Goal: Task Accomplishment & Management: Use online tool/utility

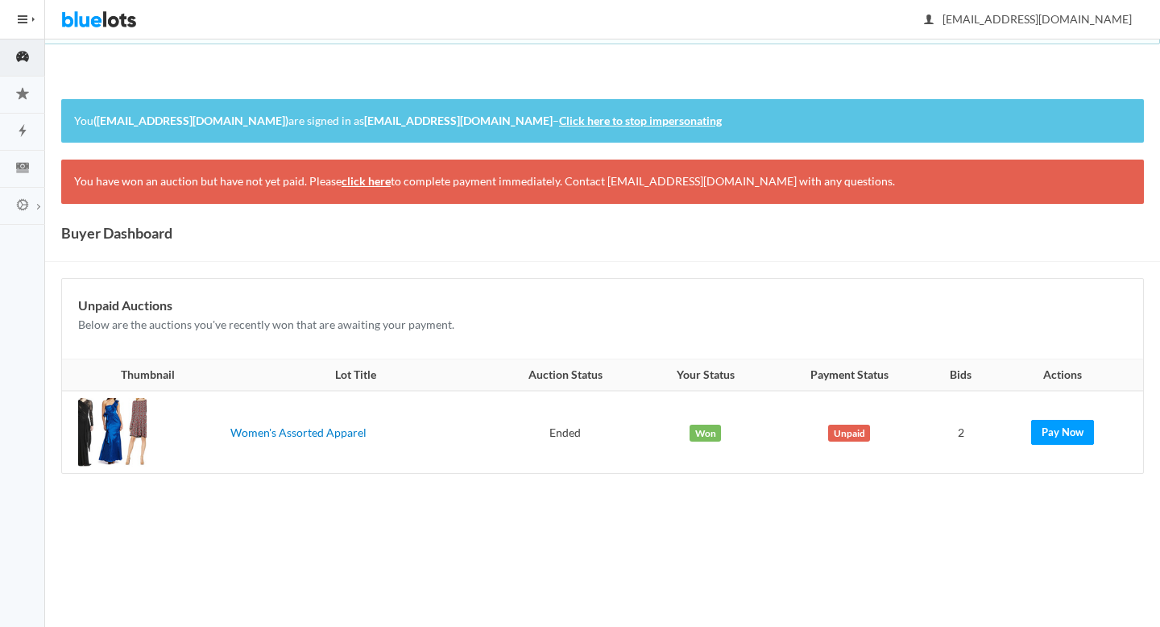
click at [359, 178] on link "click here" at bounding box center [365, 181] width 49 height 14
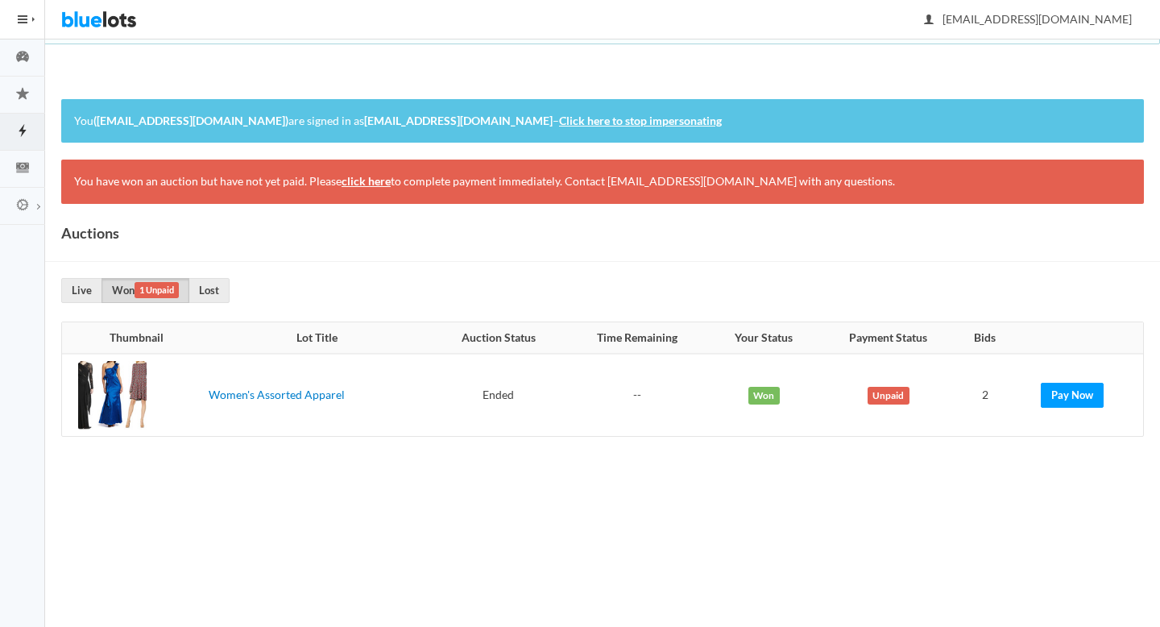
click at [364, 184] on link "click here" at bounding box center [365, 181] width 49 height 14
click at [1067, 394] on link "Pay Now" at bounding box center [1072, 395] width 63 height 25
click at [377, 181] on link "click here" at bounding box center [365, 181] width 49 height 14
click at [667, 130] on div "You (admin.impersonation.dummy.user@bluelots.com) are signed in as rebeccagardn…" at bounding box center [602, 121] width 1082 height 44
click at [628, 121] on link "Click here to stop impersonating" at bounding box center [640, 121] width 163 height 14
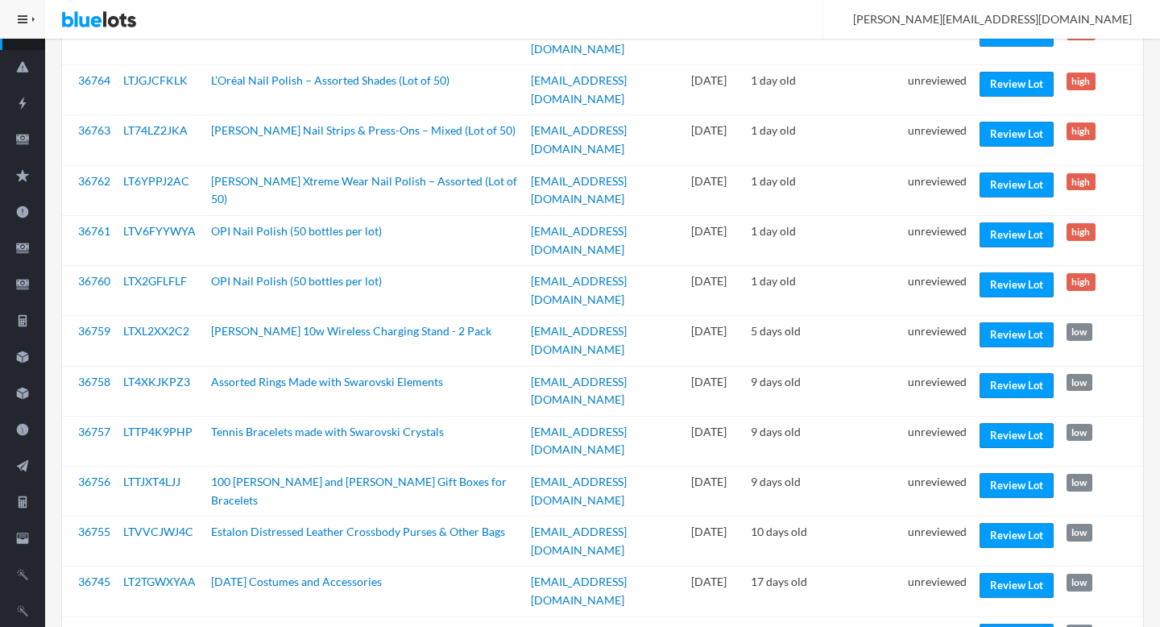
scroll to position [250, 0]
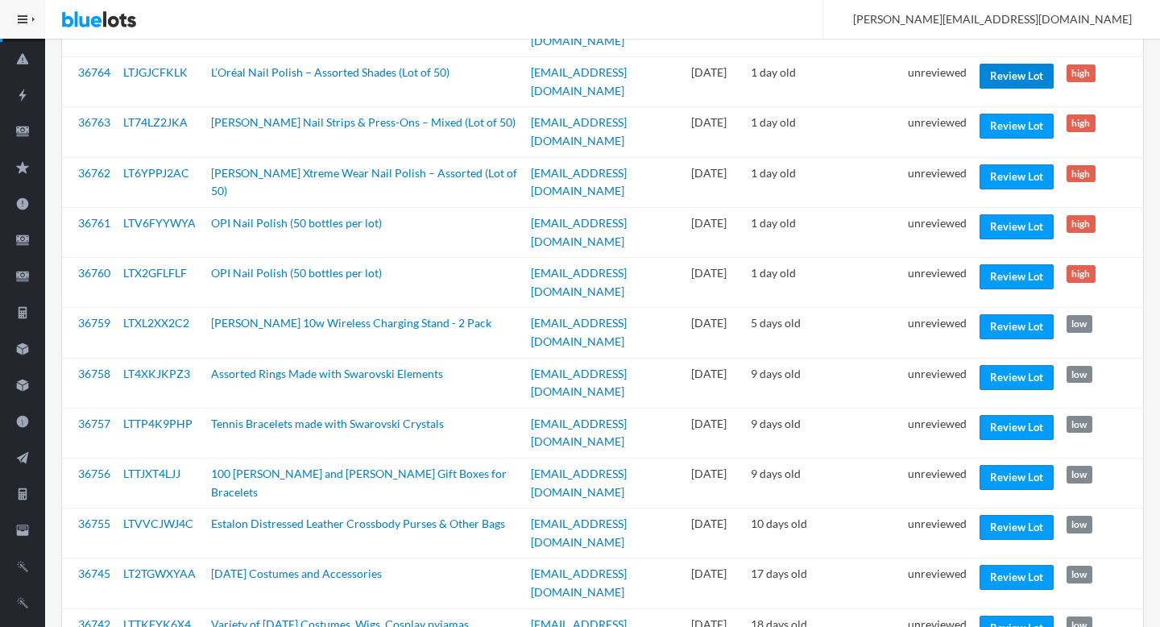
click at [1016, 81] on link "Review Lot" at bounding box center [1016, 76] width 74 height 25
click at [1015, 122] on link "Review Lot" at bounding box center [1016, 126] width 74 height 25
click at [1012, 173] on link "Review Lot" at bounding box center [1016, 176] width 74 height 25
click at [1000, 223] on link "Review Lot" at bounding box center [1016, 226] width 74 height 25
click at [992, 275] on link "Review Lot" at bounding box center [1016, 276] width 74 height 25
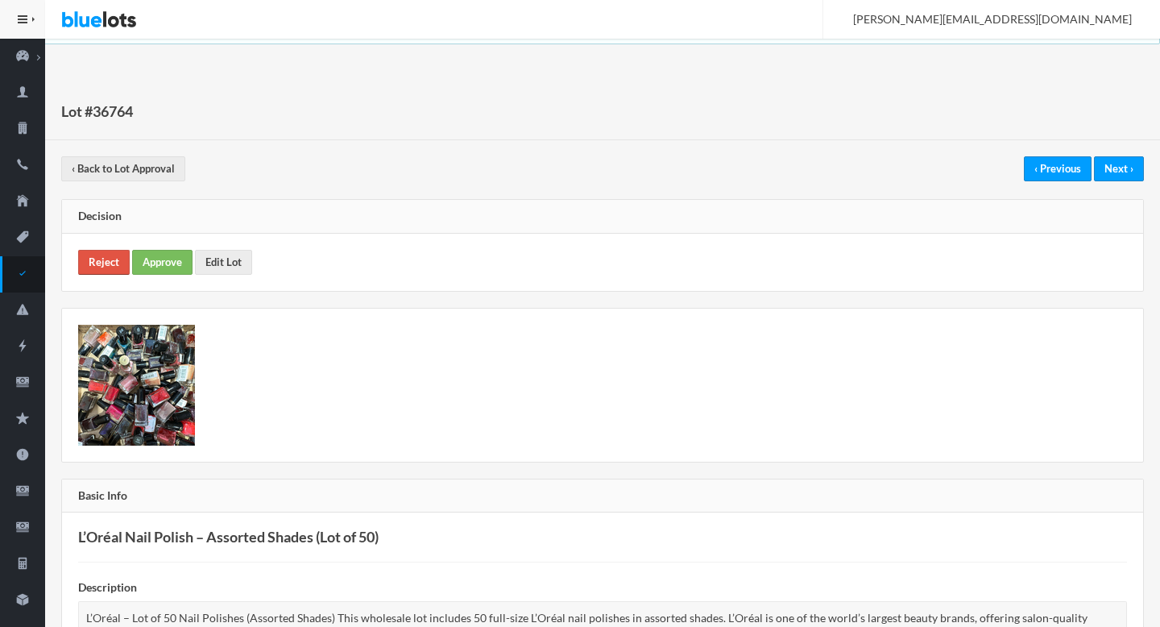
click at [101, 260] on link "Reject" at bounding box center [104, 262] width 52 height 25
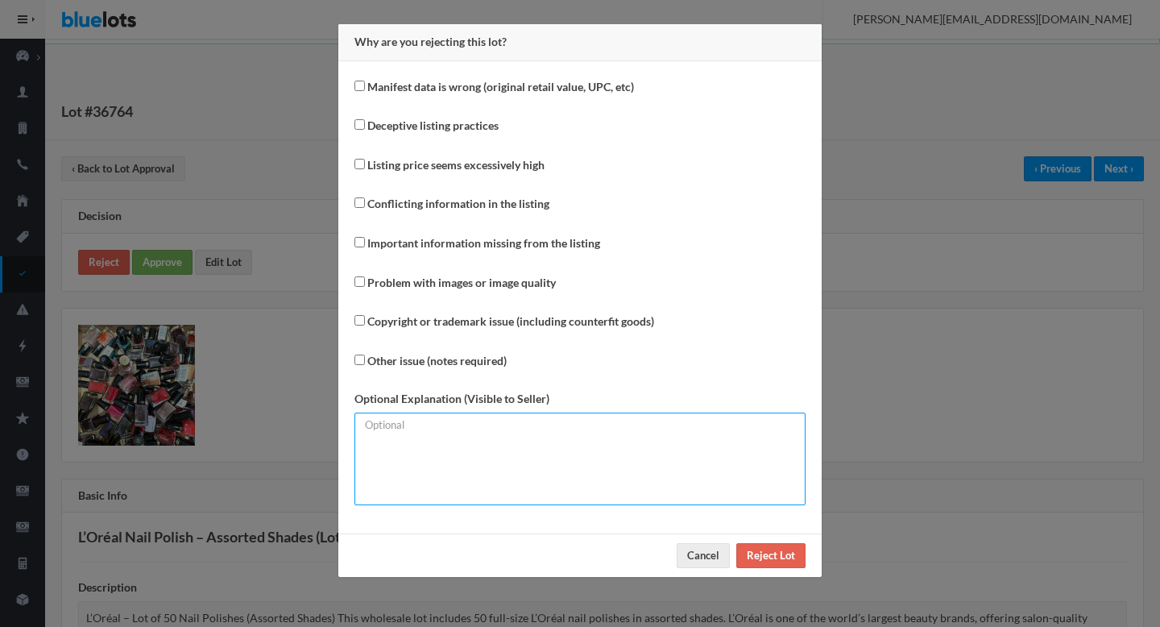
click at [524, 444] on textarea at bounding box center [579, 458] width 451 height 93
type textarea "Please mention the per-unit MSRP on the manifest instead of the total. Thanks!"
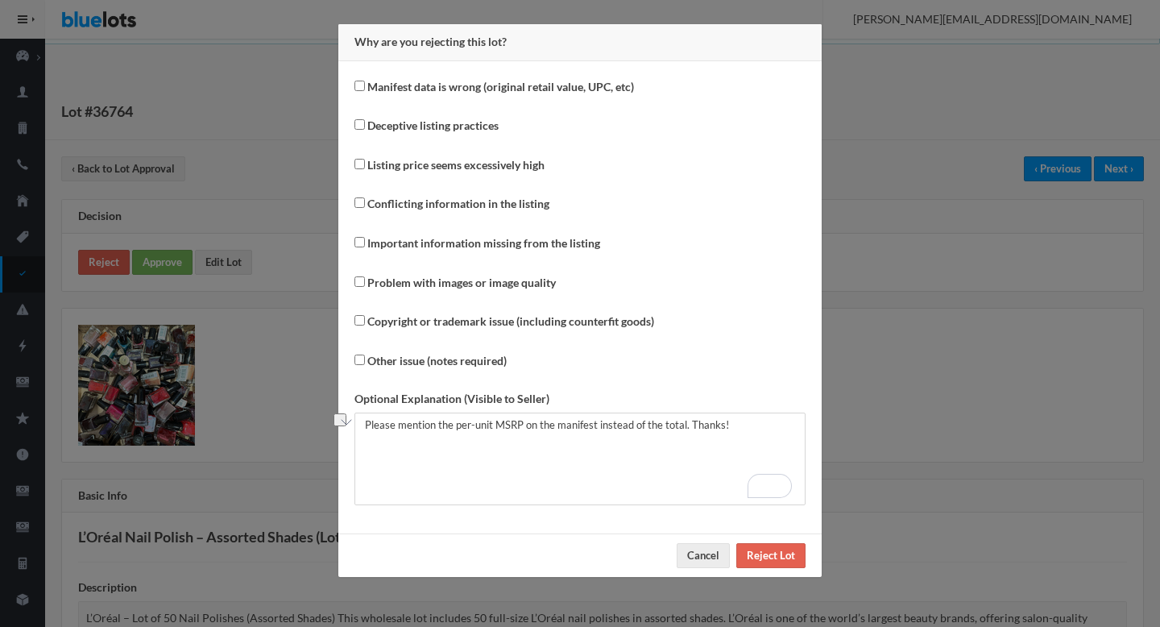
click at [441, 93] on label "Manifest data is wrong (original retail value, UPC, etc)" at bounding box center [500, 87] width 267 height 19
click at [365, 91] on input "Manifest data is wrong (original retail value, UPC, etc)" at bounding box center [359, 86] width 10 height 10
checkbox input "true"
click at [851, 389] on div "Why are you rejecting this lot? Manifest data is wrong (original retail value, …" at bounding box center [580, 313] width 1160 height 627
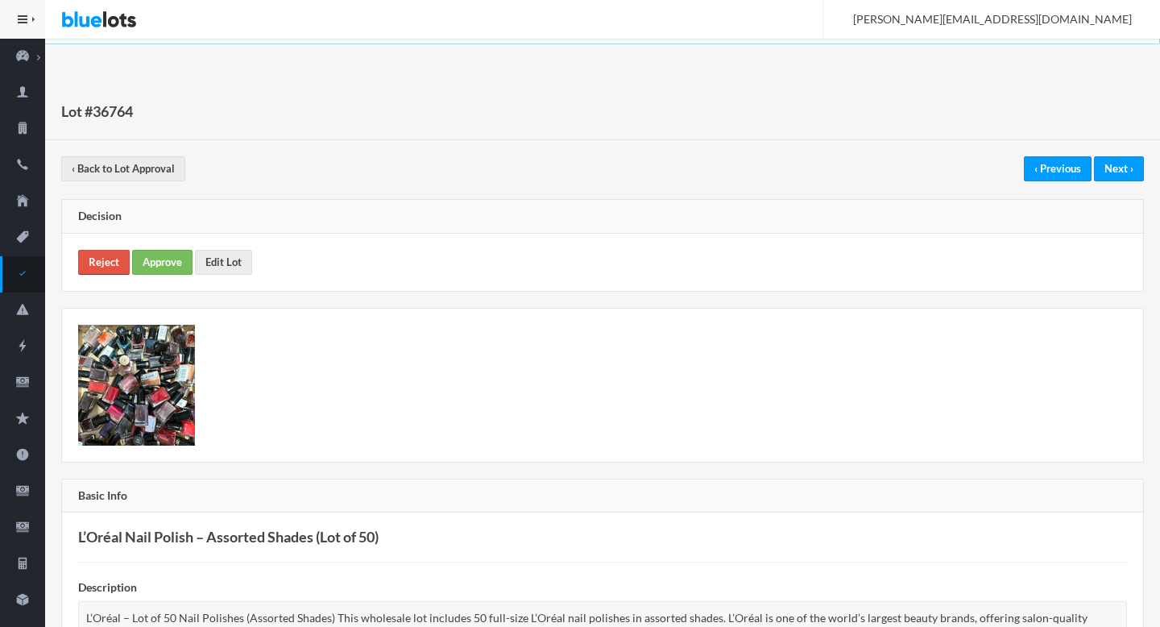
click at [98, 264] on link "Reject" at bounding box center [104, 262] width 52 height 25
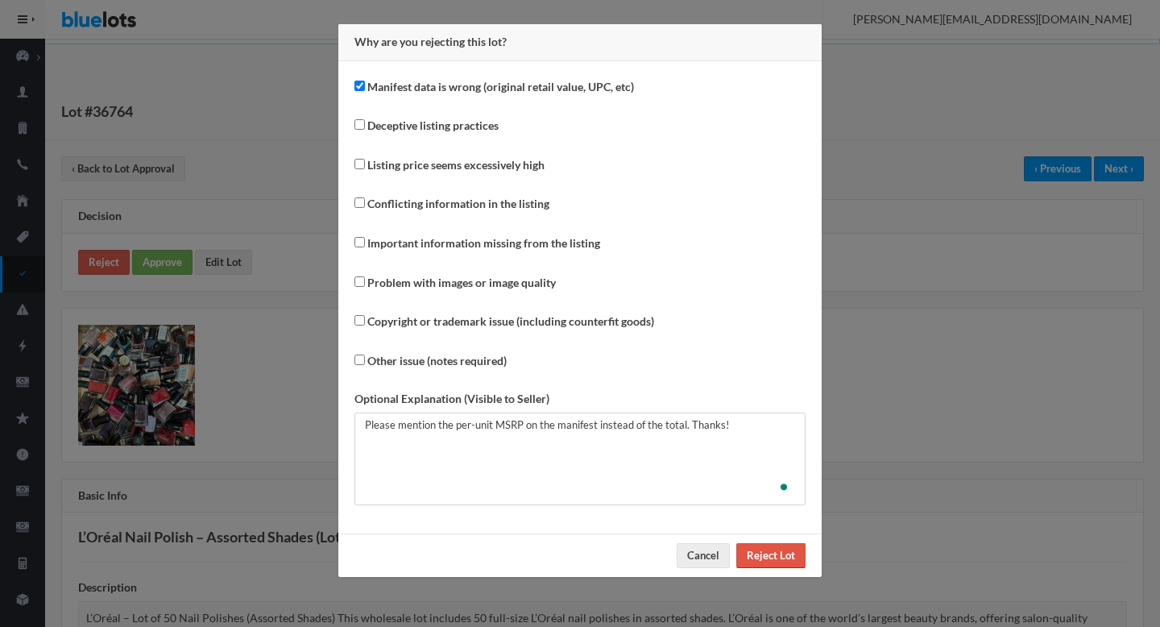
click at [770, 565] on input "Reject Lot" at bounding box center [770, 555] width 69 height 25
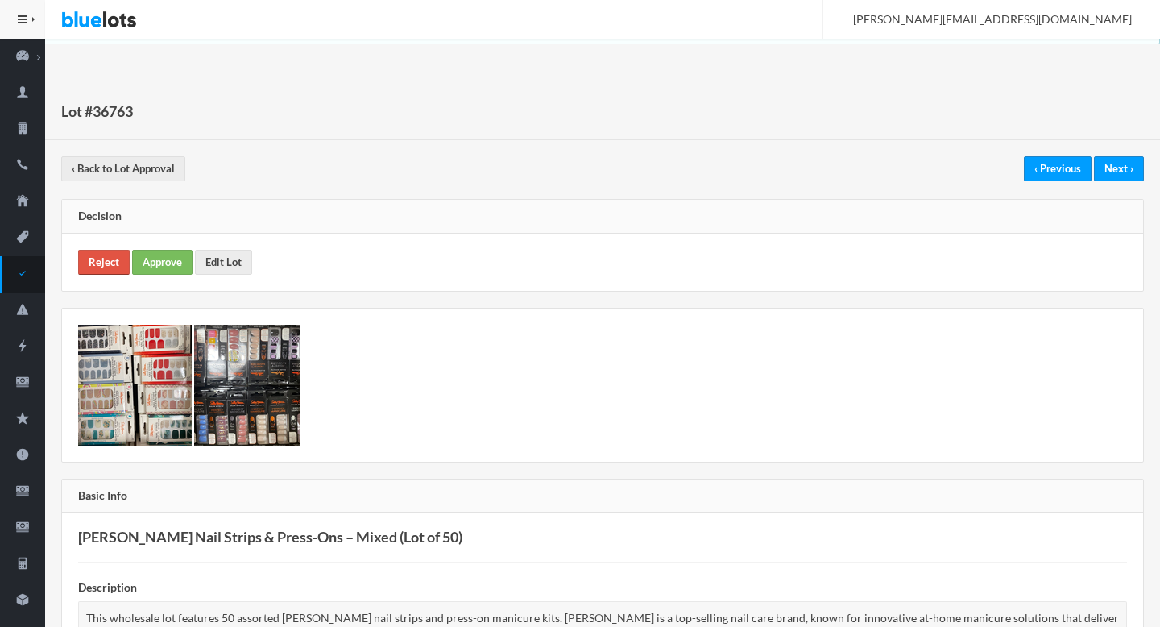
click at [89, 267] on link "Reject" at bounding box center [104, 262] width 52 height 25
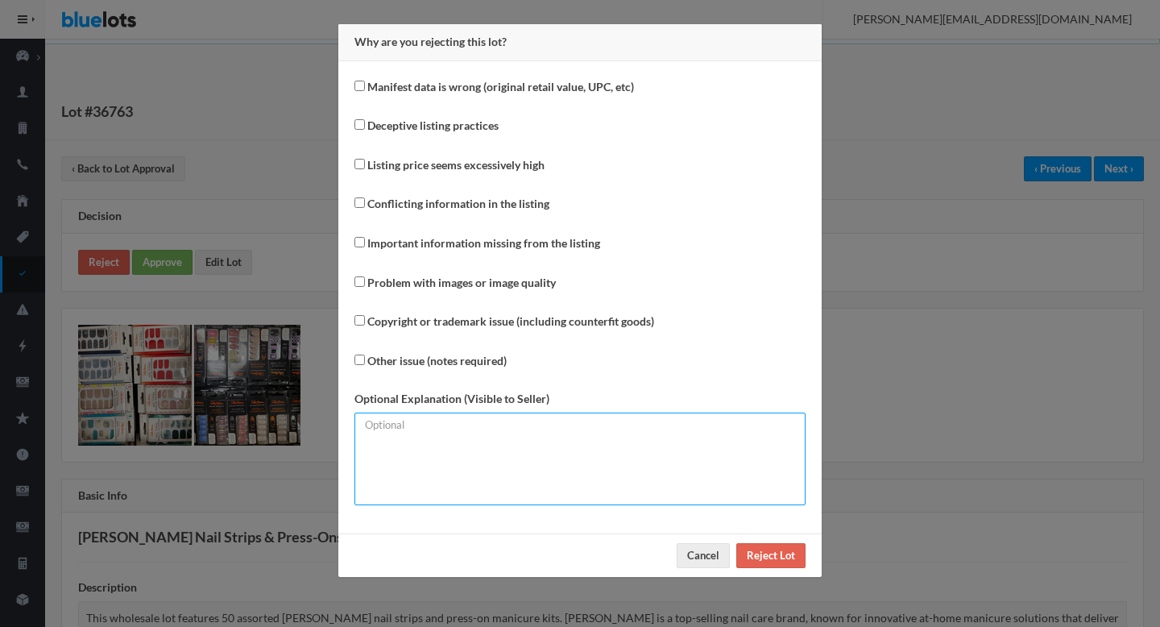
click at [587, 474] on textarea at bounding box center [579, 458] width 451 height 93
paste textarea "Please mention the per-unit MSRP on the manifest instead of the total. Thanks!"
type textarea "Please mention the per-unit MSRP on the manifest instead of the total. Thanks!"
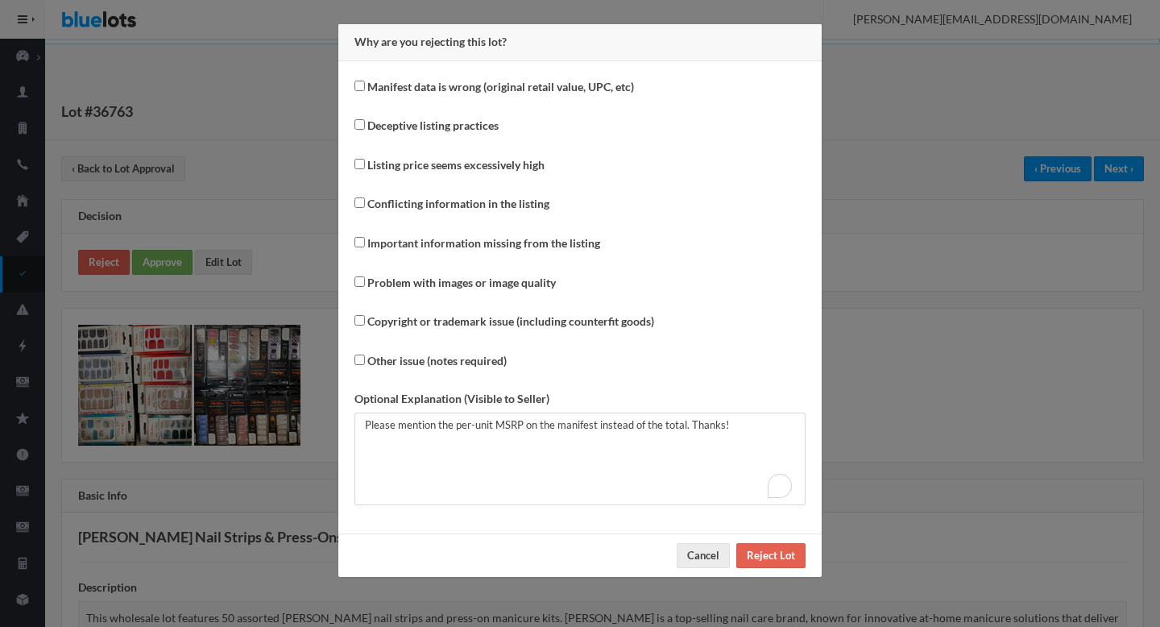
click at [449, 92] on label "Manifest data is wrong (original retail value, UPC, etc)" at bounding box center [500, 87] width 267 height 19
click at [365, 91] on input "Manifest data is wrong (original retail value, UPC, etc)" at bounding box center [359, 86] width 10 height 10
checkbox input "true"
click at [776, 548] on input "Reject Lot" at bounding box center [770, 555] width 69 height 25
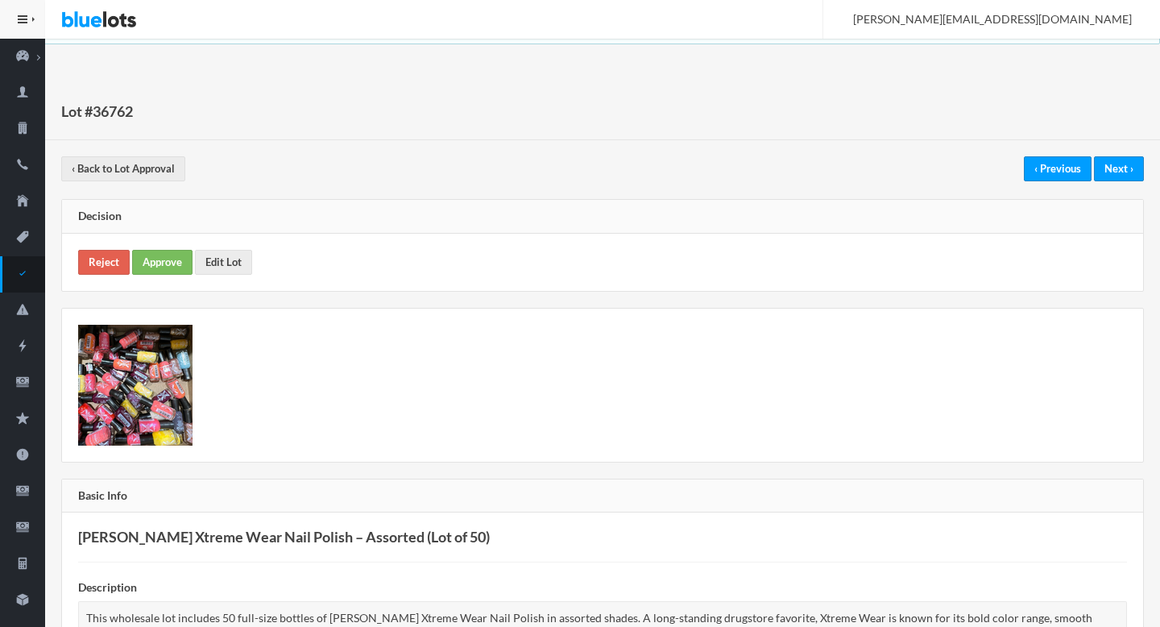
click at [101, 275] on div "Reject Approve Edit Lot" at bounding box center [602, 262] width 1081 height 57
click at [99, 265] on link "Reject" at bounding box center [104, 262] width 52 height 25
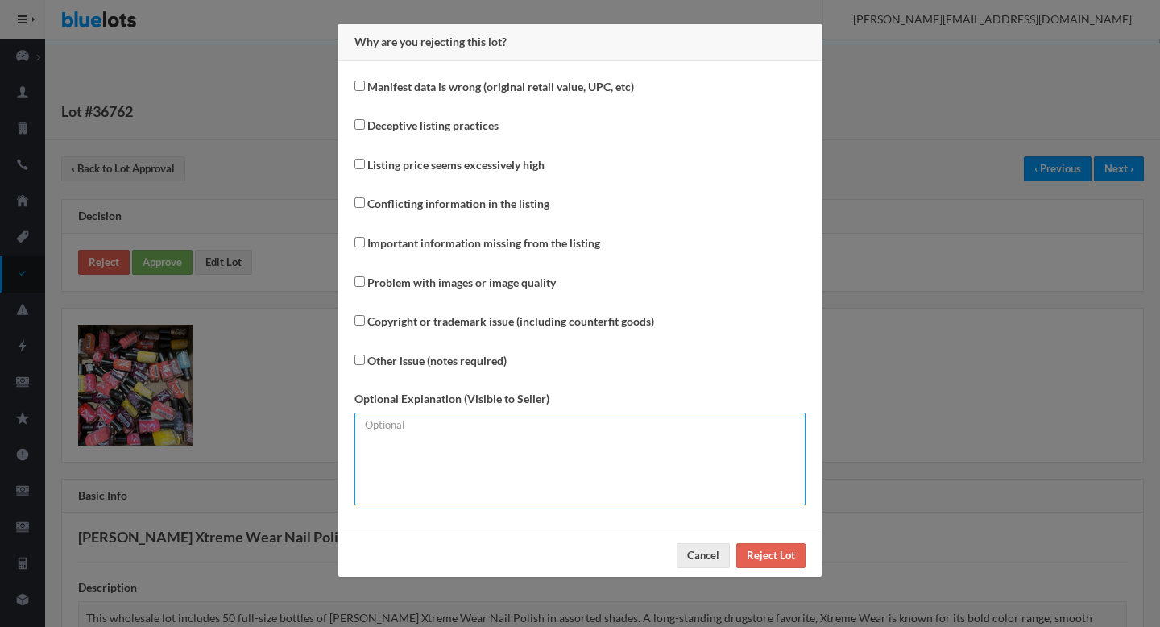
click at [511, 462] on textarea at bounding box center [579, 458] width 451 height 93
paste textarea "Please mention the per-unit MSRP on the manifest instead of the total. Thanks!"
type textarea "Please mention the per-unit MSRP on the manifest instead of the total. Thanks!"
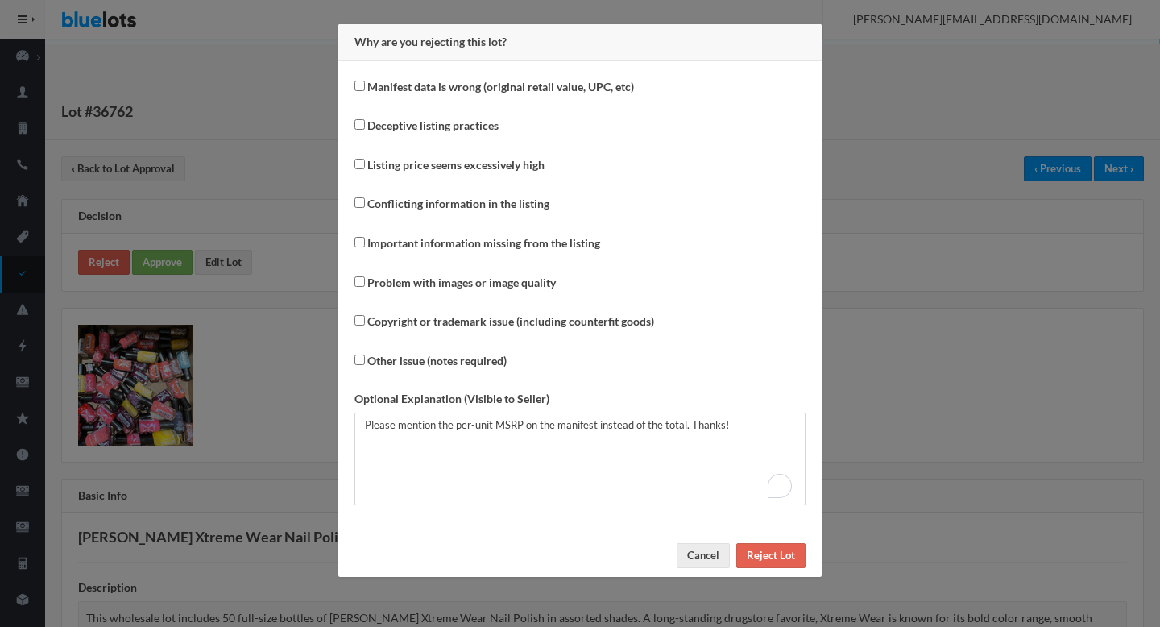
click at [453, 76] on div "Manifest data is wrong (original retail value, UPC, etc) Deceptive listing prac…" at bounding box center [579, 297] width 483 height 472
click at [453, 78] on label "Manifest data is wrong (original retail value, UPC, etc)" at bounding box center [500, 87] width 267 height 19
click at [365, 81] on input "Manifest data is wrong (original retail value, UPC, etc)" at bounding box center [359, 86] width 10 height 10
checkbox input "true"
click at [765, 568] on div "Cancel Reject Lot" at bounding box center [579, 554] width 483 height 43
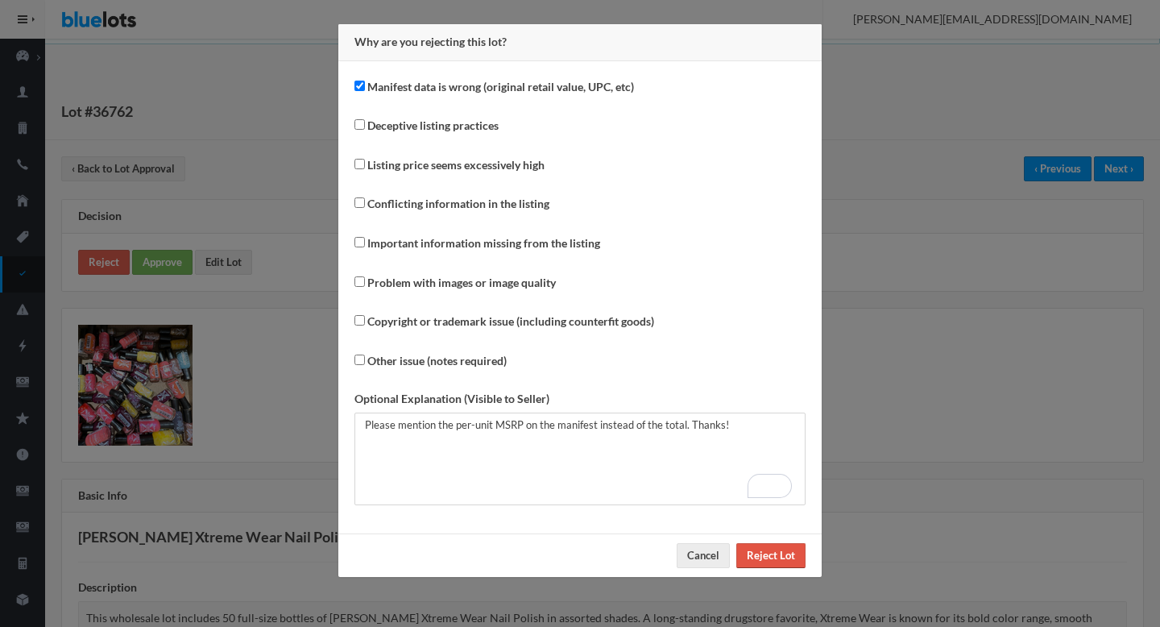
click at [755, 546] on input "Reject Lot" at bounding box center [770, 555] width 69 height 25
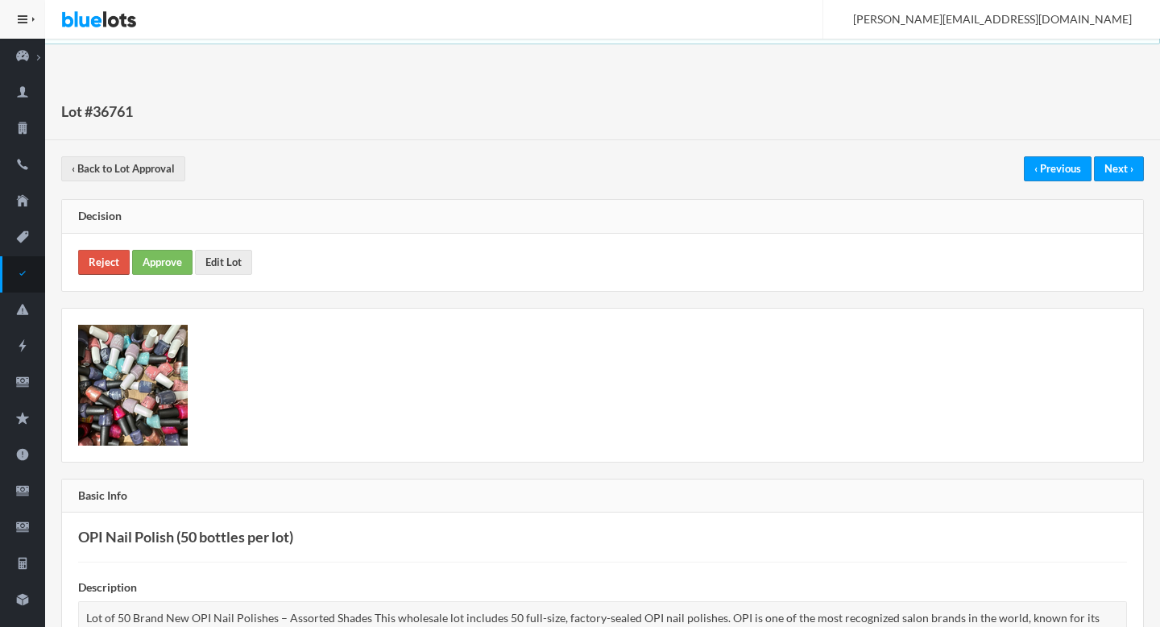
click at [104, 255] on link "Reject" at bounding box center [104, 262] width 52 height 25
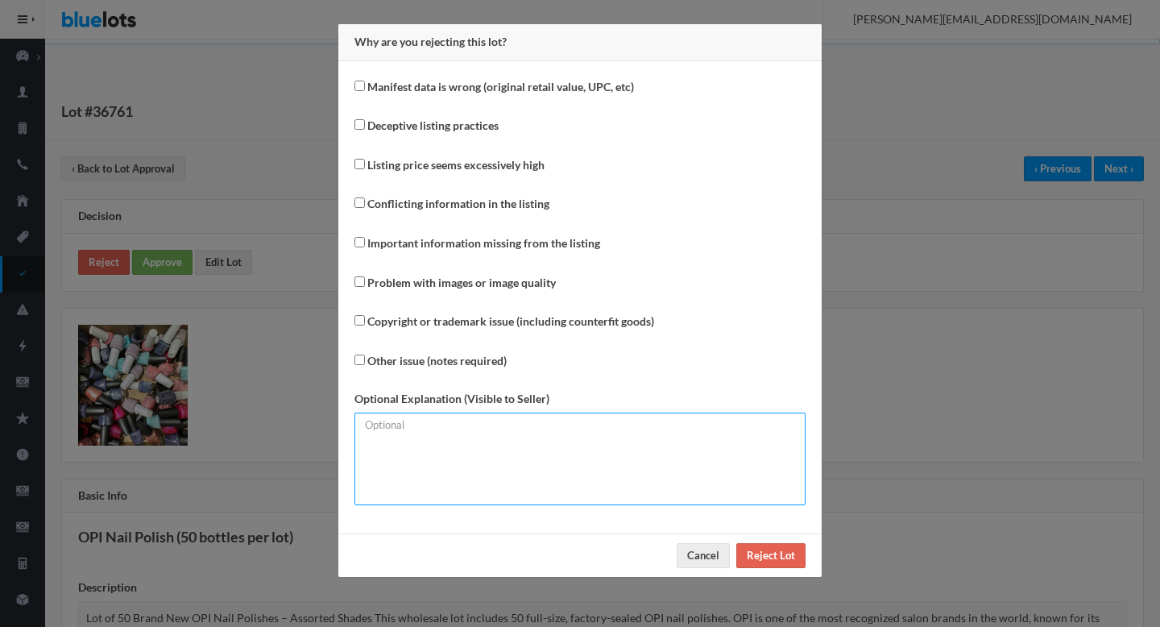
click at [531, 453] on textarea at bounding box center [579, 458] width 451 height 93
paste textarea "Please mention the per-unit MSRP on the manifest instead of the total. Thanks!"
type textarea "Please mention the per-unit MSRP on the manifest instead of the total. Thanks!"
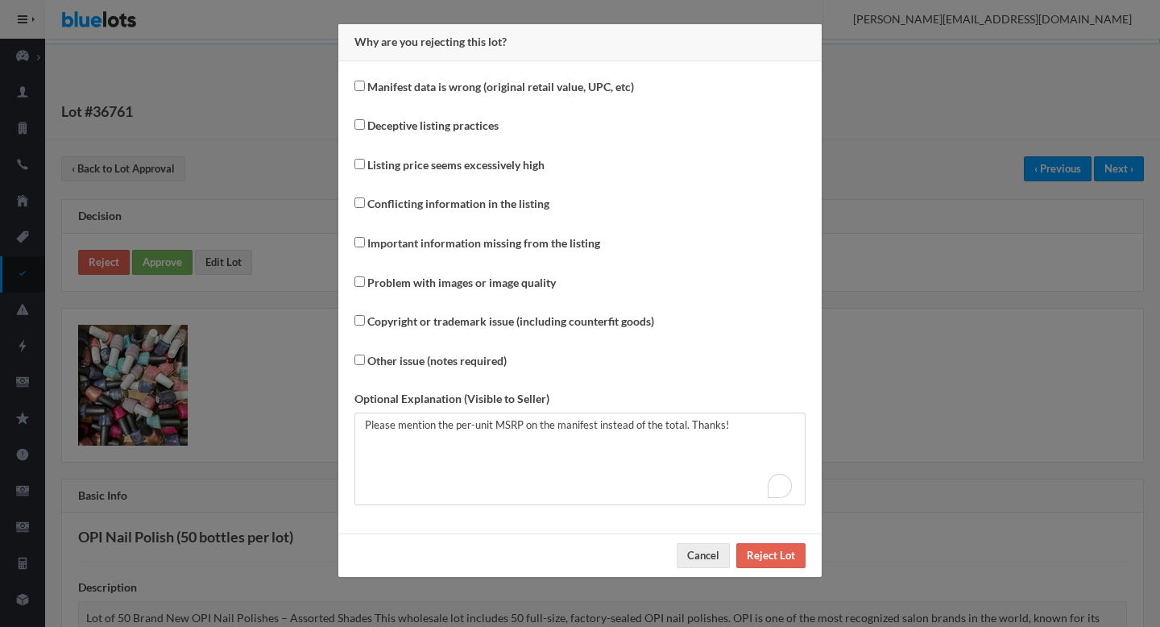
click at [490, 91] on label "Manifest data is wrong (original retail value, UPC, etc)" at bounding box center [500, 87] width 267 height 19
click at [365, 91] on input "Manifest data is wrong (original retail value, UPC, etc)" at bounding box center [359, 86] width 10 height 10
checkbox input "true"
click at [778, 555] on input "Reject Lot" at bounding box center [770, 555] width 69 height 25
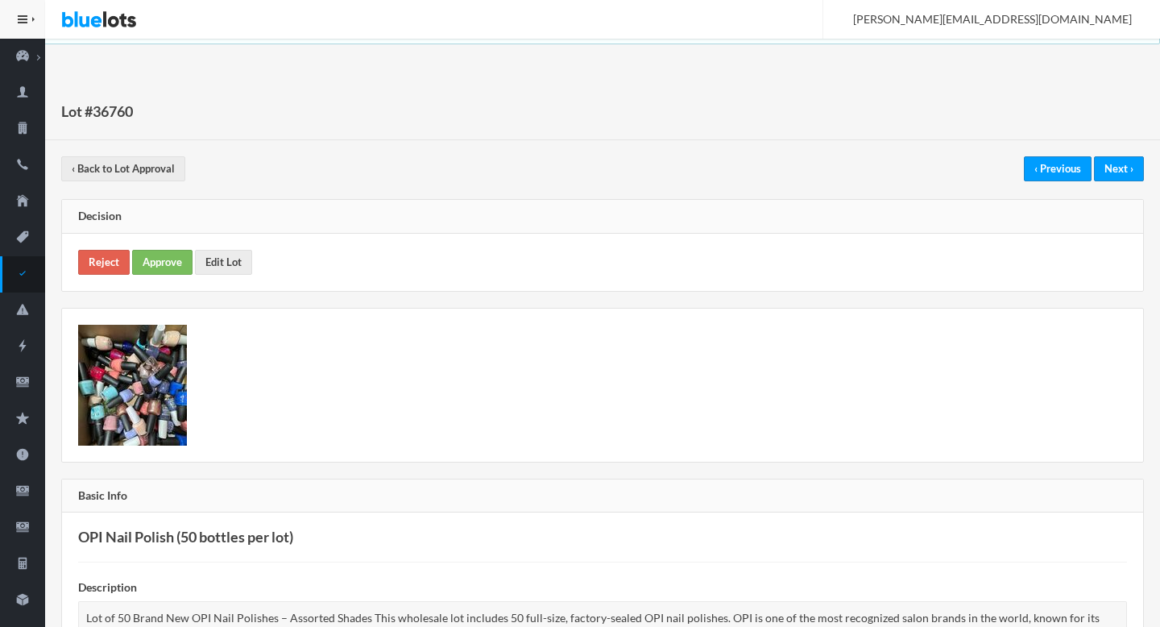
click at [688, 300] on div "Lot #36760 ‹ Back to Lot Approval ‹ Previous Next › Decision Reject Approve Edi…" at bounding box center [602, 586] width 1115 height 1007
click at [123, 252] on link "Reject" at bounding box center [104, 262] width 52 height 25
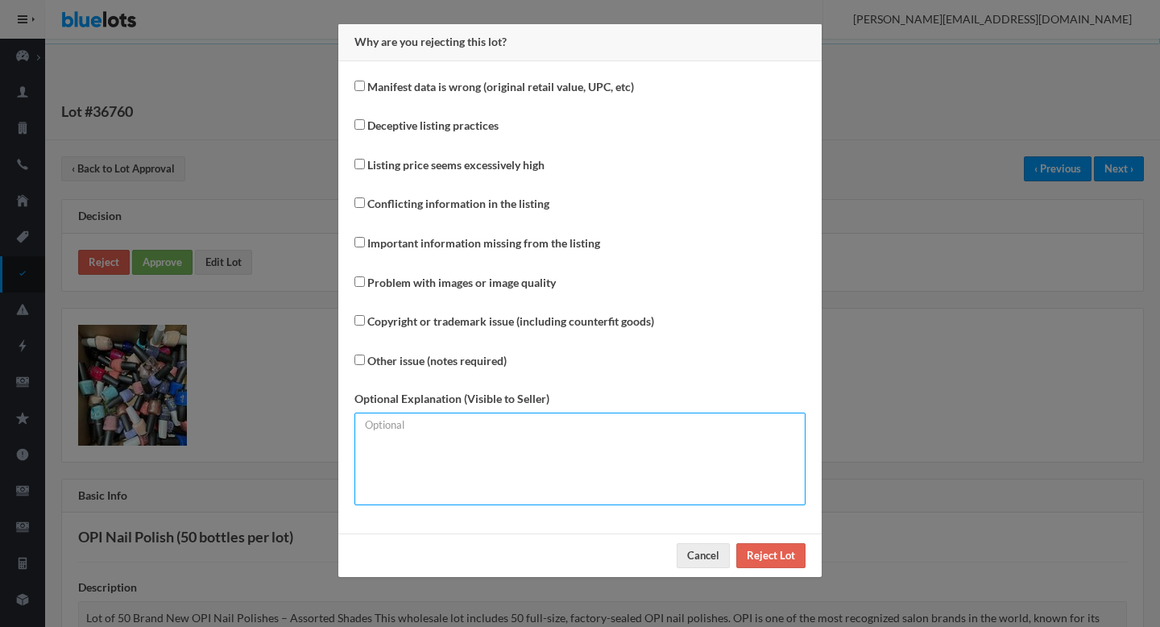
click at [434, 423] on textarea at bounding box center [579, 458] width 451 height 93
paste textarea "Please mention the per-unit MSRP on the manifest instead of the total. Thanks!"
type textarea "Please mention the per-unit MSRP on the manifest instead of the total. Thanks!"
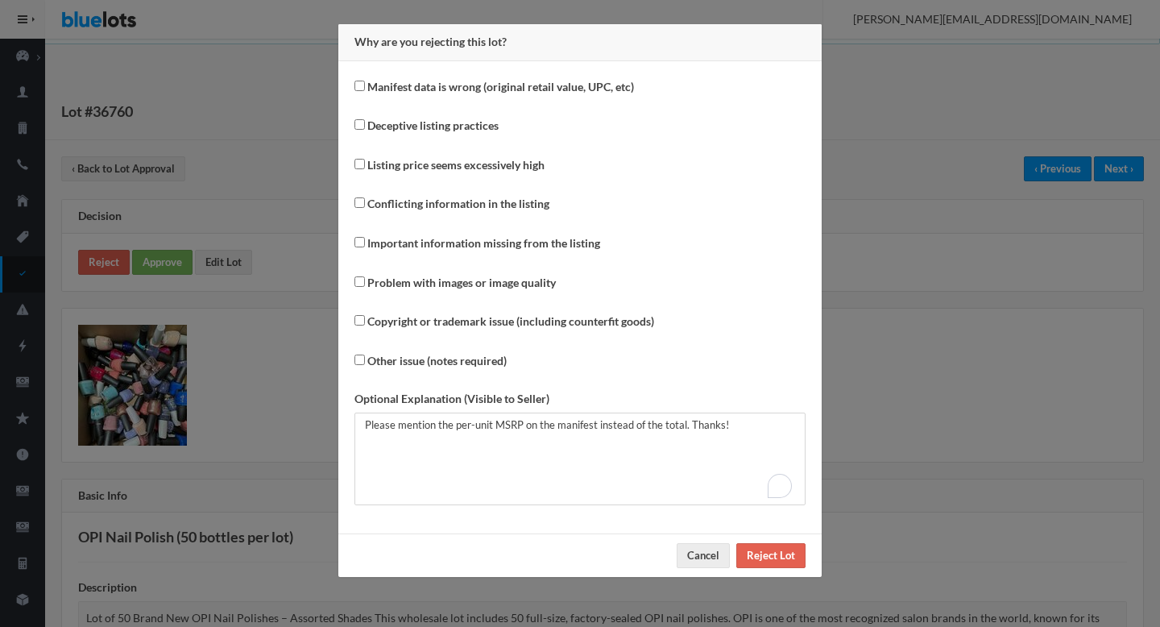
click at [444, 92] on label "Manifest data is wrong (original retail value, UPC, etc)" at bounding box center [500, 87] width 267 height 19
click at [365, 91] on input "Manifest data is wrong (original retail value, UPC, etc)" at bounding box center [359, 86] width 10 height 10
checkbox input "true"
click at [793, 532] on div "Manifest data is wrong (original retail value, UPC, etc) Deceptive listing prac…" at bounding box center [579, 297] width 483 height 472
click at [773, 555] on input "Reject Lot" at bounding box center [770, 555] width 69 height 25
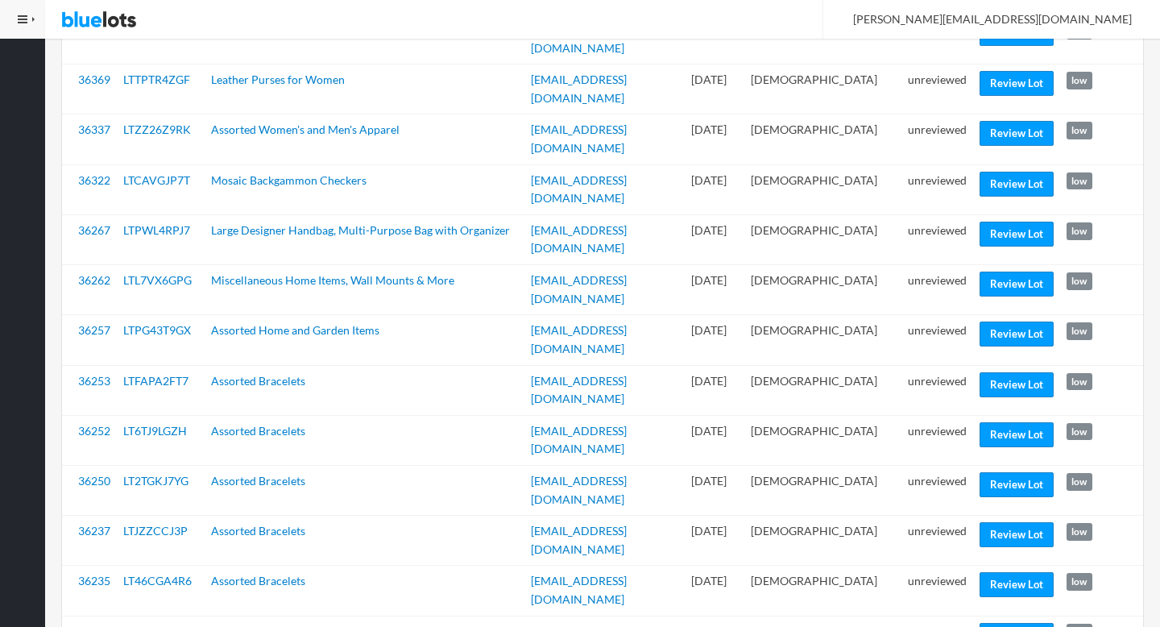
scroll to position [2008, 0]
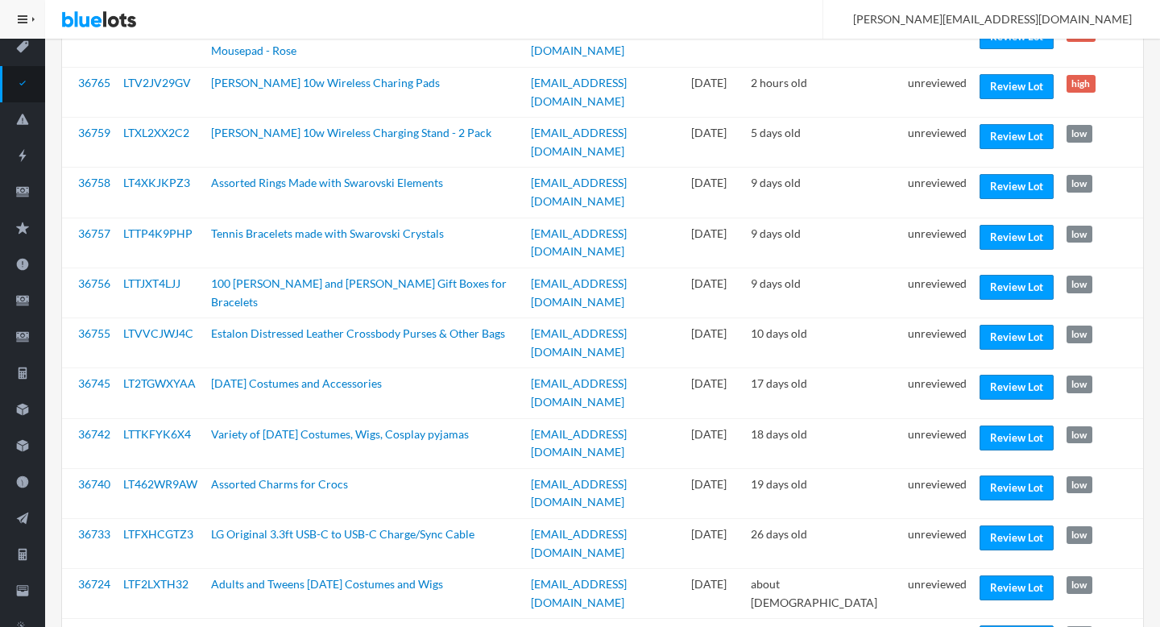
scroll to position [197, 0]
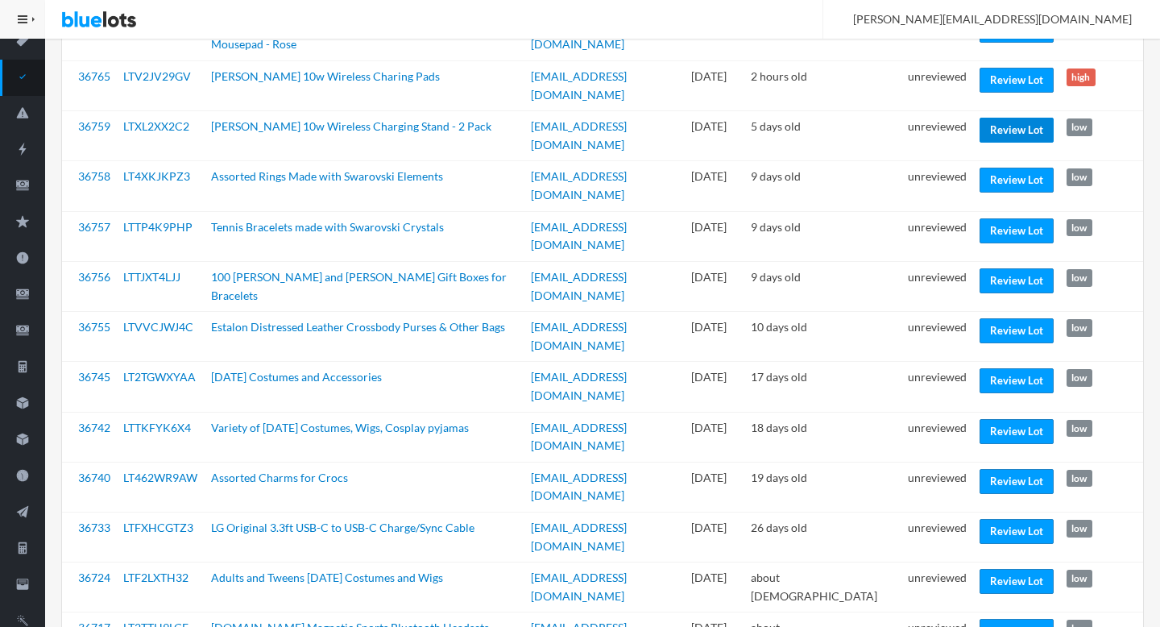
click at [1004, 134] on link "Review Lot" at bounding box center [1016, 130] width 74 height 25
click at [1000, 174] on link "Review Lot" at bounding box center [1016, 180] width 74 height 25
click at [998, 295] on td "Review Lot" at bounding box center [1016, 286] width 87 height 50
click at [1009, 332] on link "Review Lot" at bounding box center [1016, 330] width 74 height 25
click at [987, 380] on link "Review Lot" at bounding box center [1016, 380] width 74 height 25
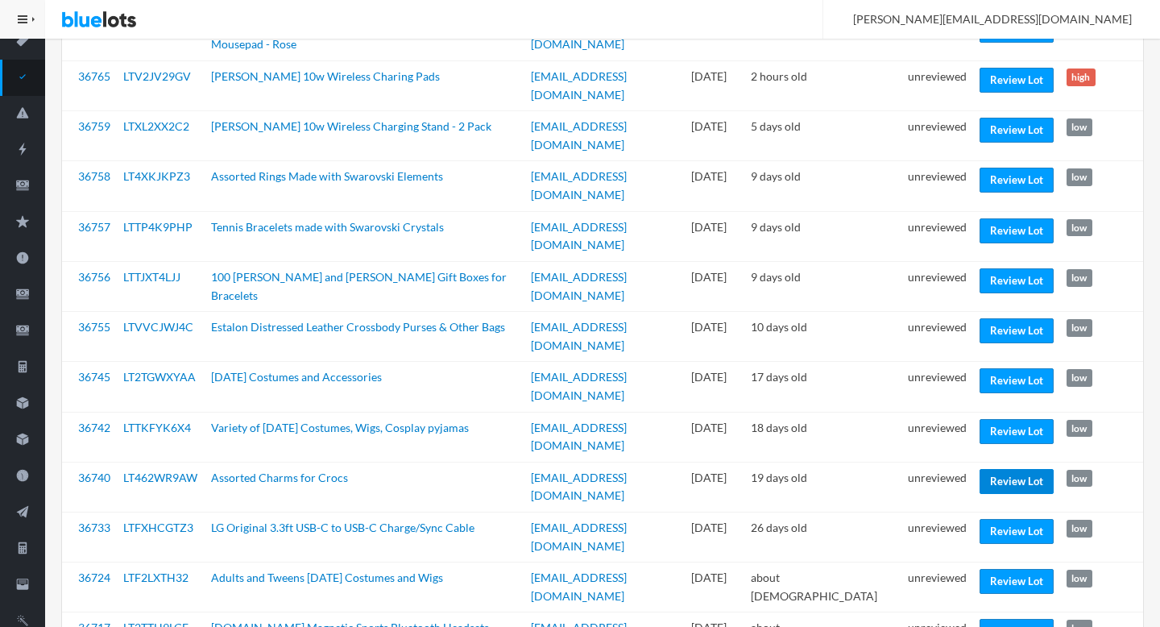
click at [1013, 483] on link "Review Lot" at bounding box center [1016, 481] width 74 height 25
click at [980, 577] on link "Review Lot" at bounding box center [1016, 581] width 74 height 25
click at [929, 577] on td "unreviewed" at bounding box center [937, 587] width 72 height 50
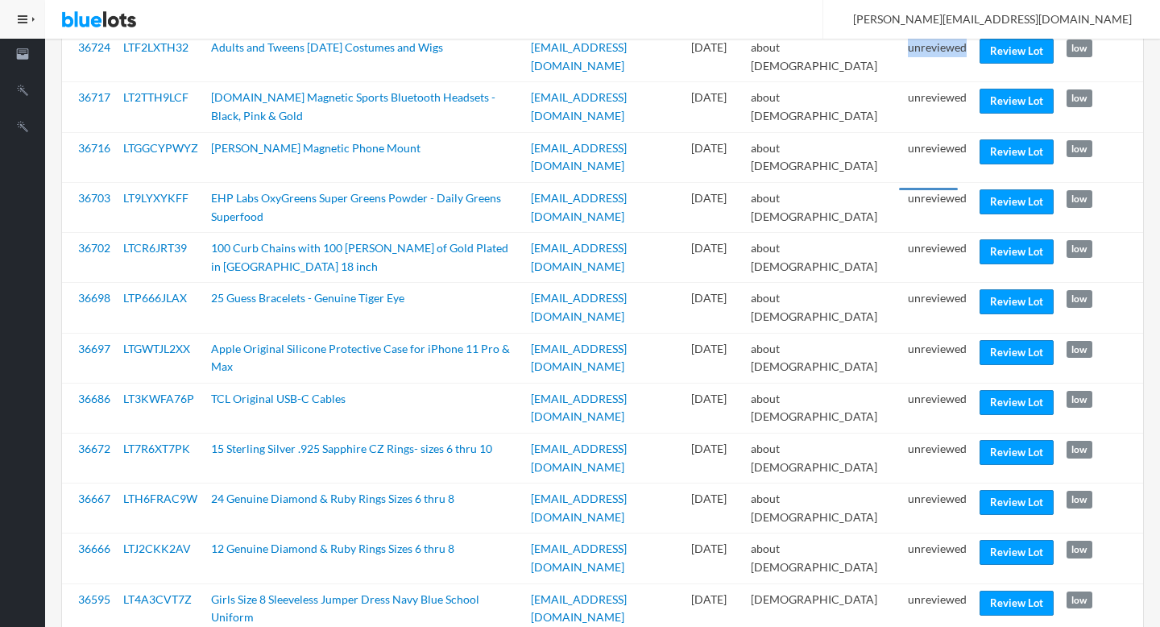
scroll to position [733, 0]
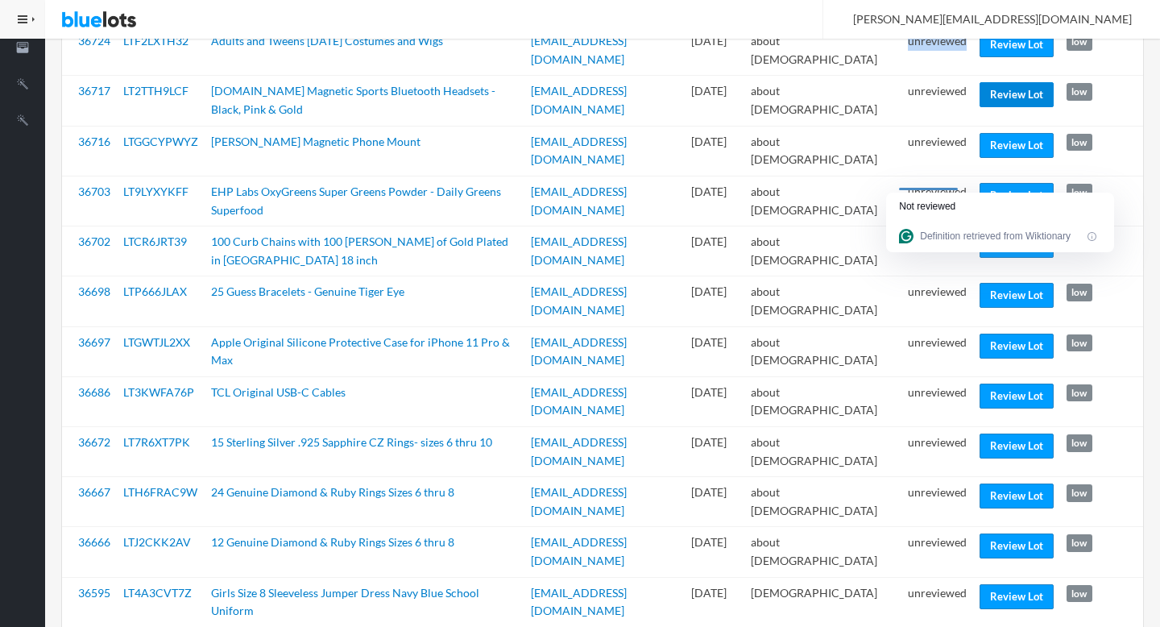
click at [1007, 100] on link "Review Lot" at bounding box center [1016, 94] width 74 height 25
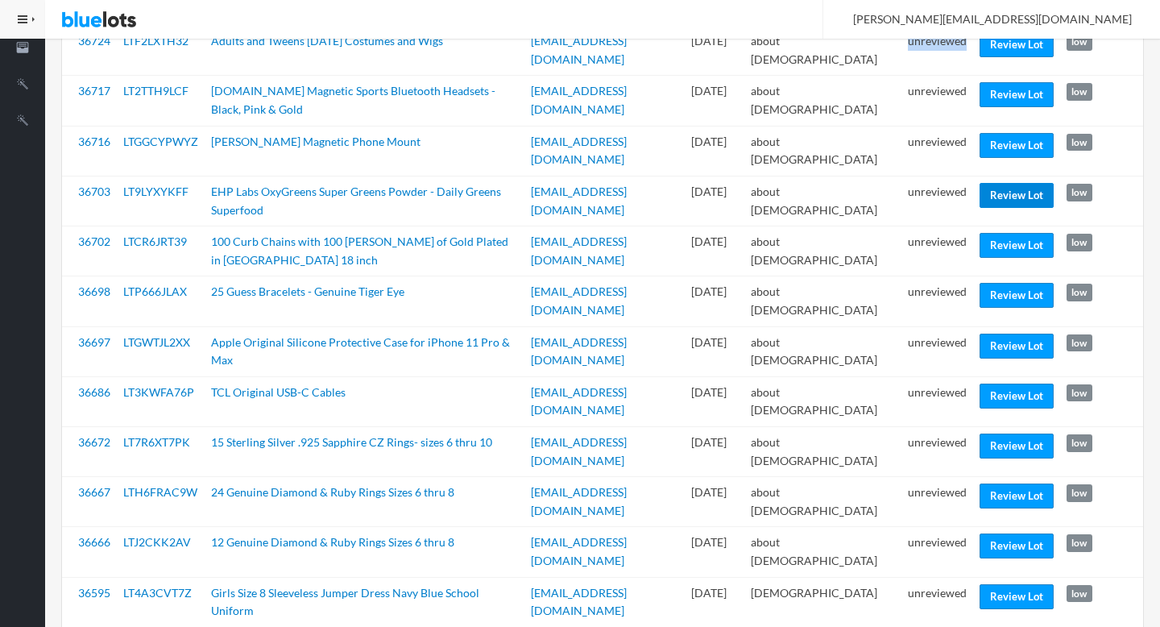
click at [1010, 197] on link "Review Lot" at bounding box center [1016, 195] width 74 height 25
click at [994, 293] on link "Review Lot" at bounding box center [1016, 295] width 74 height 25
click at [1004, 395] on link "Review Lot" at bounding box center [1016, 395] width 74 height 25
click at [1018, 501] on link "Review Lot" at bounding box center [1016, 495] width 74 height 25
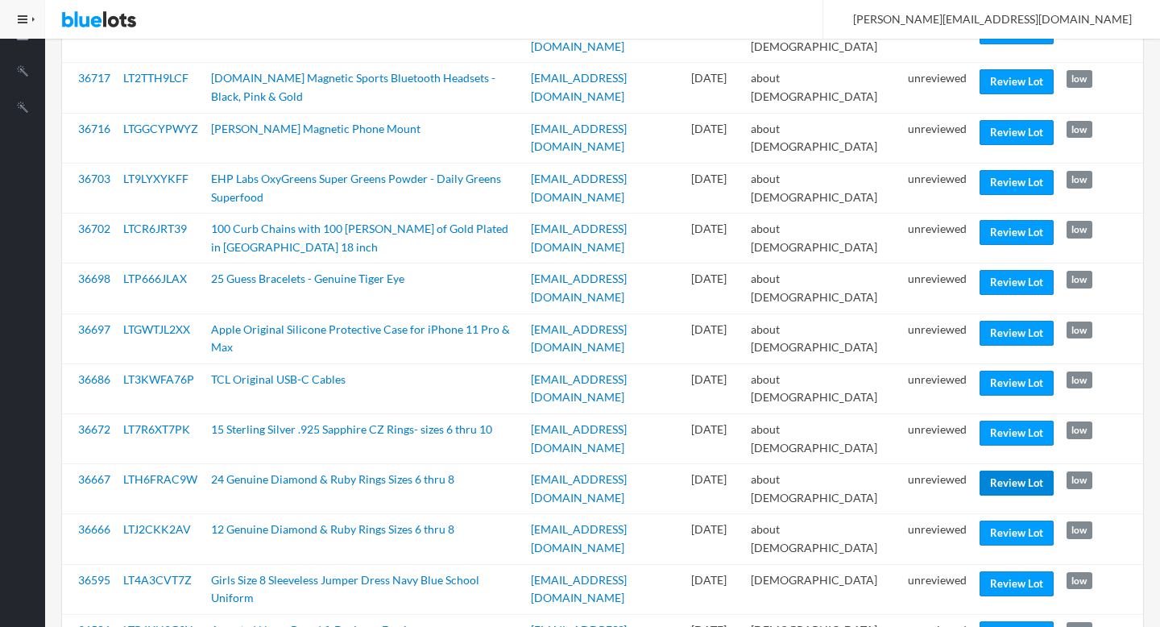
scroll to position [745, 0]
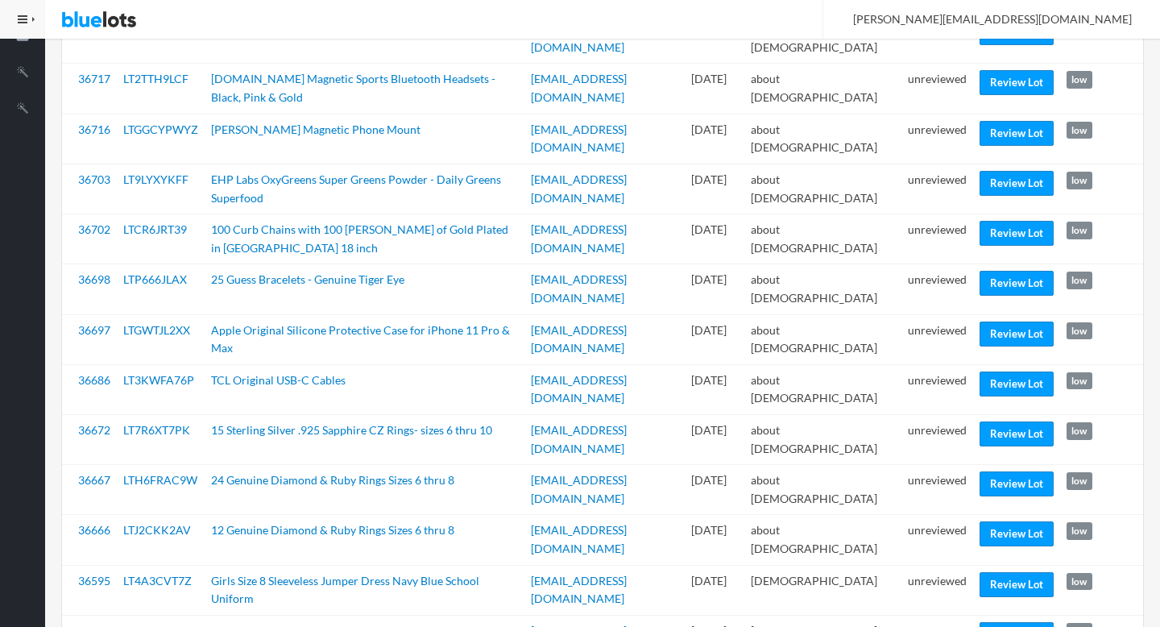
click at [932, 529] on td "unreviewed" at bounding box center [937, 540] width 72 height 50
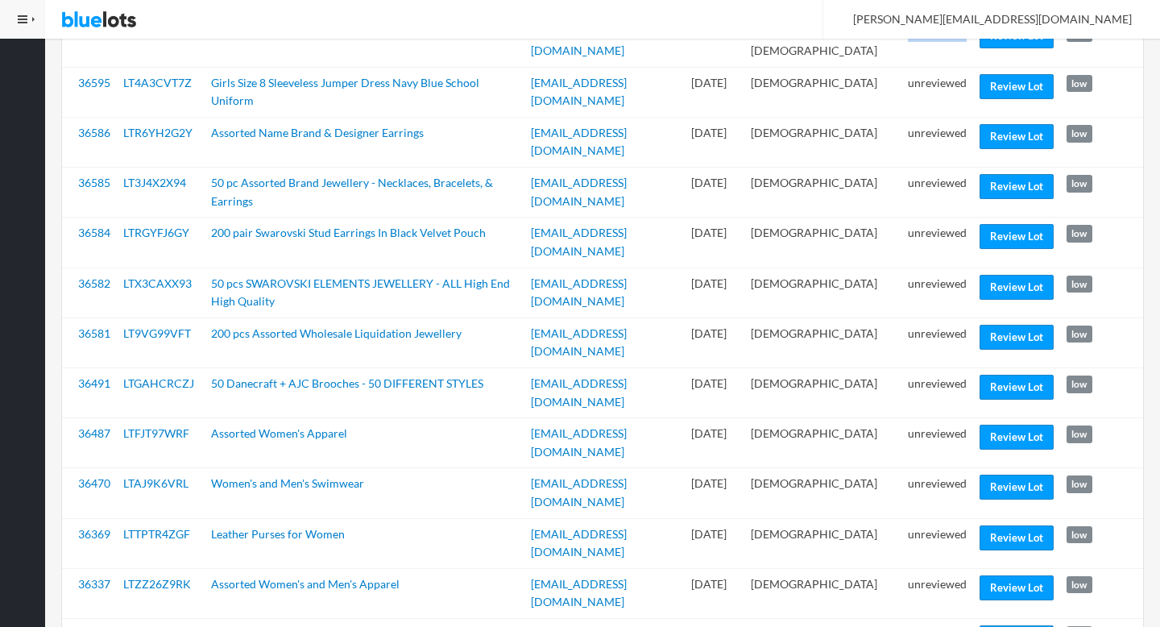
scroll to position [1244, 0]
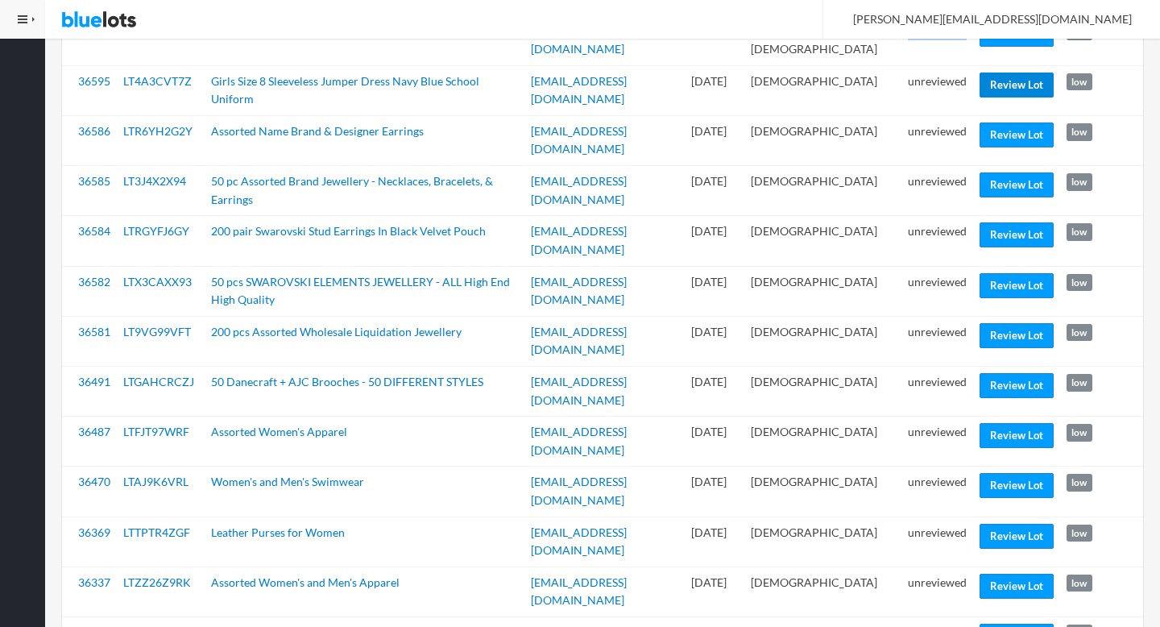
click at [1004, 79] on link "Review Lot" at bounding box center [1016, 84] width 74 height 25
click at [1004, 177] on link "Review Lot" at bounding box center [1016, 184] width 74 height 25
click at [1022, 373] on link "Review Lot" at bounding box center [1016, 385] width 74 height 25
click at [1013, 473] on link "Review Lot" at bounding box center [1016, 485] width 74 height 25
click at [982, 573] on link "Review Lot" at bounding box center [1016, 585] width 74 height 25
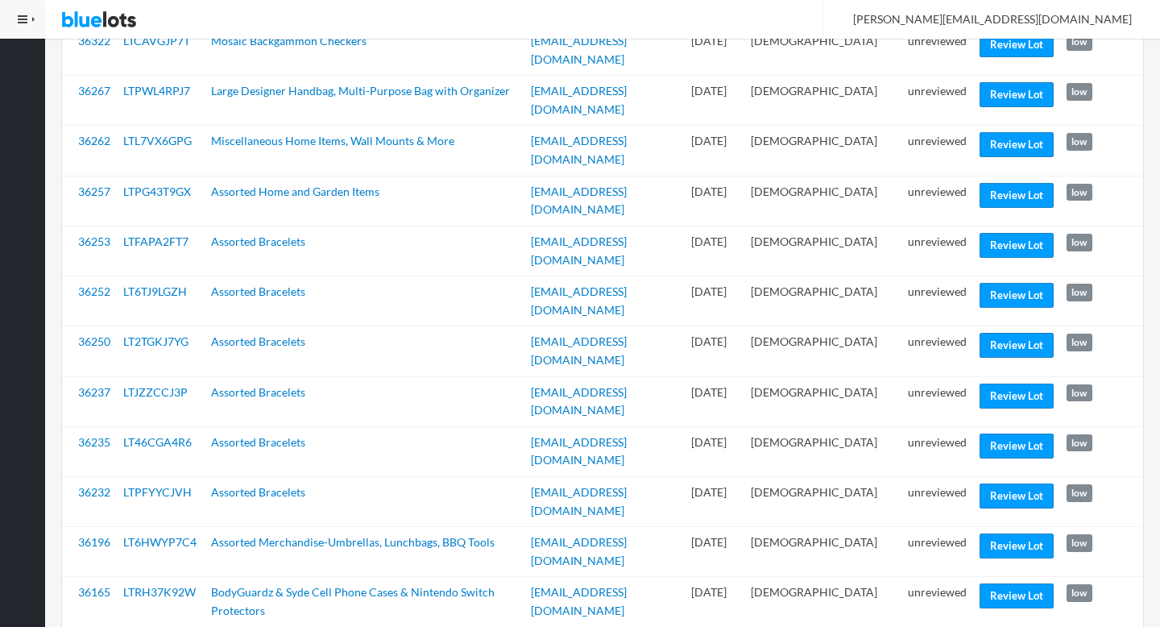
scroll to position [1837, 0]
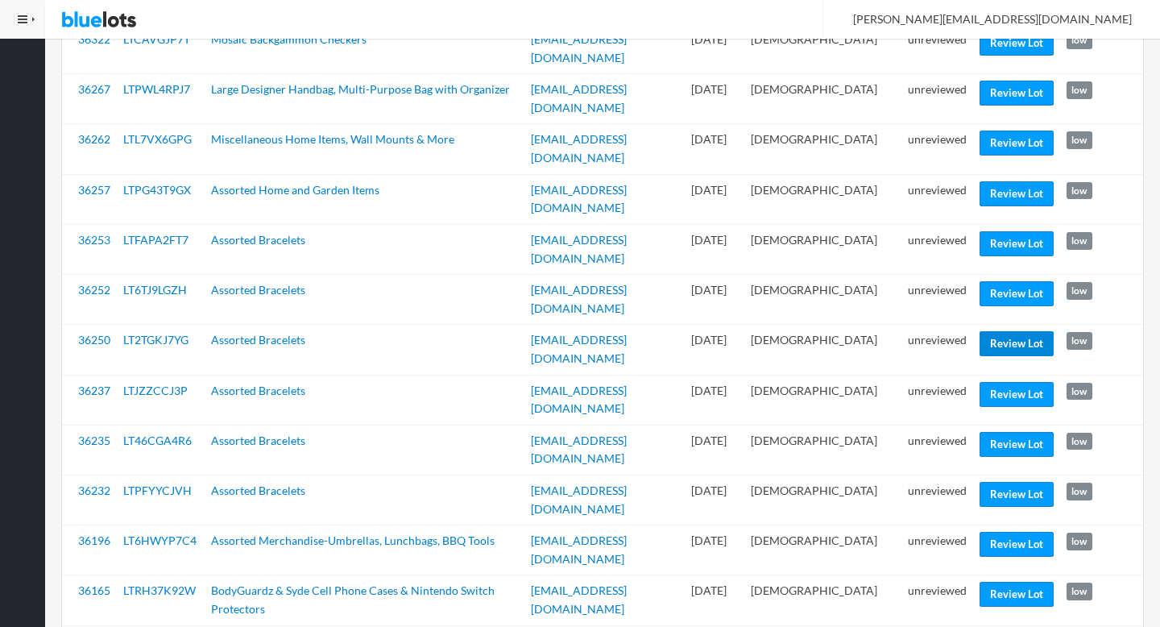
click at [1016, 331] on link "Review Lot" at bounding box center [1016, 343] width 74 height 25
click at [1005, 482] on link "Review Lot" at bounding box center [1016, 494] width 74 height 25
click at [1010, 582] on link "Review Lot" at bounding box center [1016, 594] width 74 height 25
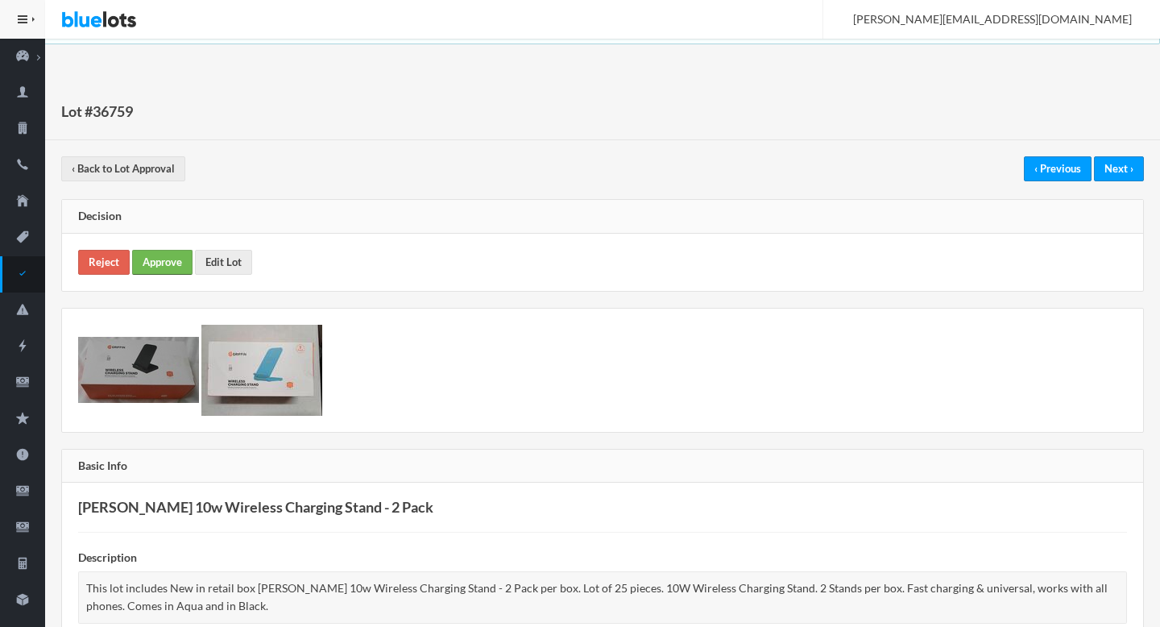
click at [174, 267] on link "Approve" at bounding box center [162, 262] width 60 height 25
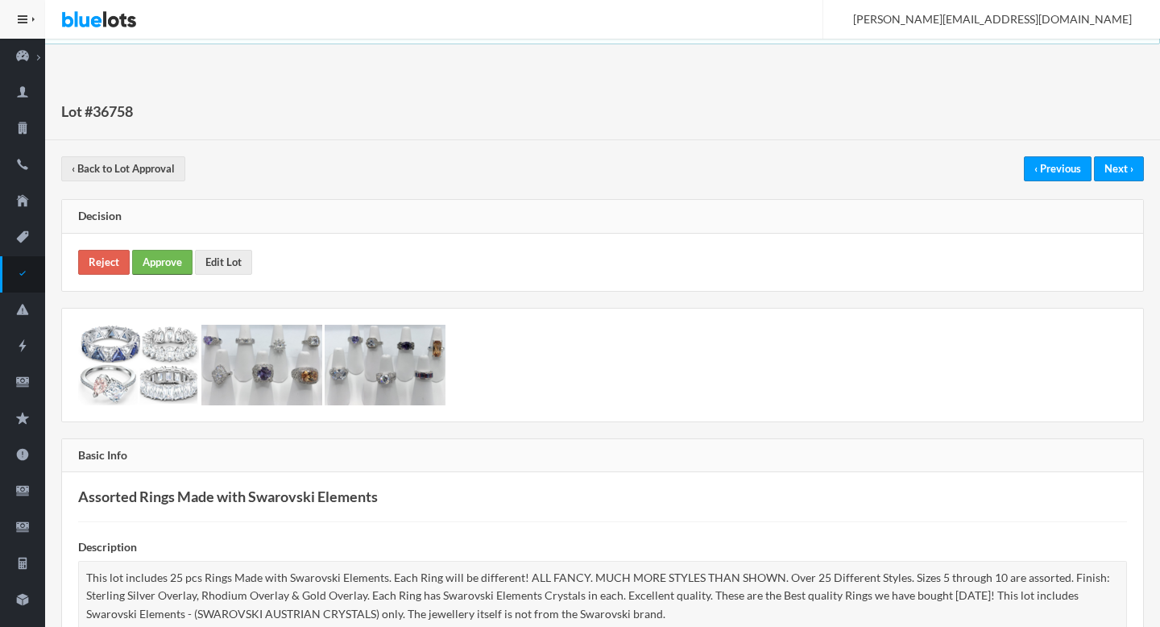
click at [164, 270] on link "Approve" at bounding box center [162, 262] width 60 height 25
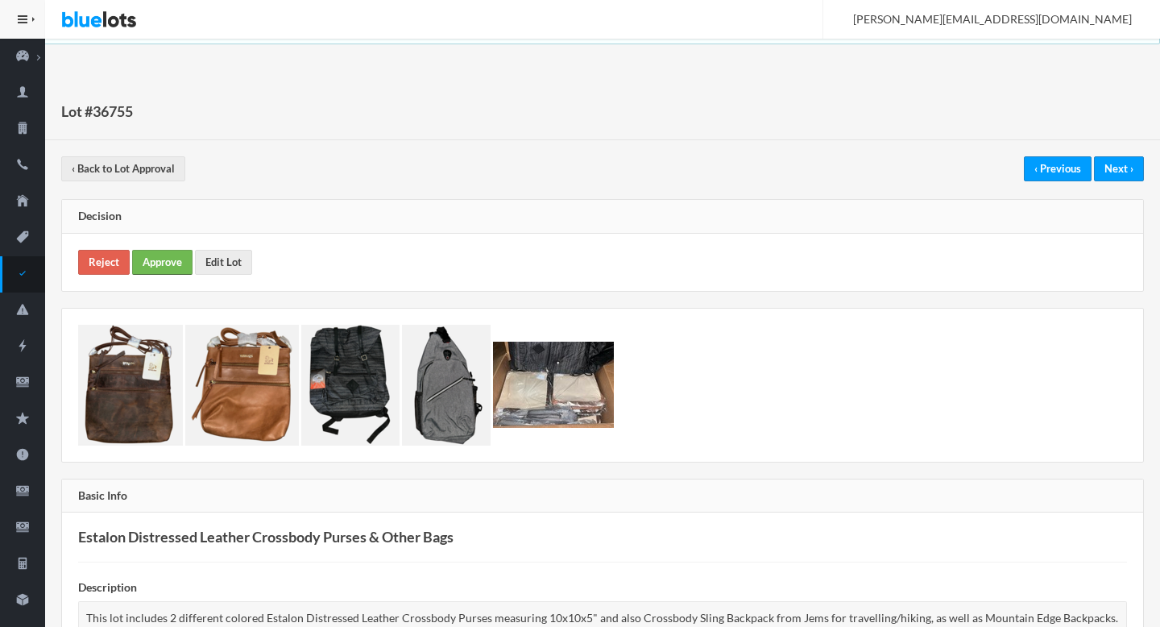
click at [161, 269] on link "Approve" at bounding box center [162, 262] width 60 height 25
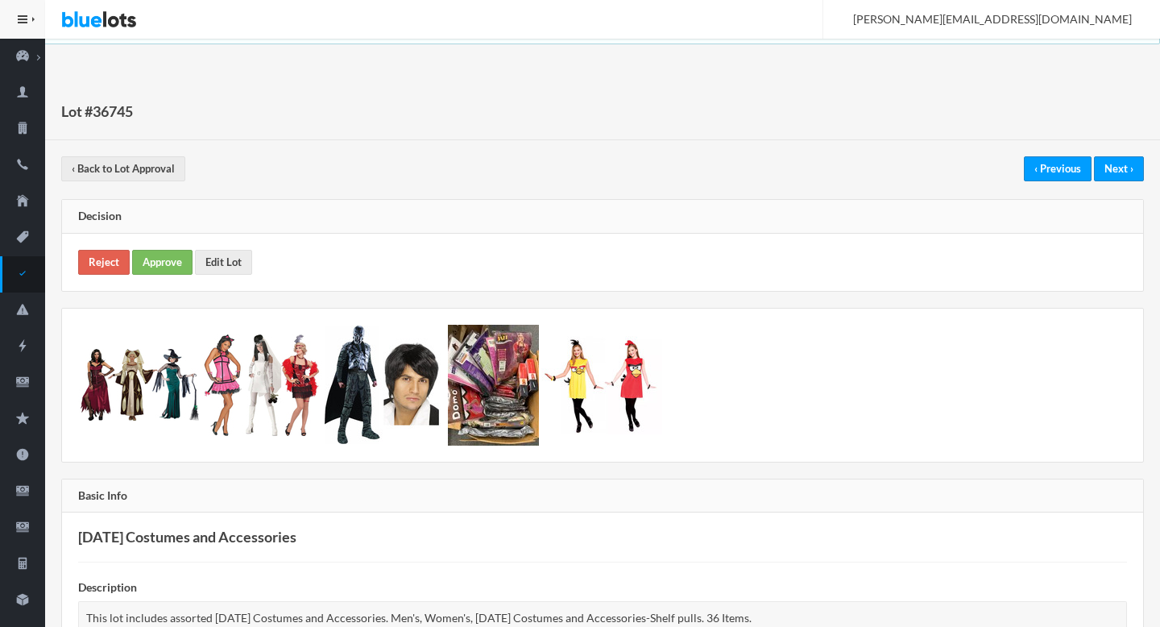
click at [168, 247] on div "Reject Approve Edit Lot" at bounding box center [602, 262] width 1081 height 57
click at [168, 258] on link "Approve" at bounding box center [162, 262] width 60 height 25
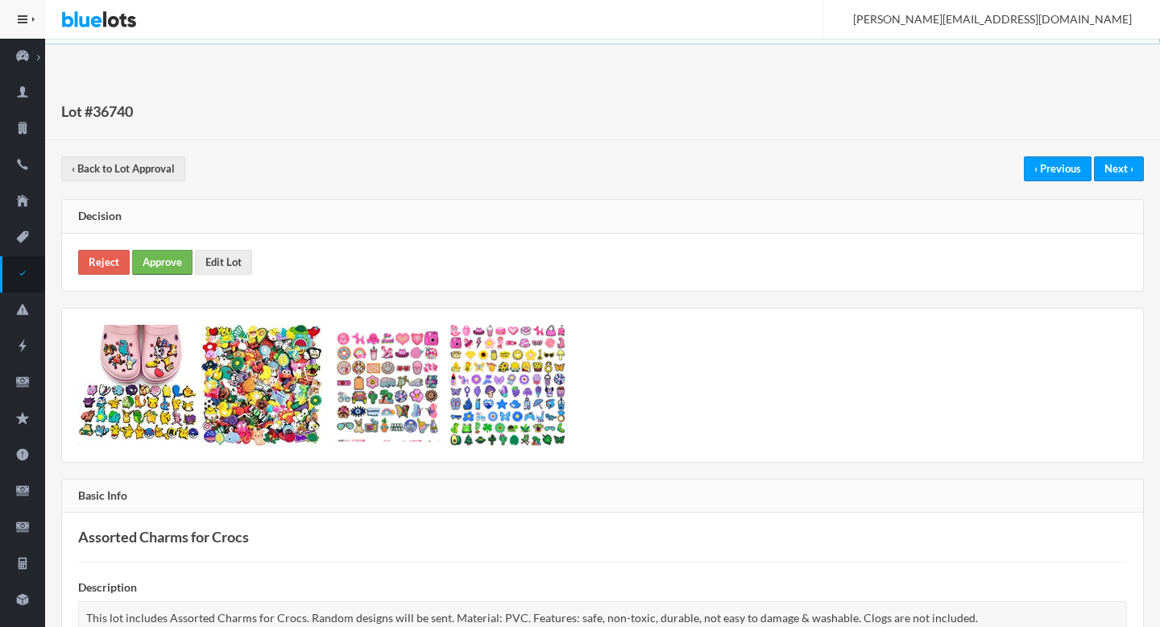
click at [160, 259] on link "Approve" at bounding box center [162, 262] width 60 height 25
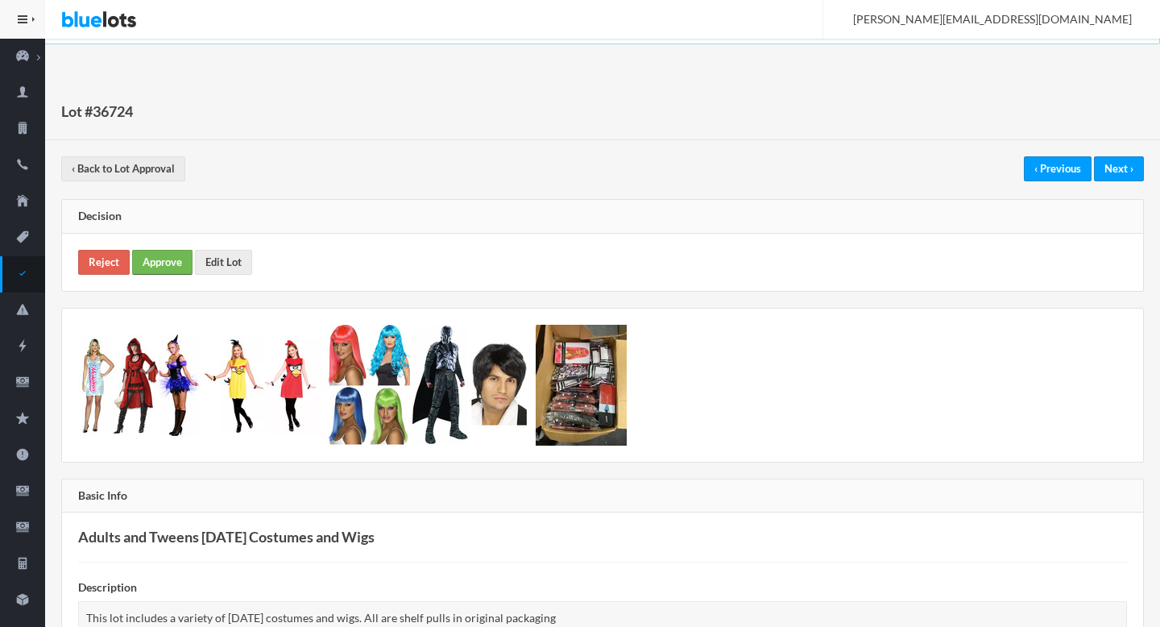
click at [161, 258] on link "Approve" at bounding box center [162, 262] width 60 height 25
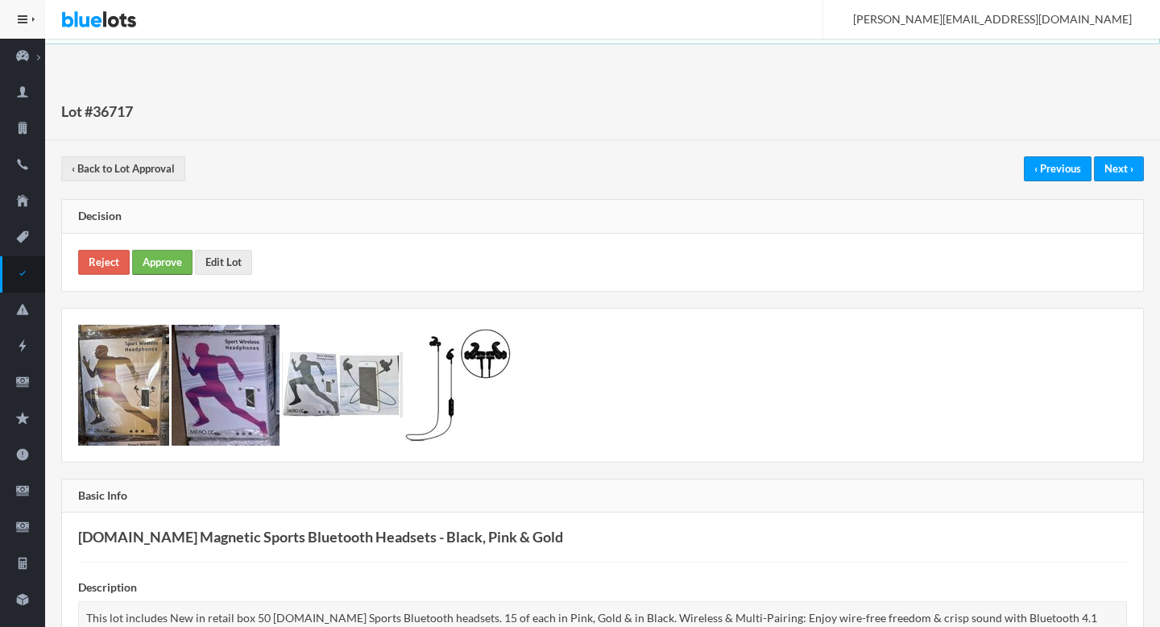
click at [157, 266] on link "Approve" at bounding box center [162, 262] width 60 height 25
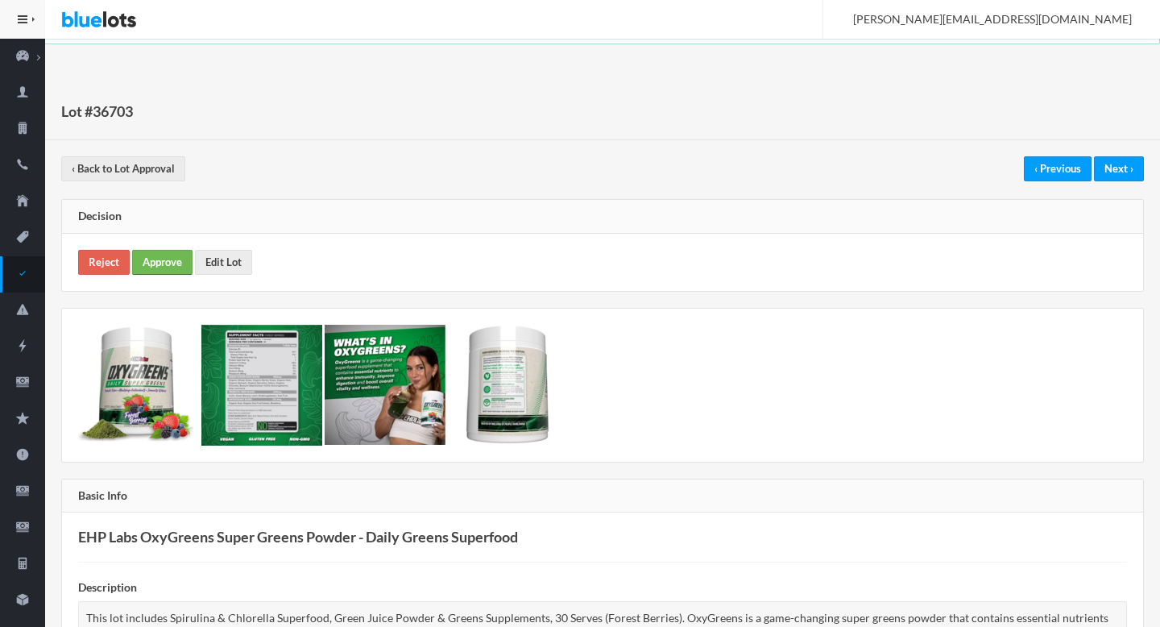
click at [145, 254] on link "Approve" at bounding box center [162, 262] width 60 height 25
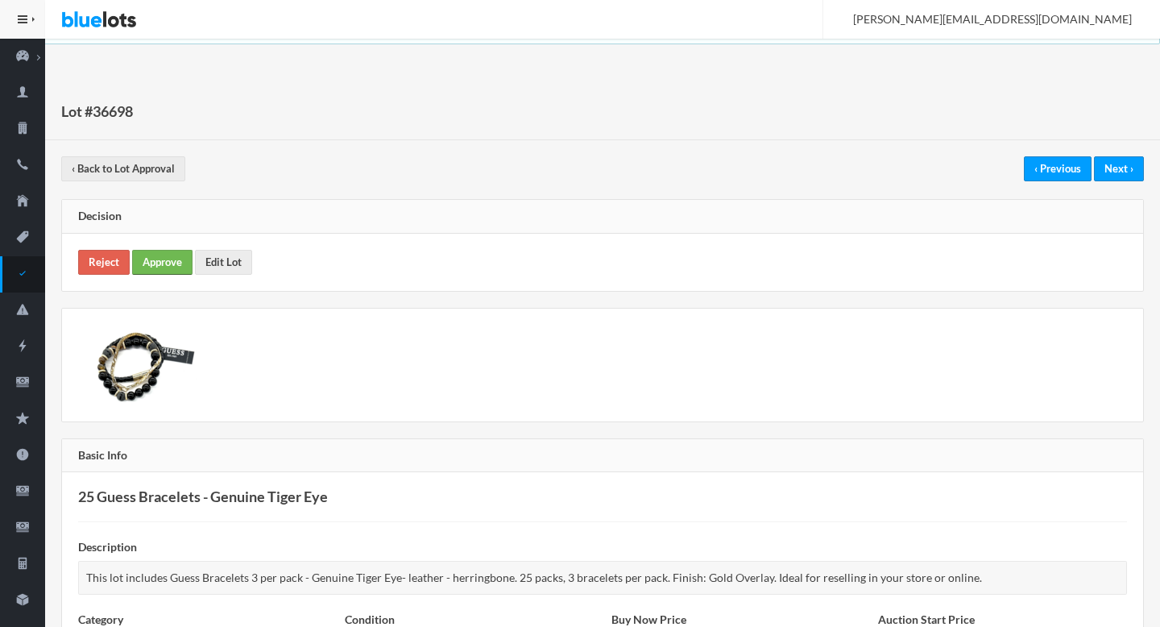
click at [164, 260] on link "Approve" at bounding box center [162, 262] width 60 height 25
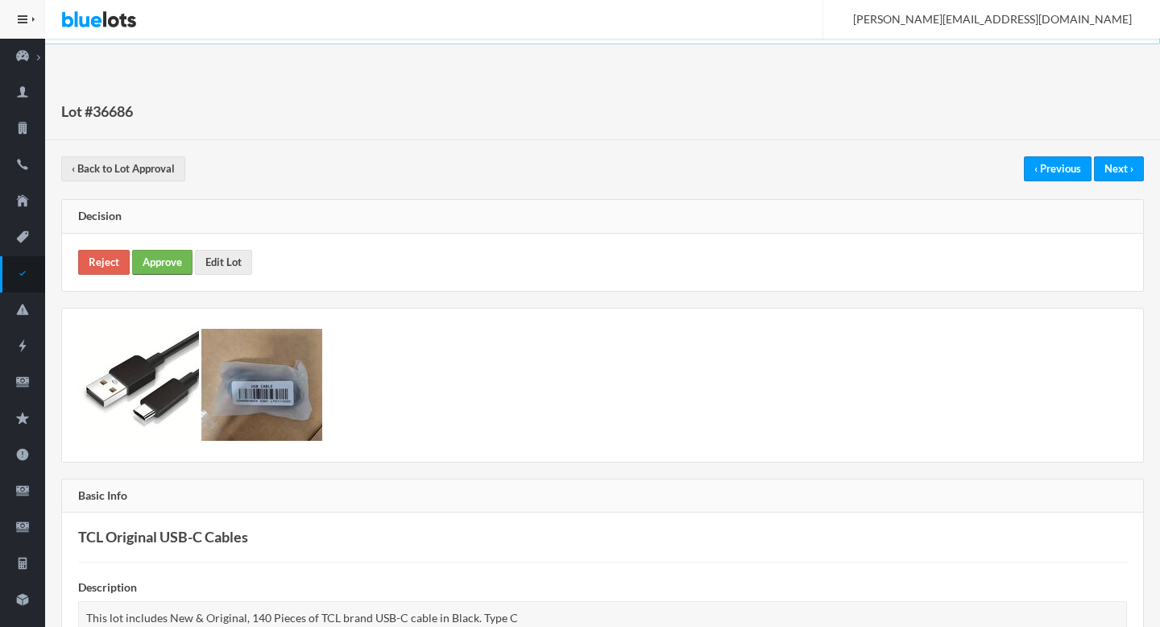
click at [176, 264] on link "Approve" at bounding box center [162, 262] width 60 height 25
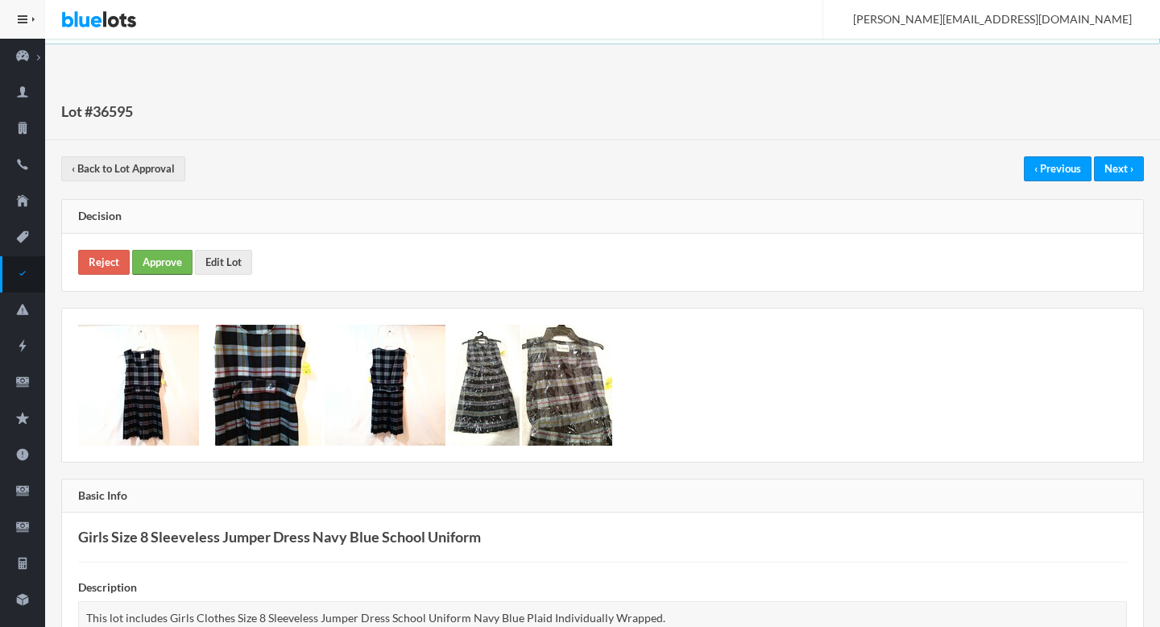
click at [176, 257] on link "Approve" at bounding box center [162, 262] width 60 height 25
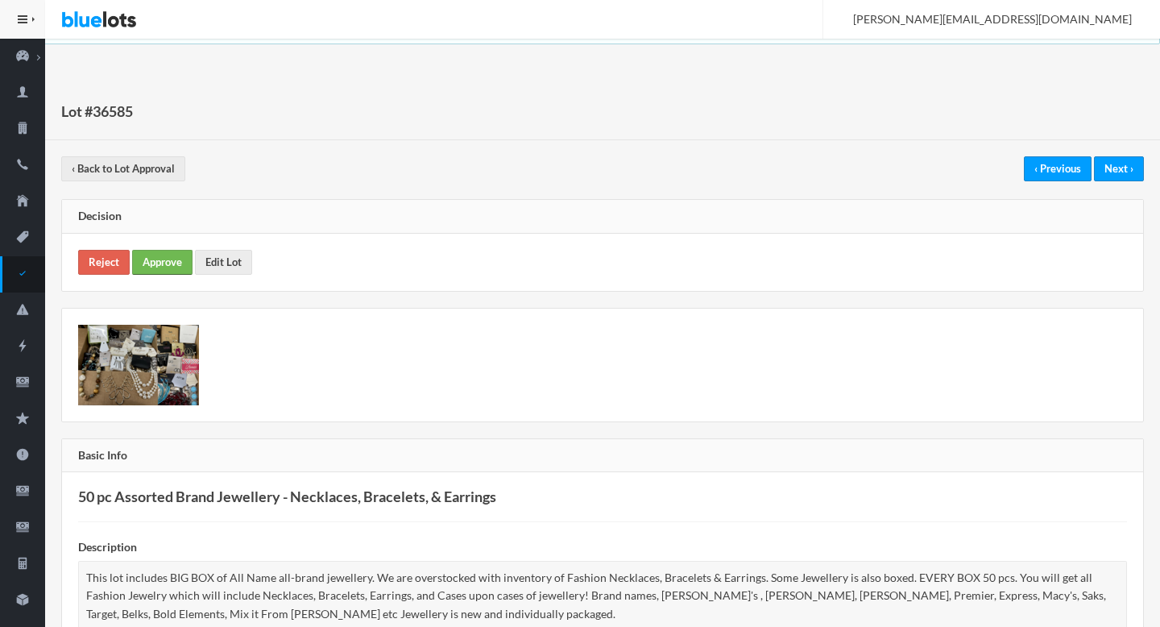
click at [176, 259] on link "Approve" at bounding box center [162, 262] width 60 height 25
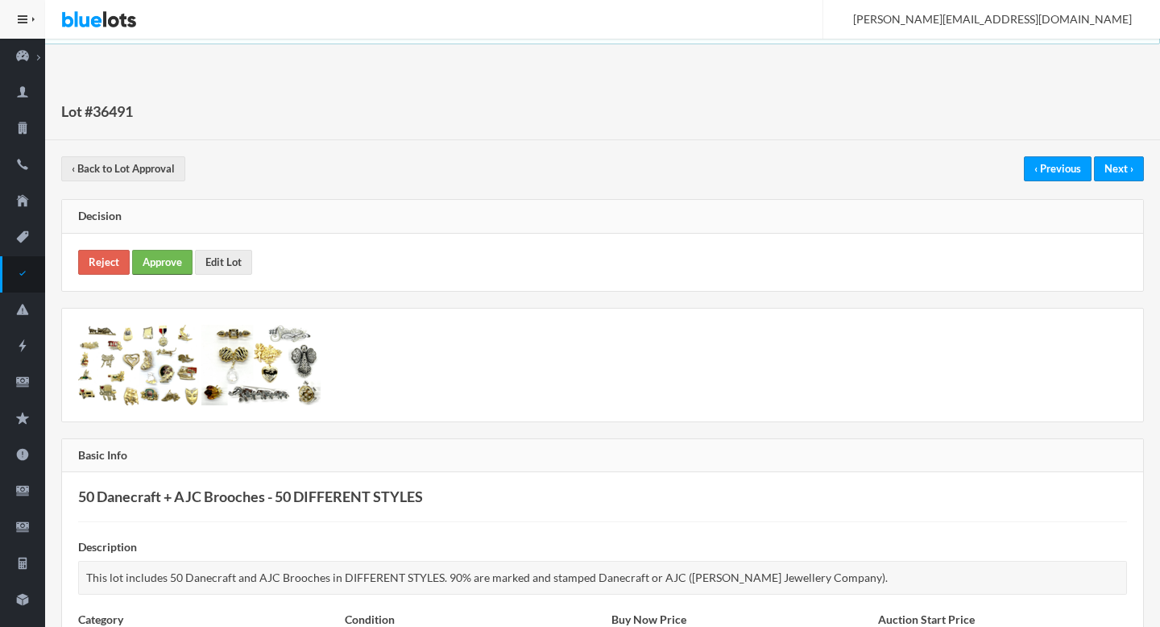
click at [172, 267] on link "Approve" at bounding box center [162, 262] width 60 height 25
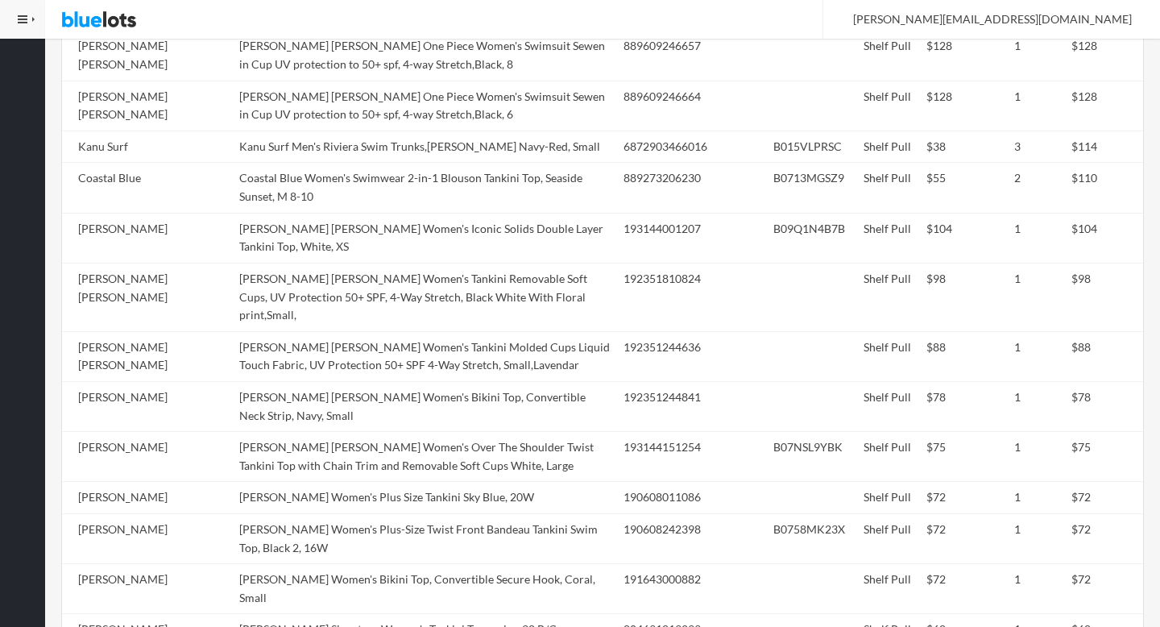
scroll to position [1331, 0]
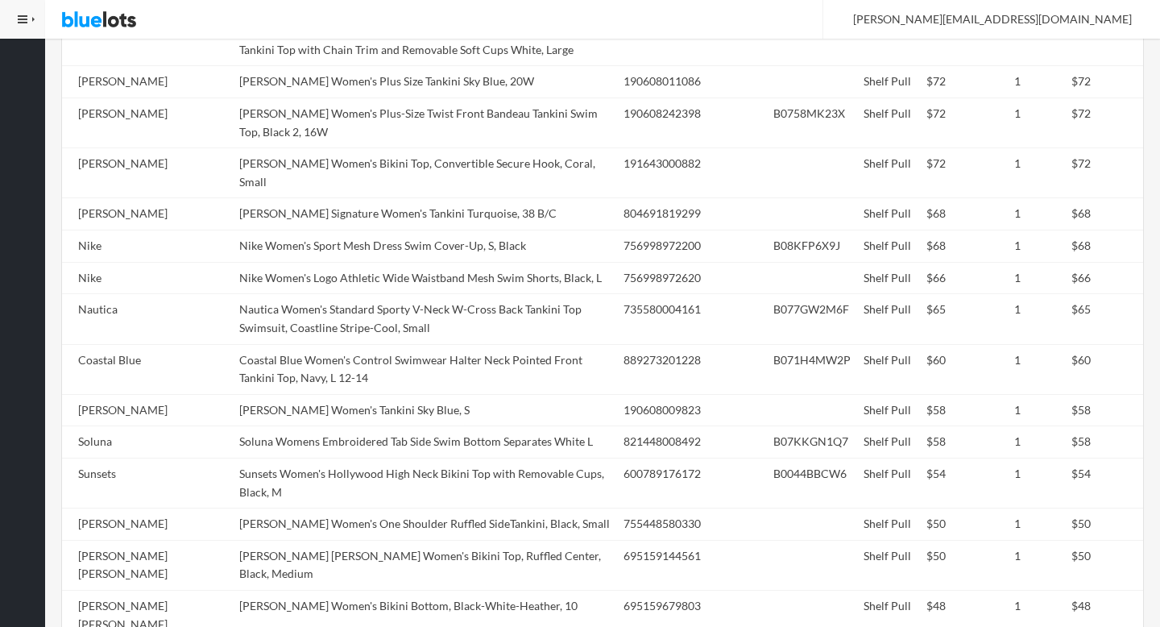
copy tr "Ann Cole Women's Twist Front Halter Bikini Top, Coral S"
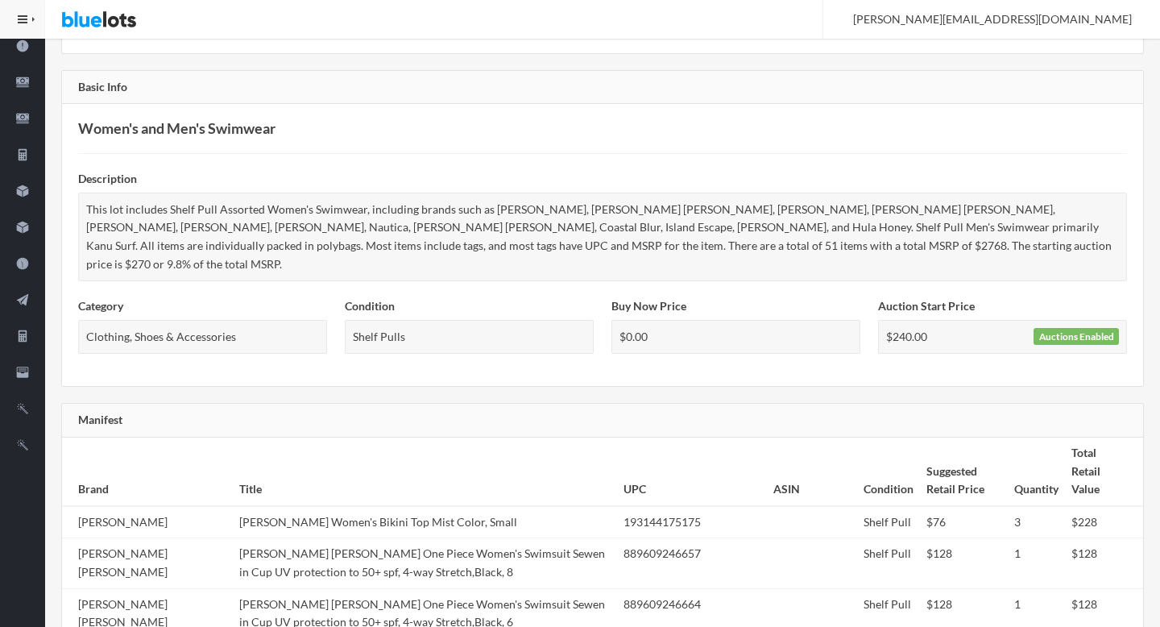
scroll to position [640, 0]
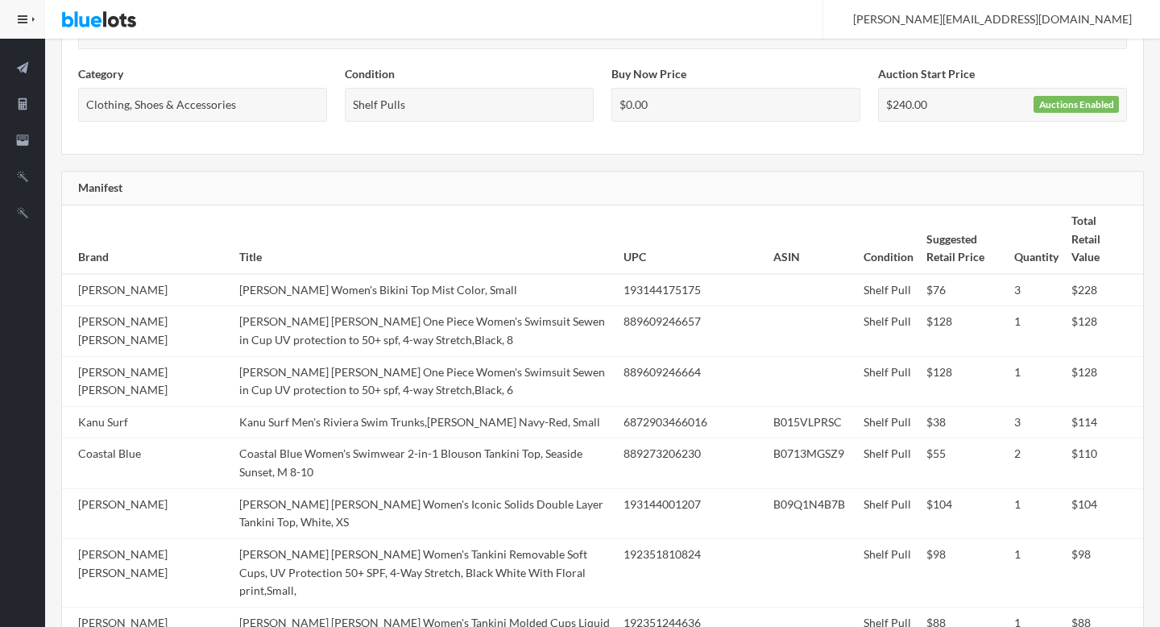
click at [327, 356] on td "Calvin Klein One Piece Women's Swimsuit Sewen in Cup UV protection to 50+ spf, …" at bounding box center [425, 381] width 384 height 50
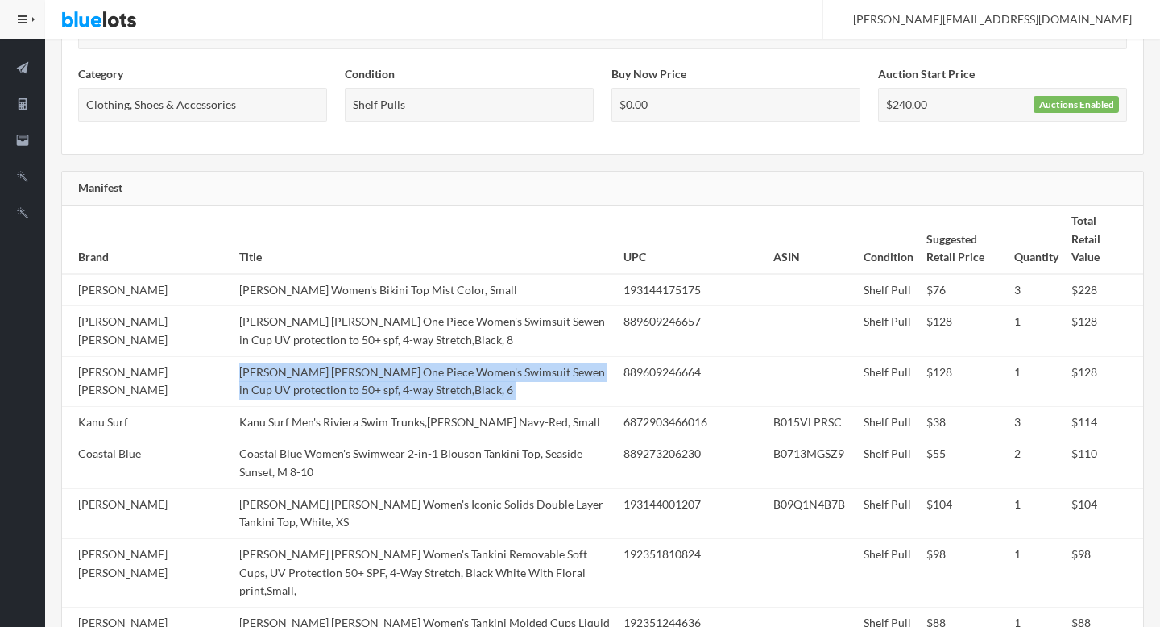
click at [327, 356] on td "Calvin Klein One Piece Women's Swimsuit Sewen in Cup UV protection to 50+ spf, …" at bounding box center [425, 381] width 384 height 50
copy tr "Calvin Klein One Piece Women's Swimsuit Sewen in Cup UV protection to 50+ spf, …"
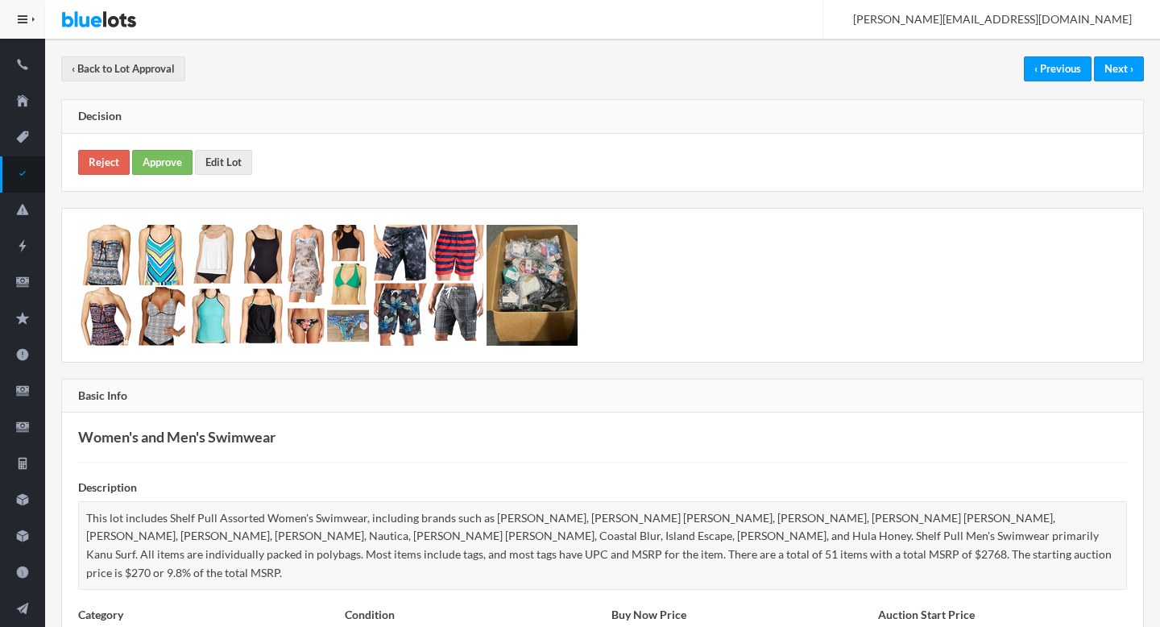
scroll to position [0, 0]
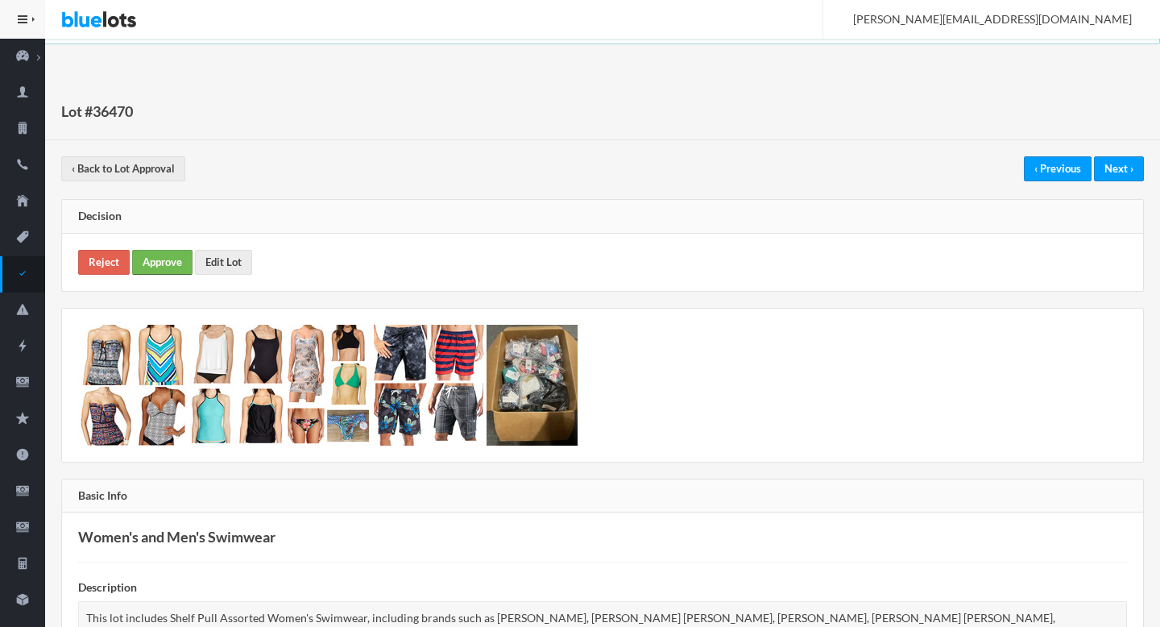
click at [161, 256] on link "Approve" at bounding box center [162, 262] width 60 height 25
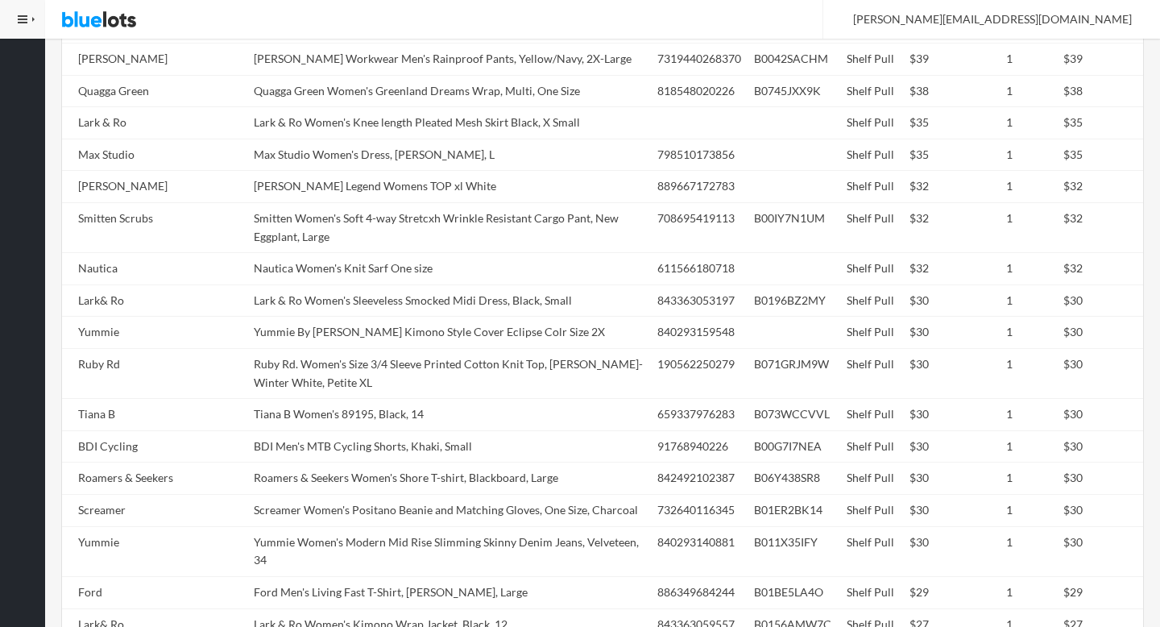
scroll to position [2263, 0]
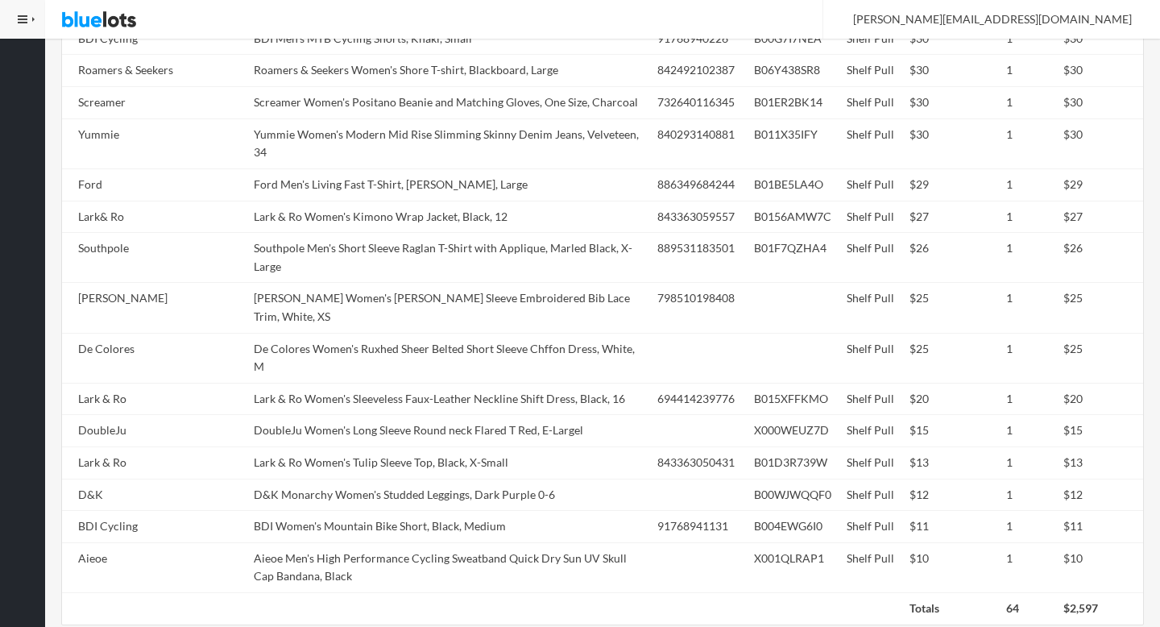
click at [480, 333] on td "De Colores Women's Ruxhed Sheer Belted Short Sleeve Chffon Dress, White, M" at bounding box center [449, 358] width 404 height 50
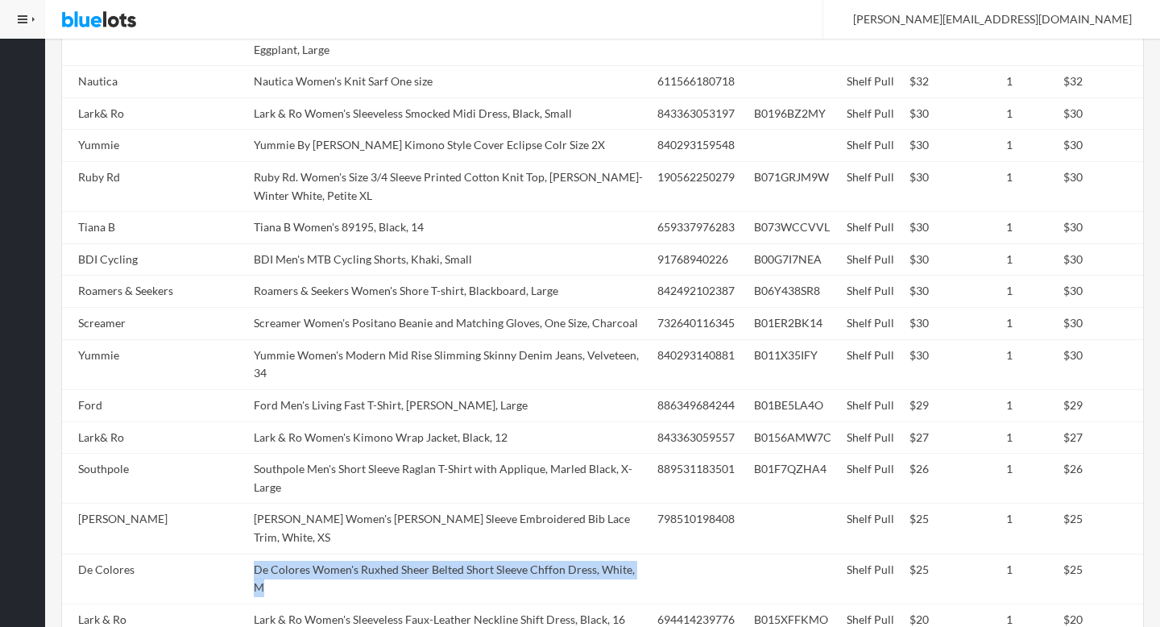
scroll to position [1753, 0]
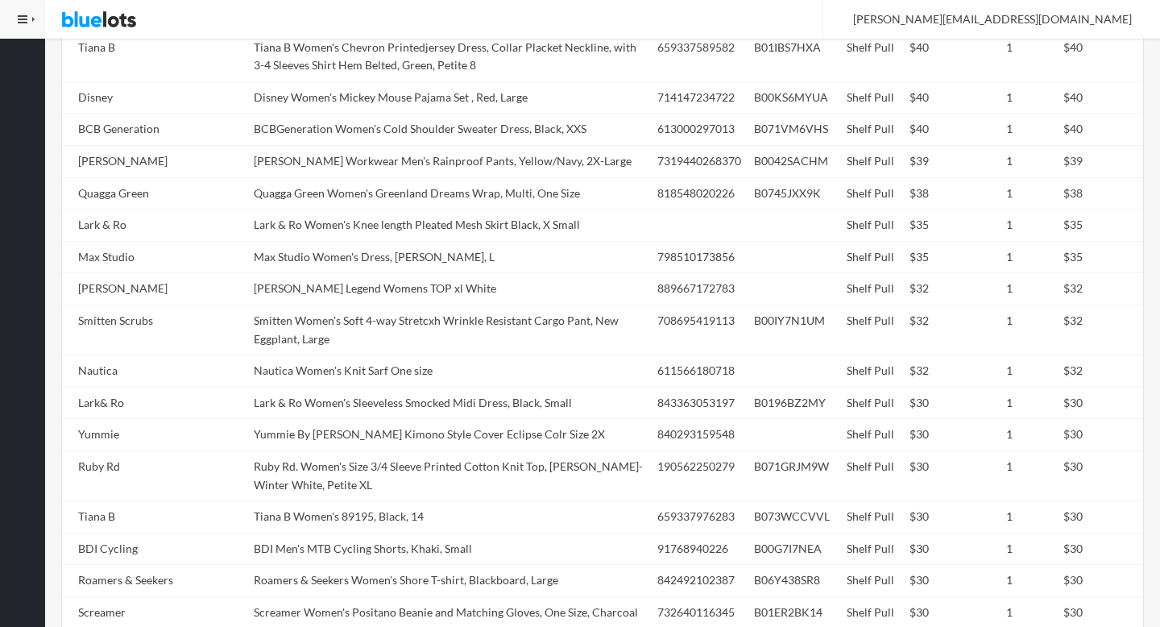
click at [373, 355] on td "Nautica Women's Knit Sarf One size" at bounding box center [449, 371] width 404 height 32
copy tr "Nautica Women's Knit Sarf One size"
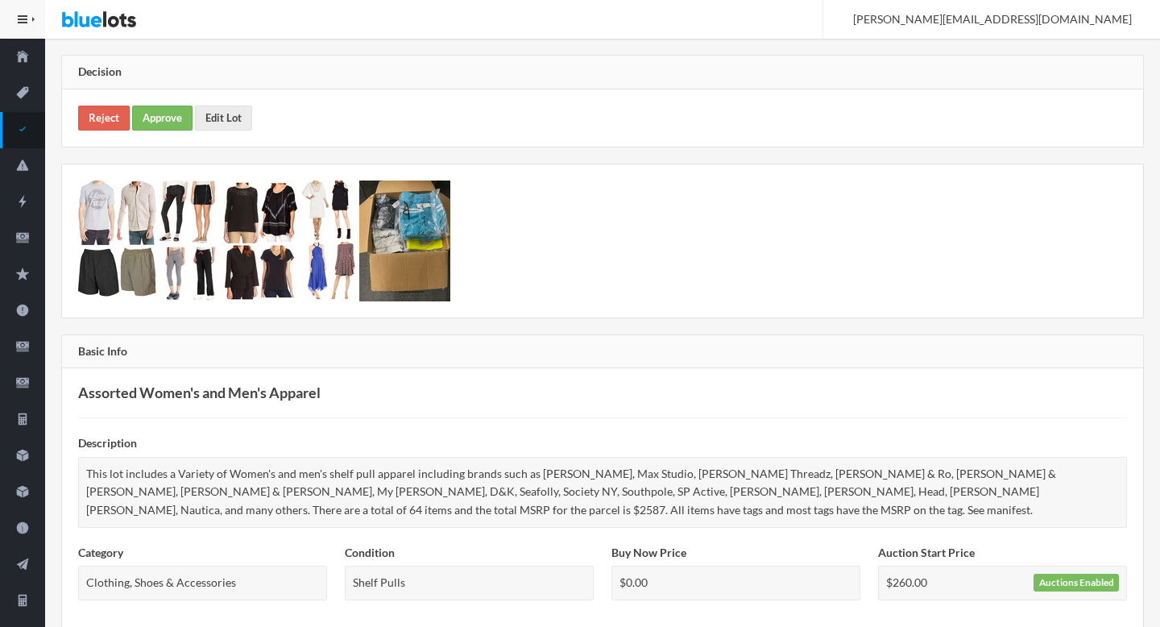
scroll to position [77, 0]
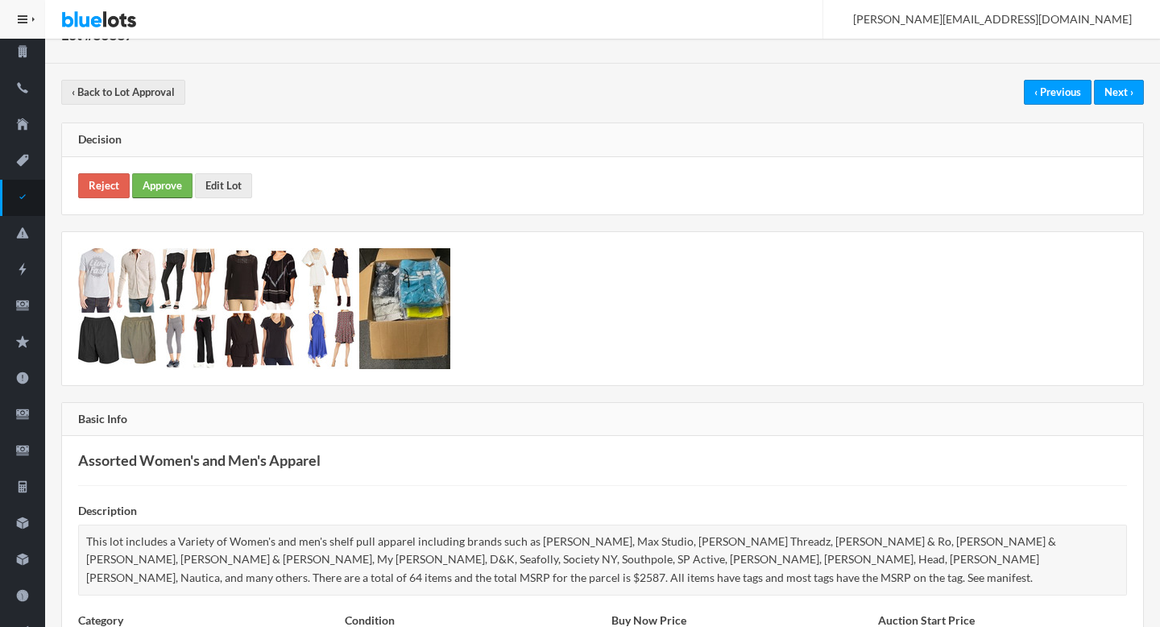
click at [162, 183] on link "Approve" at bounding box center [162, 185] width 60 height 25
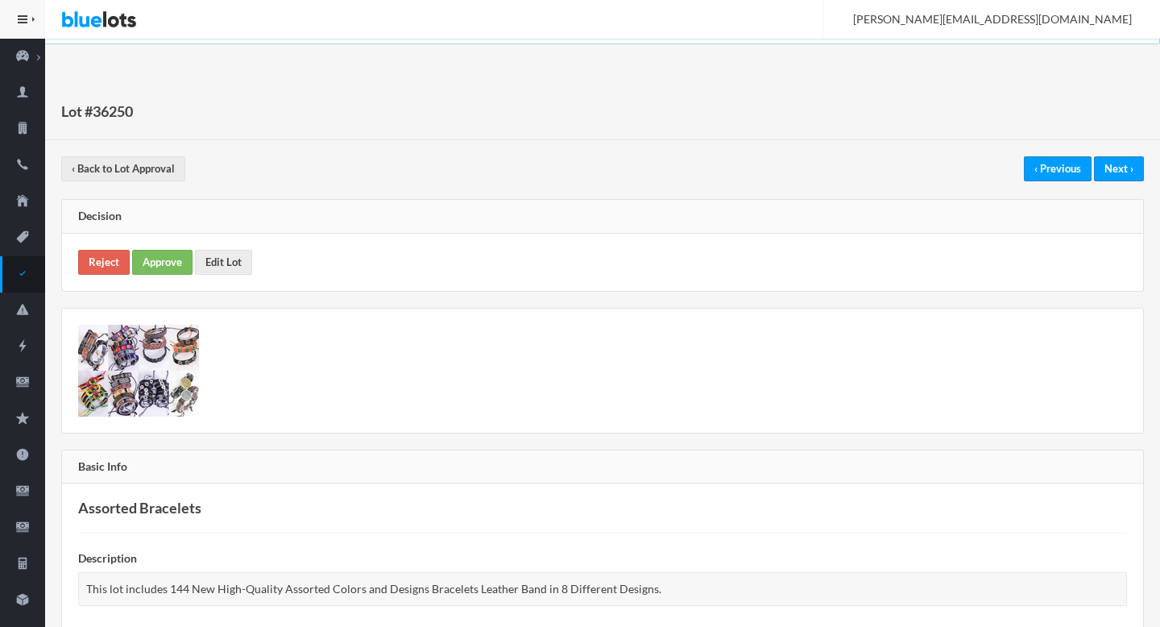
click at [159, 248] on div "Reject Approve Edit Lot" at bounding box center [602, 262] width 1081 height 57
click at [159, 263] on link "Approve" at bounding box center [162, 262] width 60 height 25
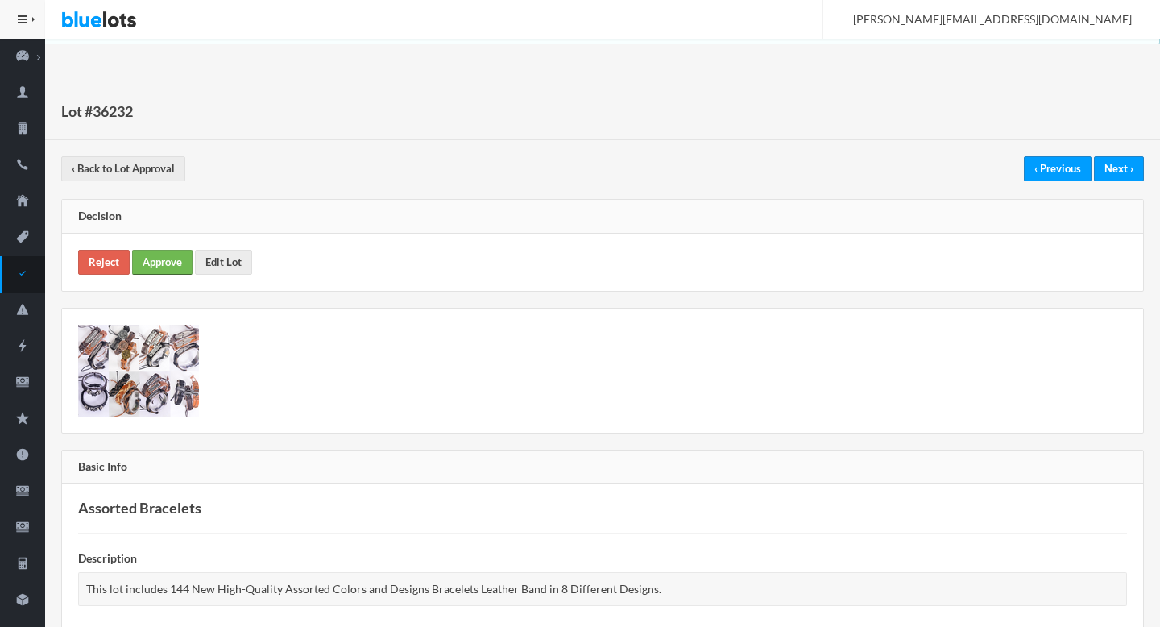
click at [152, 256] on link "Approve" at bounding box center [162, 262] width 60 height 25
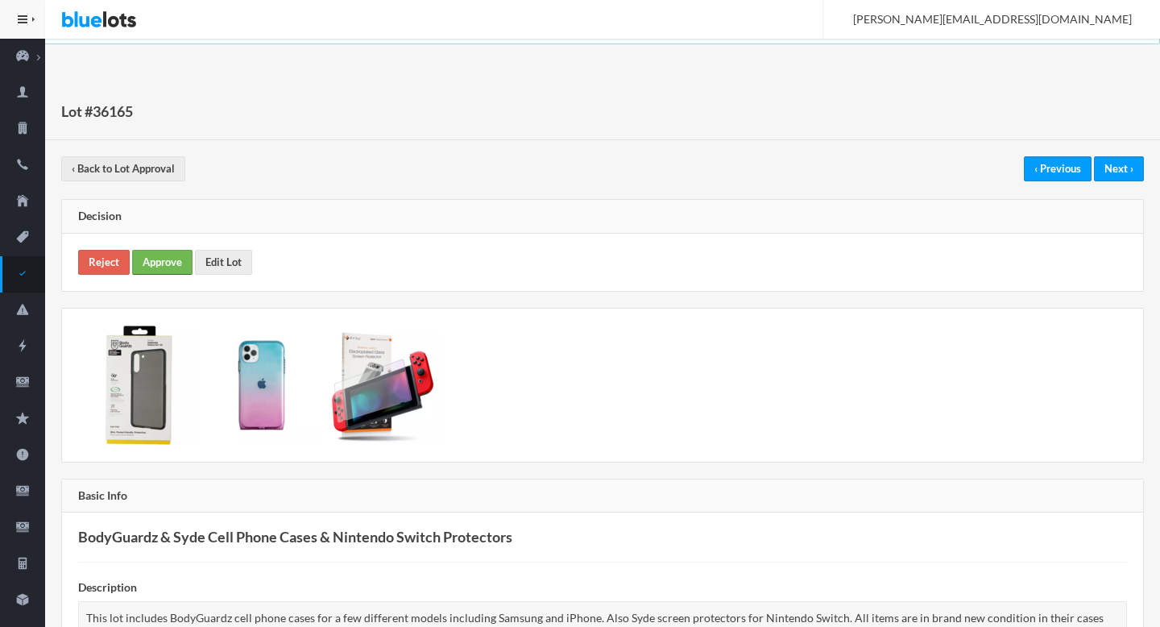
click at [157, 255] on link "Approve" at bounding box center [162, 262] width 60 height 25
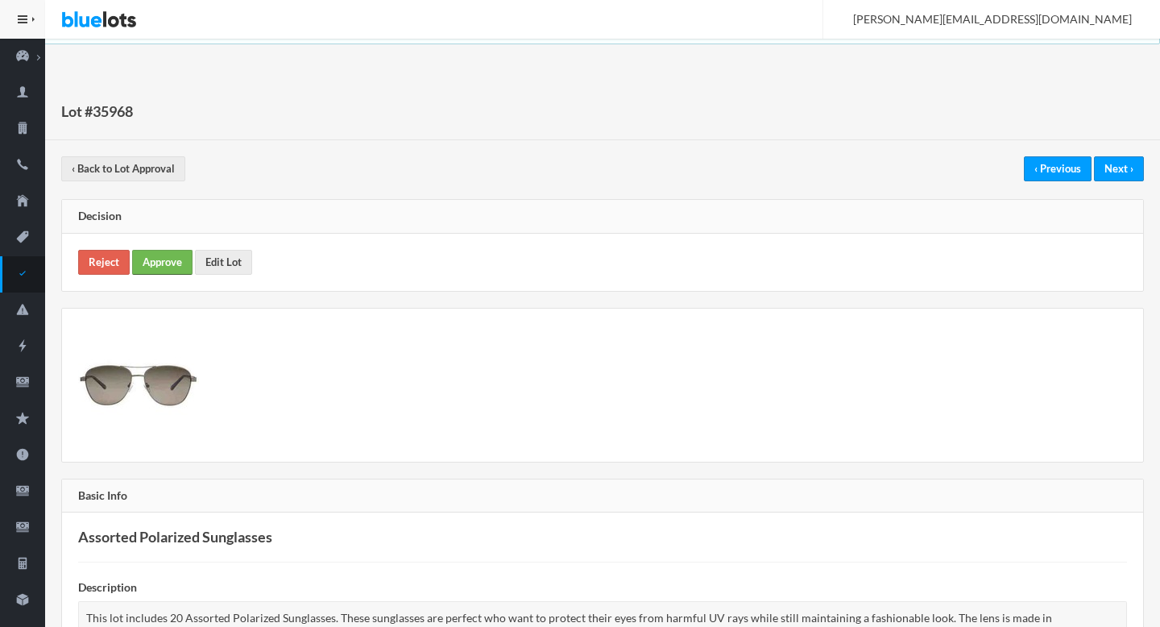
click at [172, 257] on link "Approve" at bounding box center [162, 262] width 60 height 25
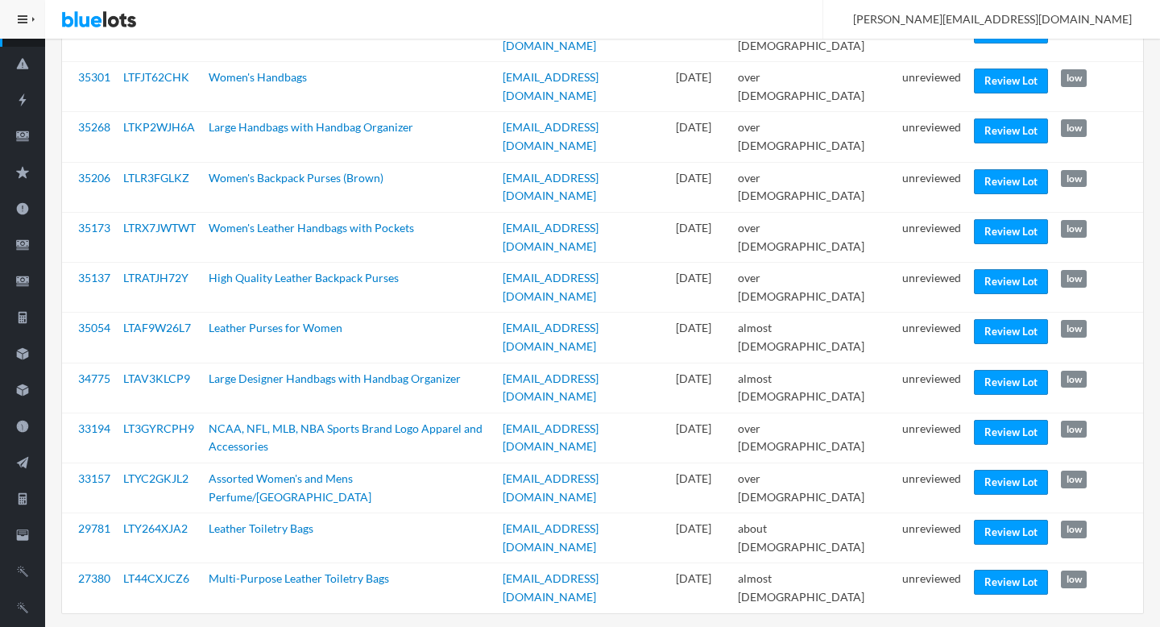
scroll to position [217, 0]
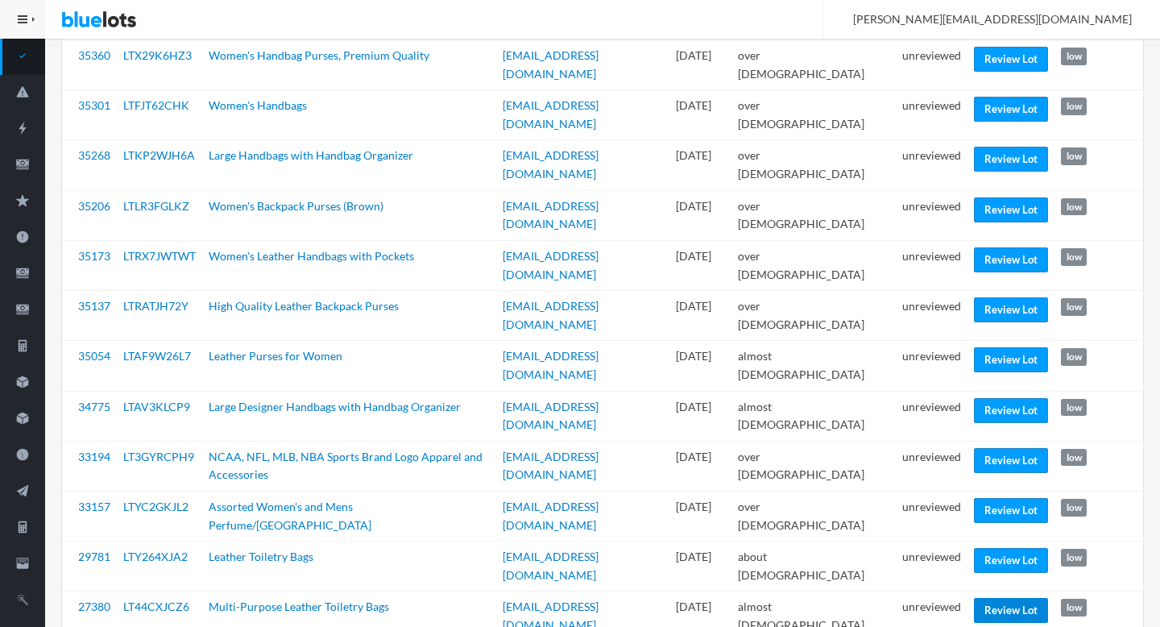
click at [980, 598] on link "Review Lot" at bounding box center [1011, 610] width 74 height 25
click at [974, 498] on link "Review Lot" at bounding box center [1011, 510] width 74 height 25
click at [1011, 347] on link "Review Lot" at bounding box center [1011, 359] width 74 height 25
click at [1004, 197] on link "Review Lot" at bounding box center [1011, 209] width 74 height 25
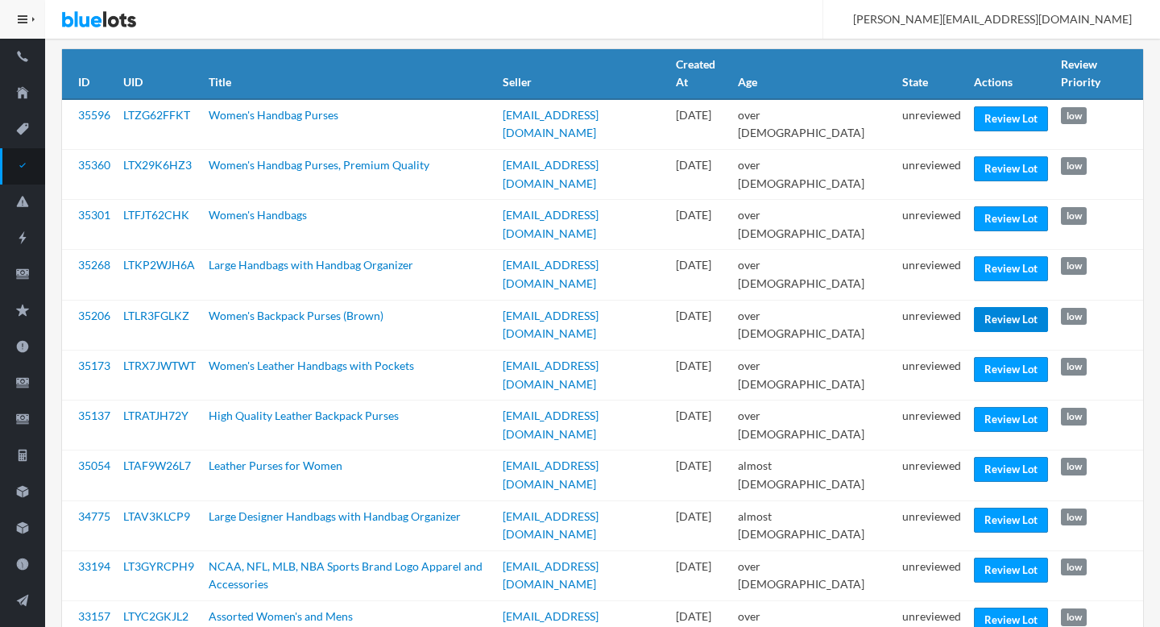
scroll to position [48, 0]
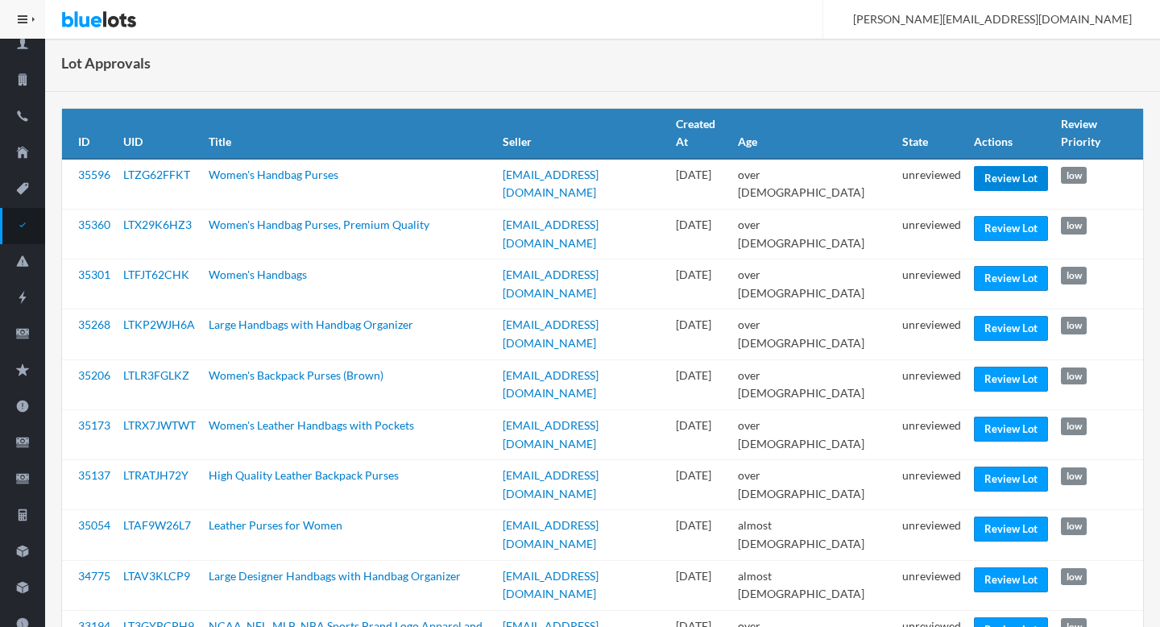
click at [1025, 172] on link "Review Lot" at bounding box center [1011, 178] width 74 height 25
click at [989, 216] on link "Review Lot" at bounding box center [1011, 228] width 74 height 25
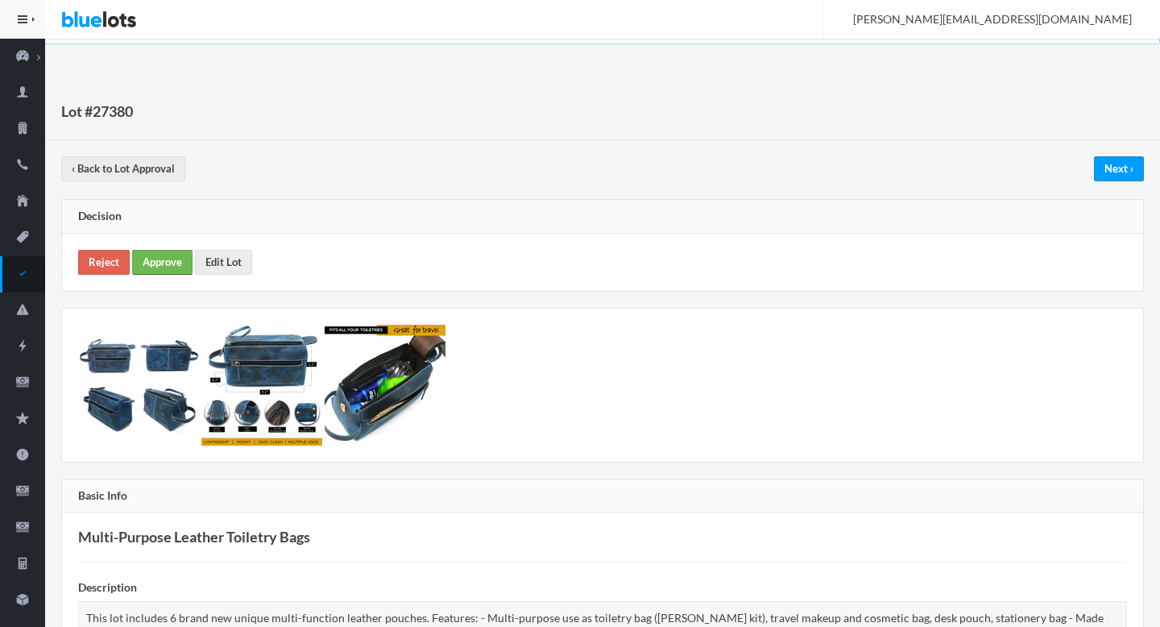
click at [147, 266] on link "Approve" at bounding box center [162, 262] width 60 height 25
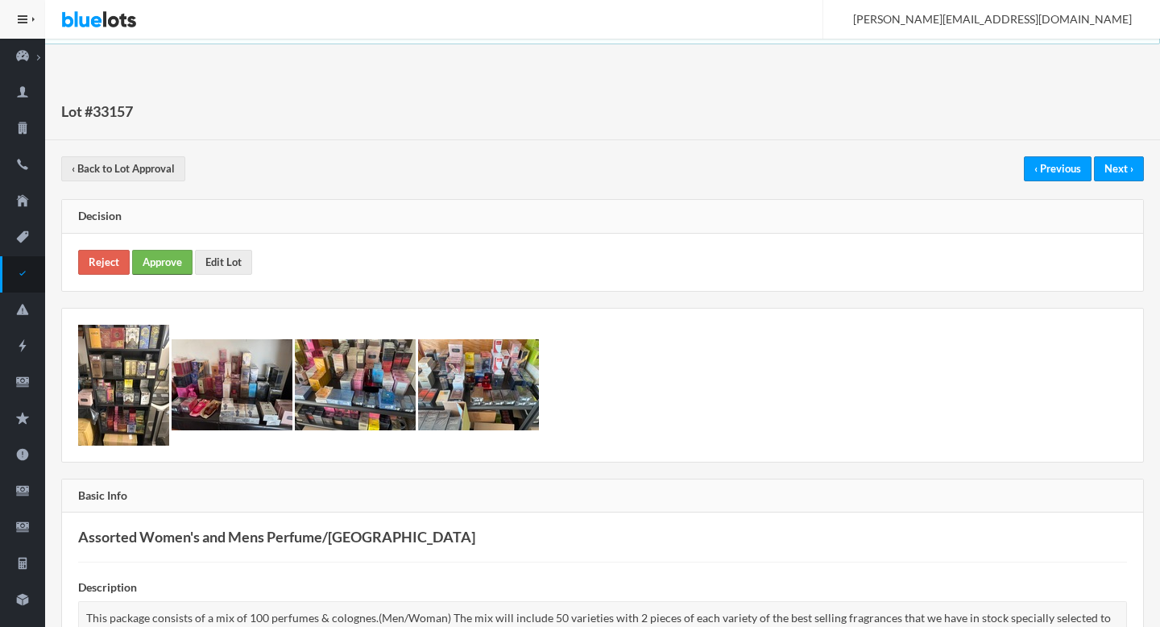
click at [171, 267] on link "Approve" at bounding box center [162, 262] width 60 height 25
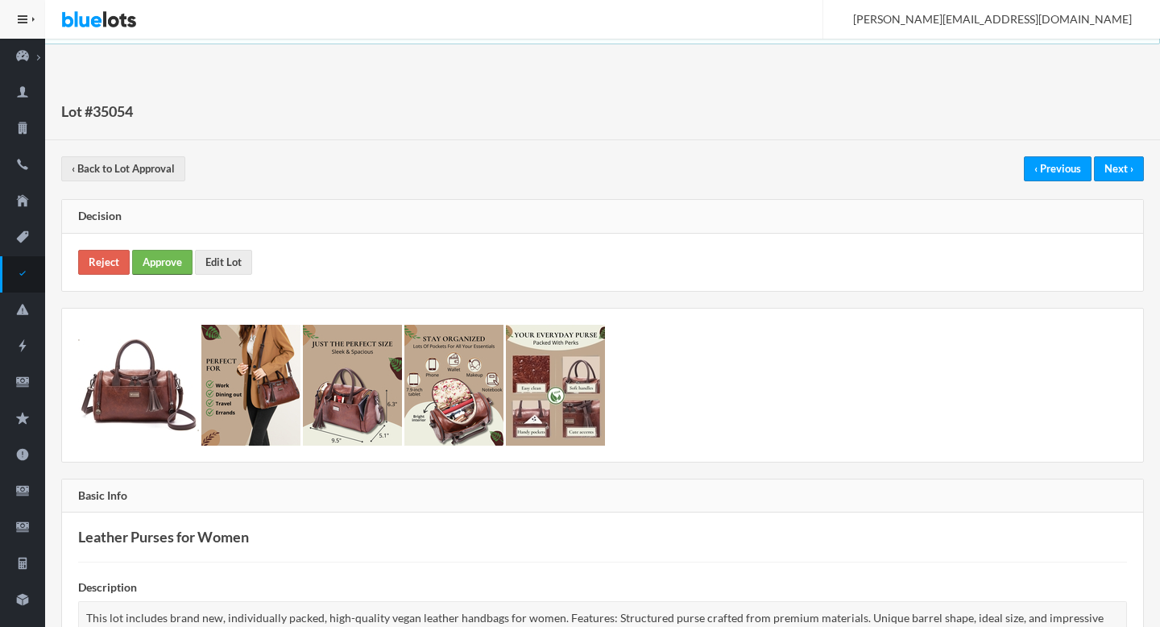
click at [165, 268] on link "Approve" at bounding box center [162, 262] width 60 height 25
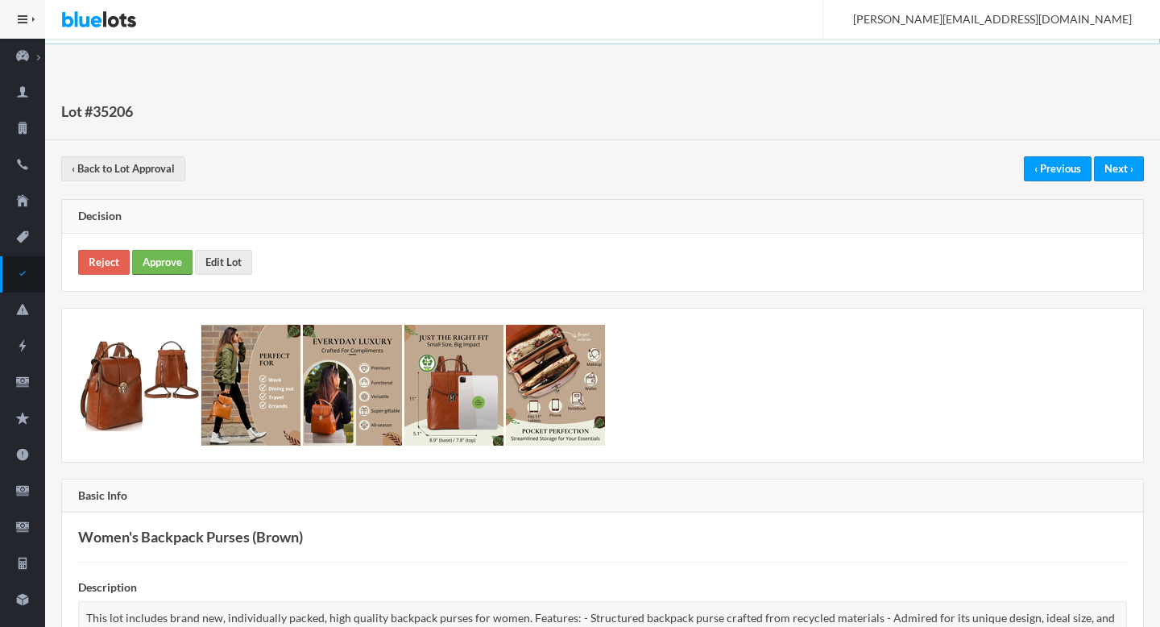
click at [176, 266] on link "Approve" at bounding box center [162, 262] width 60 height 25
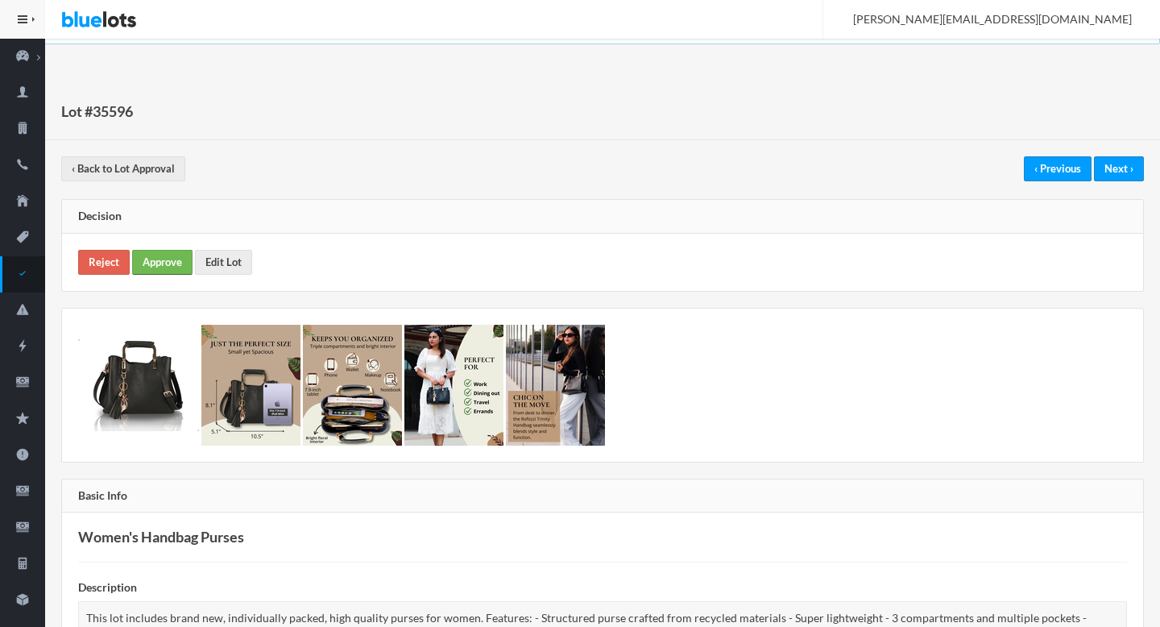
click at [183, 266] on link "Approve" at bounding box center [162, 262] width 60 height 25
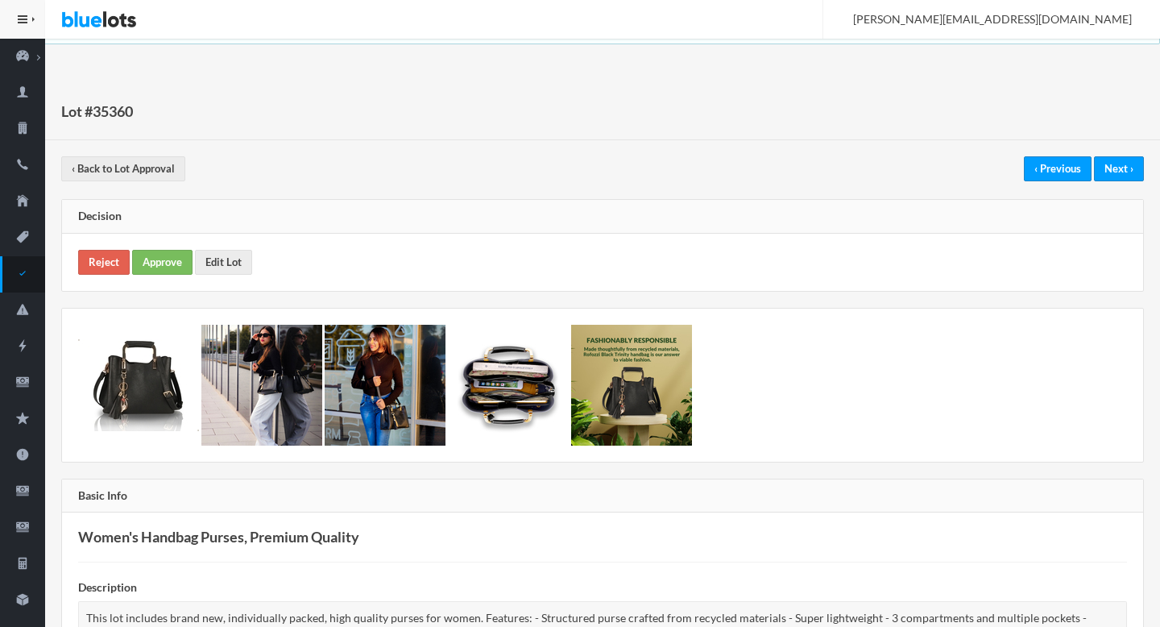
click at [159, 277] on div "Reject Approve Edit Lot" at bounding box center [602, 262] width 1081 height 57
click at [153, 273] on link "Approve" at bounding box center [162, 262] width 60 height 25
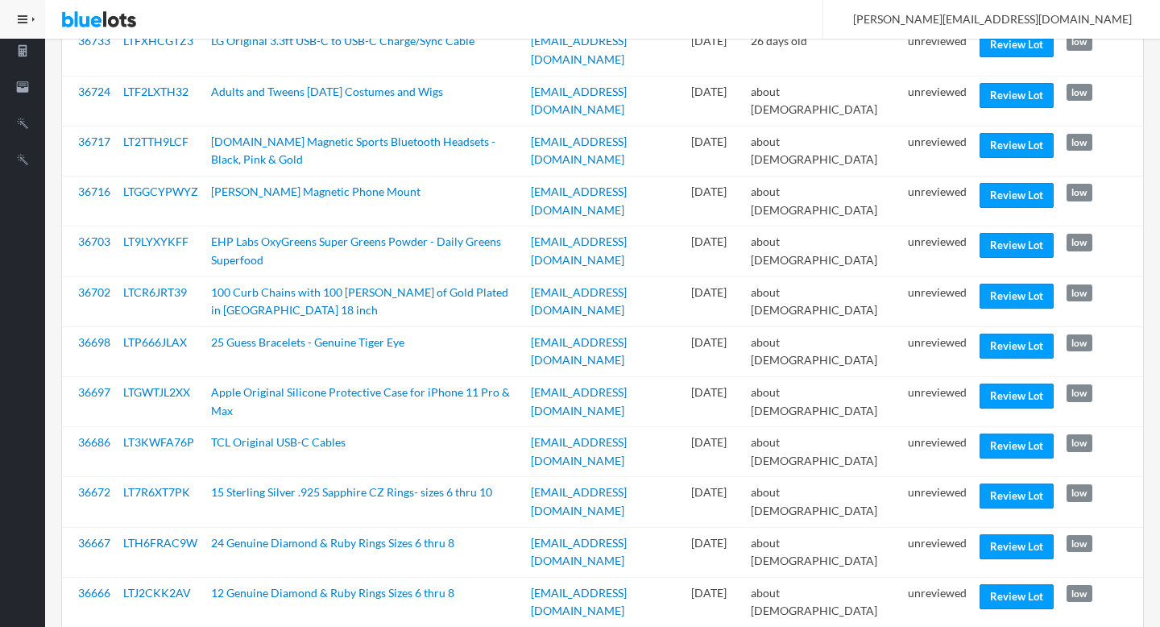
scroll to position [769, 0]
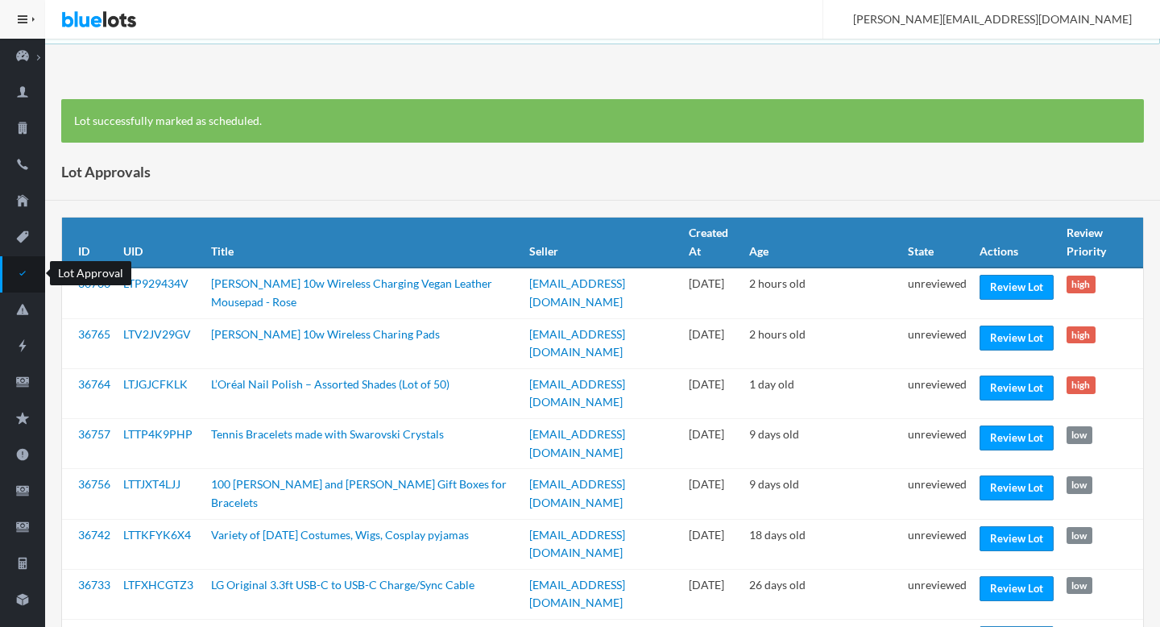
click at [29, 271] on icon "checkmark" at bounding box center [22, 273] width 45 height 14
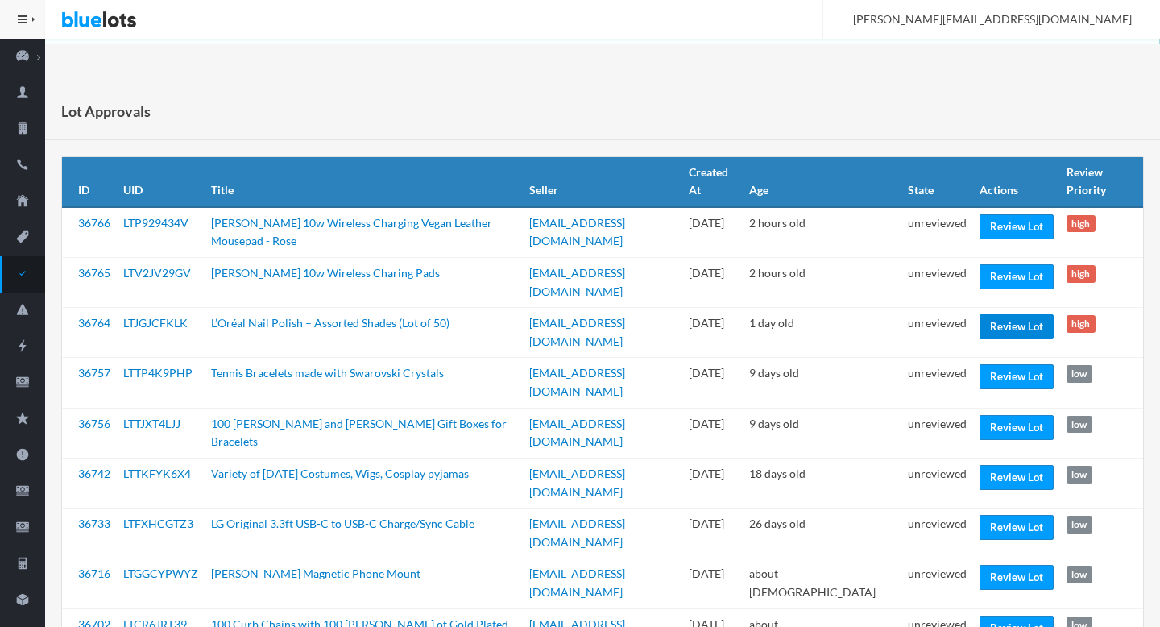
click at [1011, 329] on link "Review Lot" at bounding box center [1016, 326] width 74 height 25
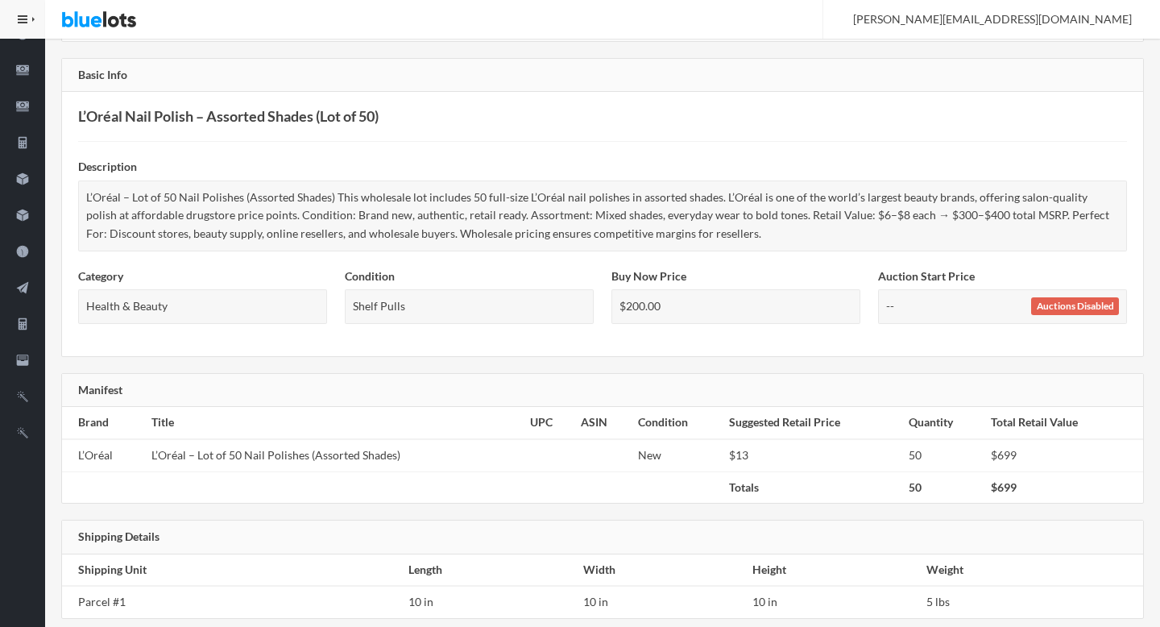
scroll to position [445, 0]
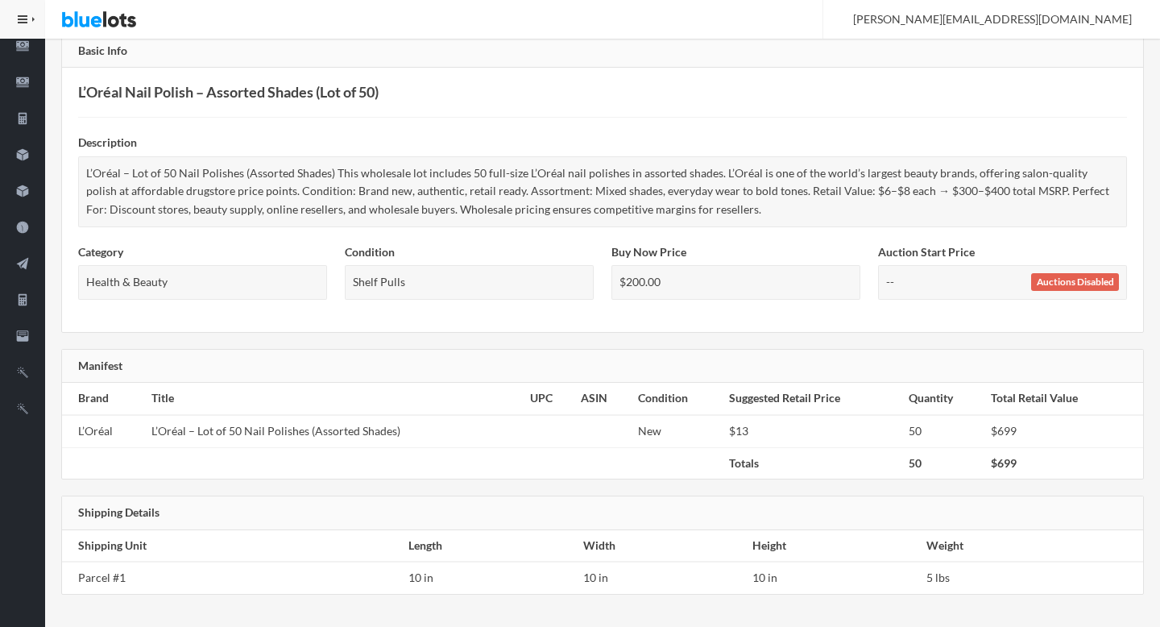
click at [106, 91] on h3 "L’Oréal Nail Polish – Assorted Shades (Lot of 50)" at bounding box center [602, 92] width 1049 height 17
drag, startPoint x: 106, startPoint y: 91, endPoint x: 159, endPoint y: 96, distance: 53.4
click at [159, 96] on h3 "L’Oréal Nail Polish – Assorted Shades (Lot of 50)" at bounding box center [602, 92] width 1049 height 17
copy h3 "L’Oréal Nail Polish"
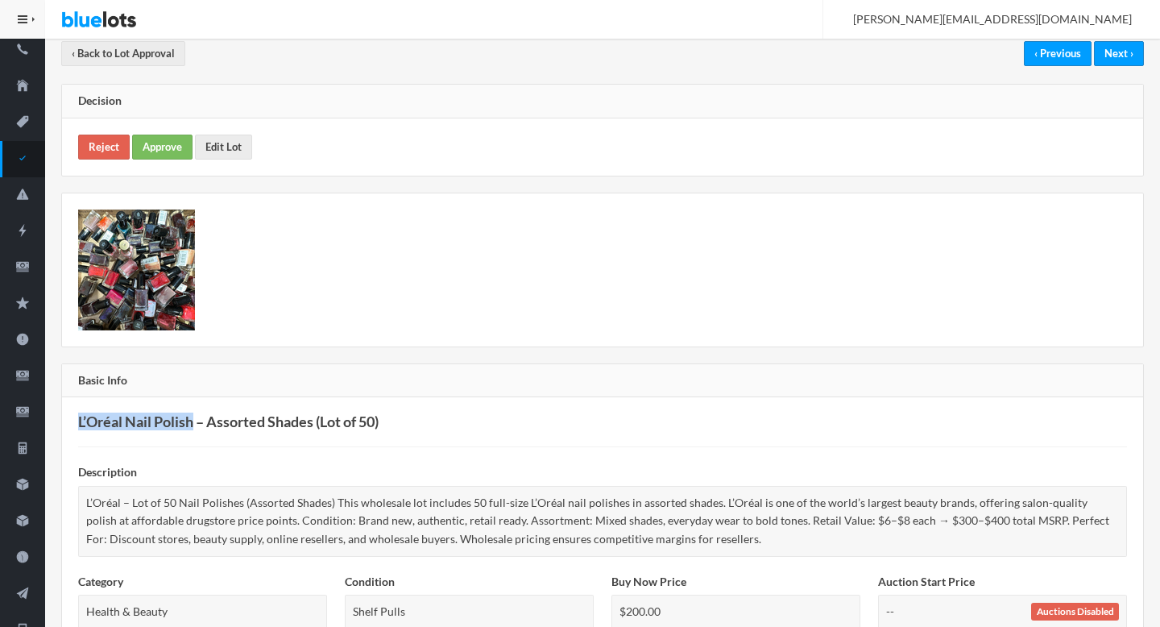
scroll to position [19, 0]
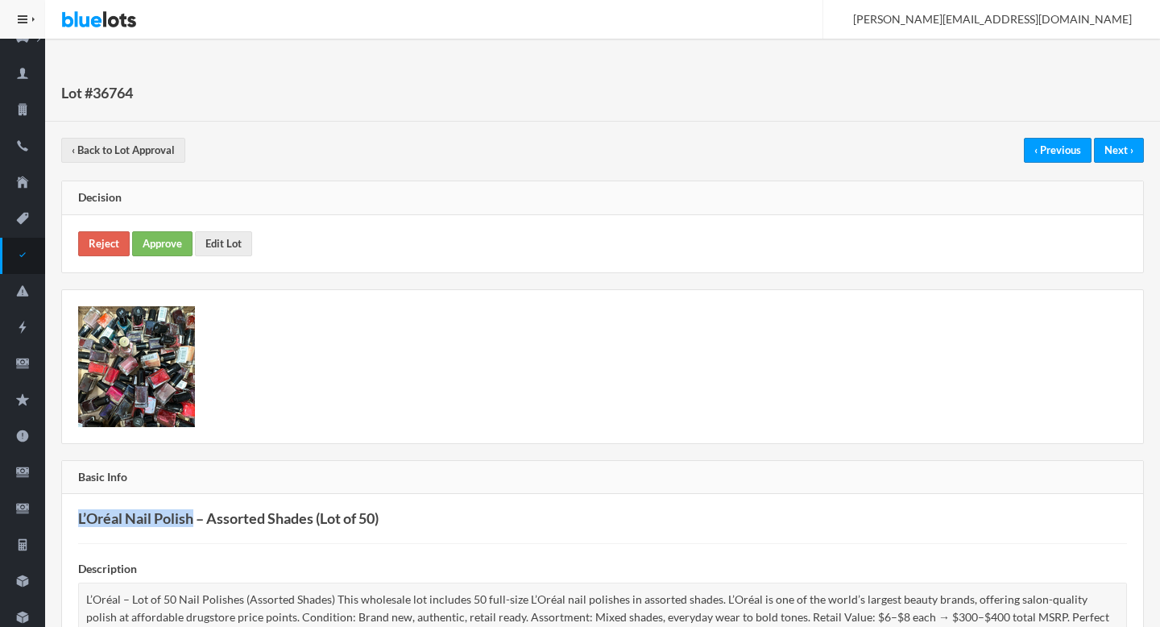
click at [164, 375] on img at bounding box center [136, 366] width 117 height 121
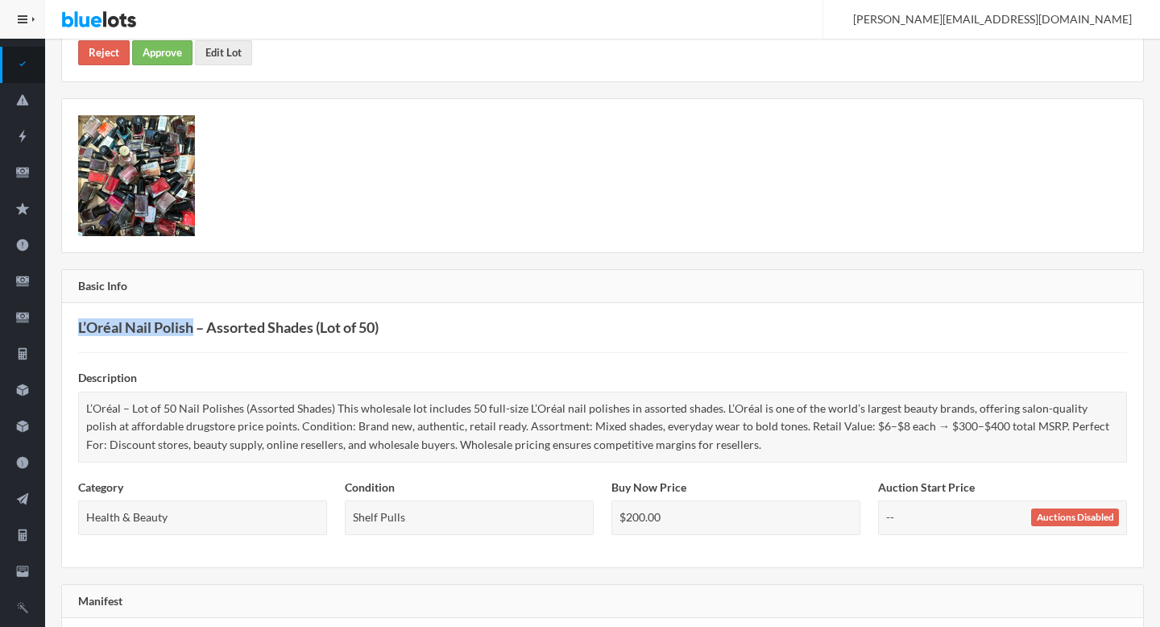
scroll to position [0, 0]
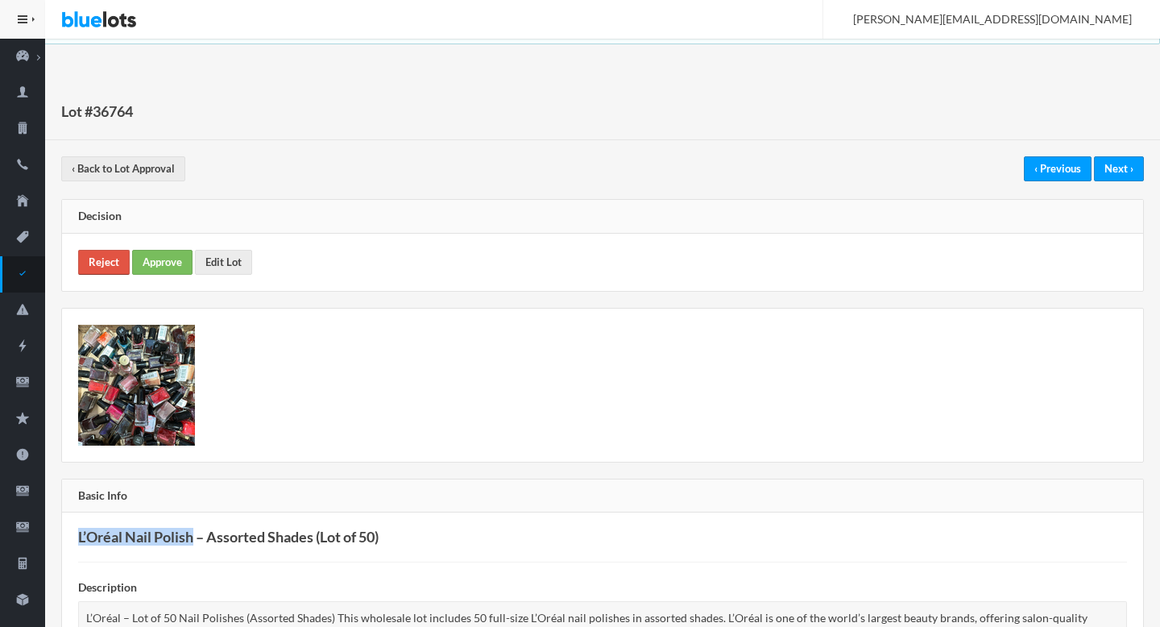
click at [114, 256] on link "Reject" at bounding box center [104, 262] width 52 height 25
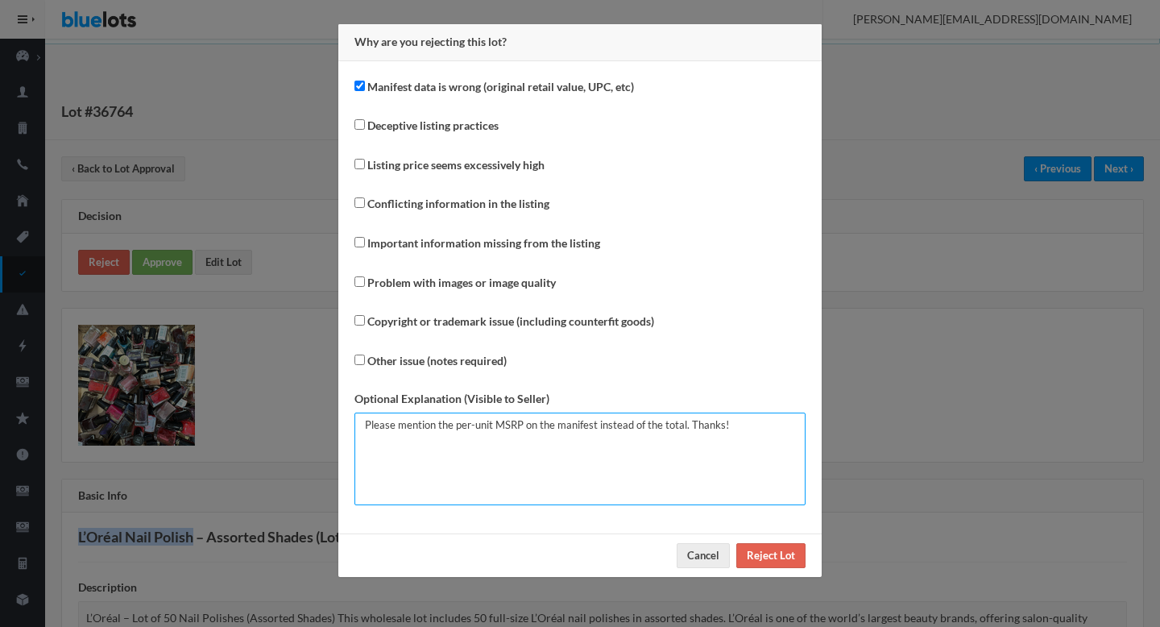
click at [517, 478] on textarea "Please mention the per-unit MSRP on the manifest instead of the total. Thanks!" at bounding box center [579, 458] width 451 height 93
type textarea "1-Inflated MSRP. 2-Mismatched Condition."
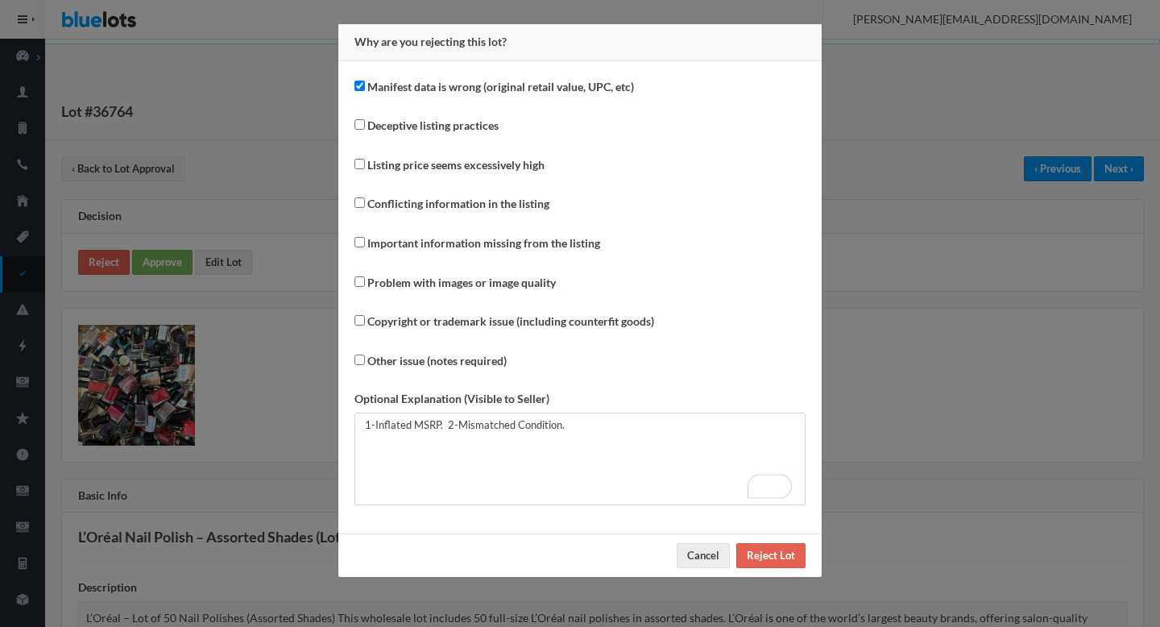
click at [1029, 366] on div "Why are you rejecting this lot? Manifest data is wrong (original retail value, …" at bounding box center [580, 313] width 1160 height 627
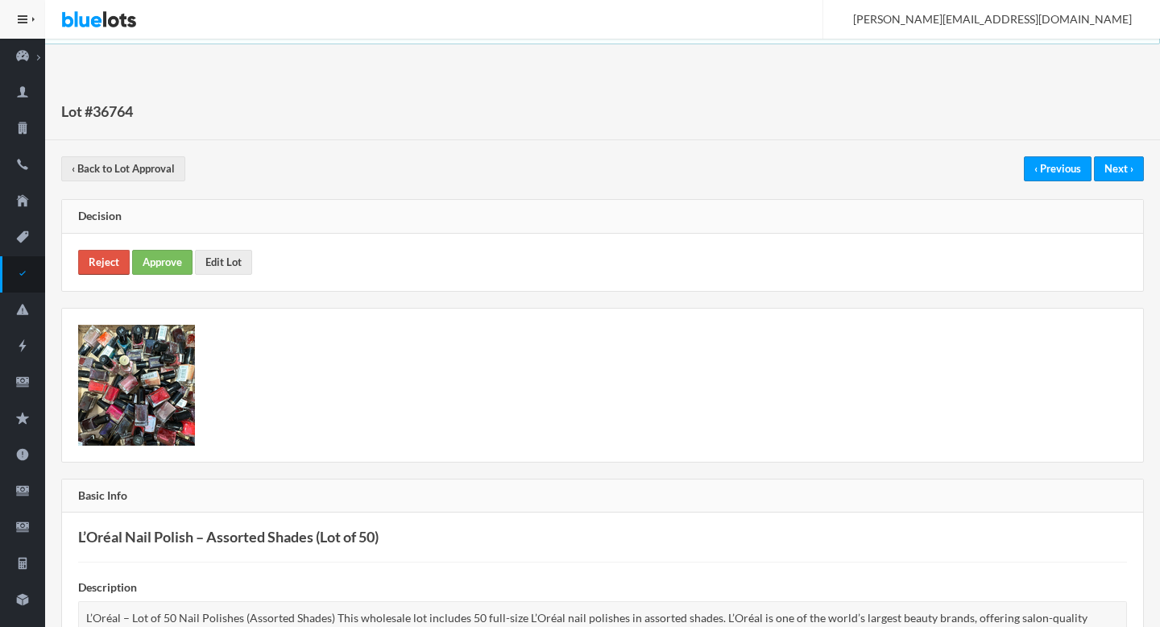
click at [103, 250] on link "Reject" at bounding box center [104, 262] width 52 height 25
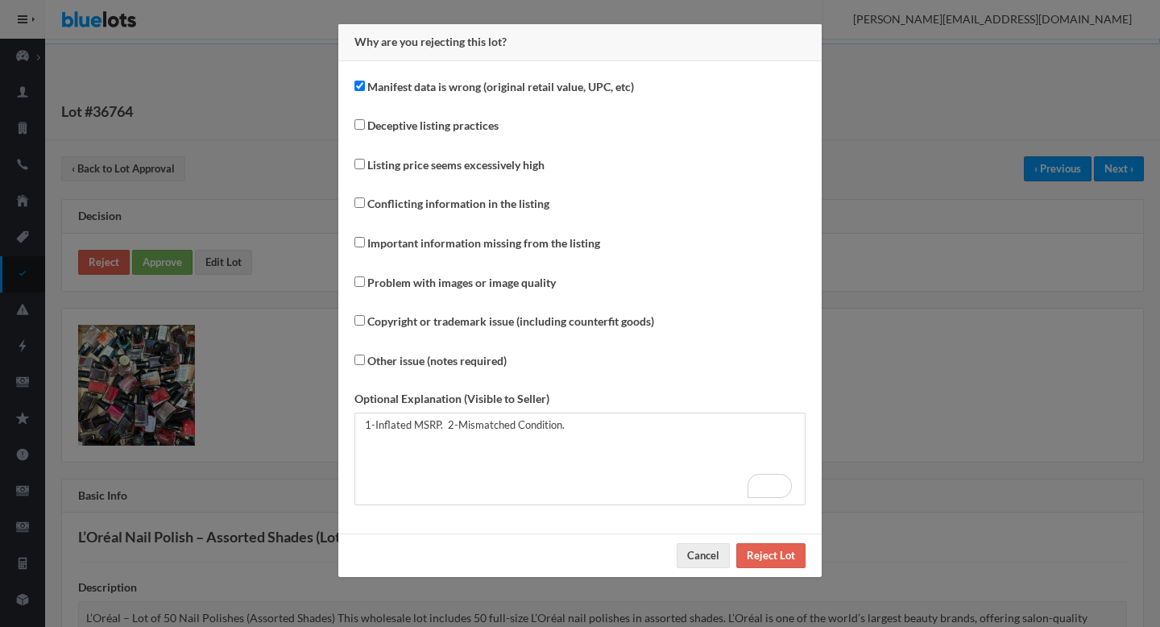
click at [469, 88] on label "Manifest data is wrong (original retail value, UPC, etc)" at bounding box center [500, 87] width 267 height 19
click at [365, 88] on input "Manifest data is wrong (original retail value, UPC, etc)" at bounding box center [359, 86] width 10 height 10
checkbox input "false"
click at [452, 201] on label "Conflicting information in the listing" at bounding box center [458, 204] width 182 height 19
click at [365, 201] on input "Conflicting information in the listing" at bounding box center [359, 202] width 10 height 10
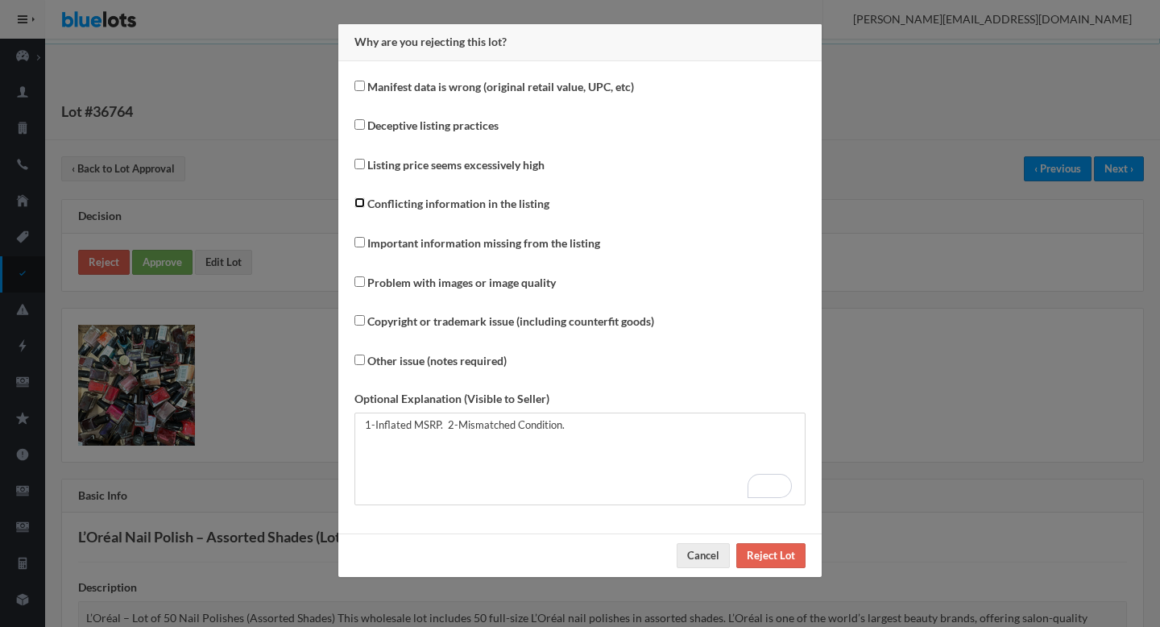
checkbox input "true"
click at [490, 358] on label "Other issue (notes required)" at bounding box center [436, 361] width 139 height 19
click at [365, 358] on input "Other issue (notes required)" at bounding box center [359, 359] width 10 height 10
checkbox input "true"
click at [780, 556] on input "Reject Lot" at bounding box center [770, 555] width 69 height 25
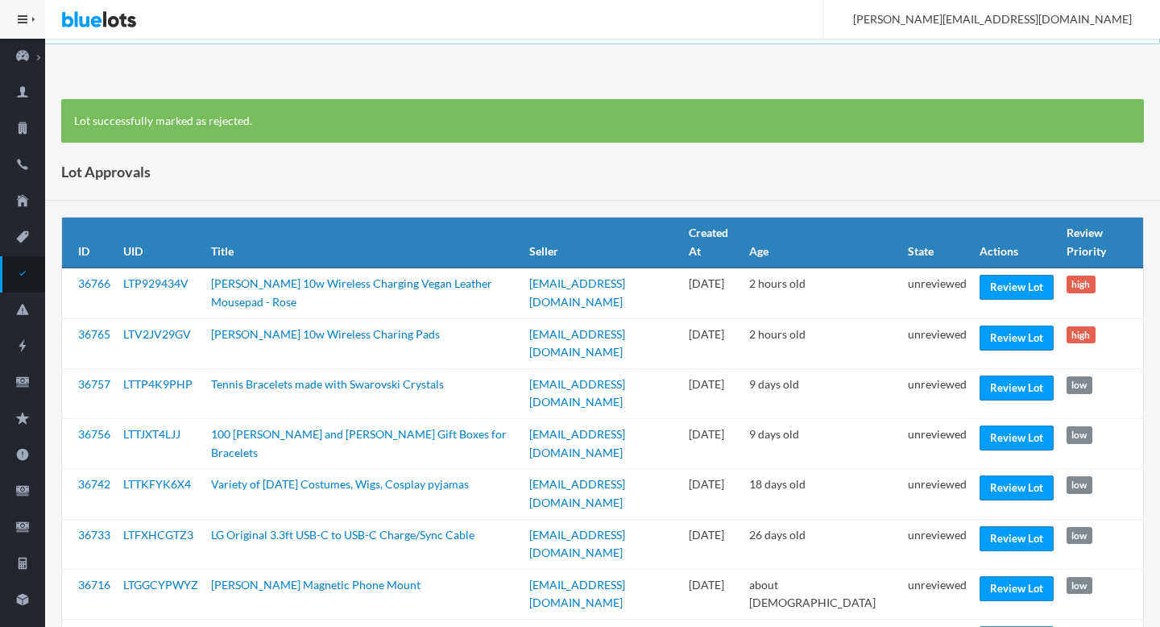
click at [592, 113] on div "Lot successfully marked as rejected." at bounding box center [602, 121] width 1082 height 44
